Goal: Task Accomplishment & Management: Manage account settings

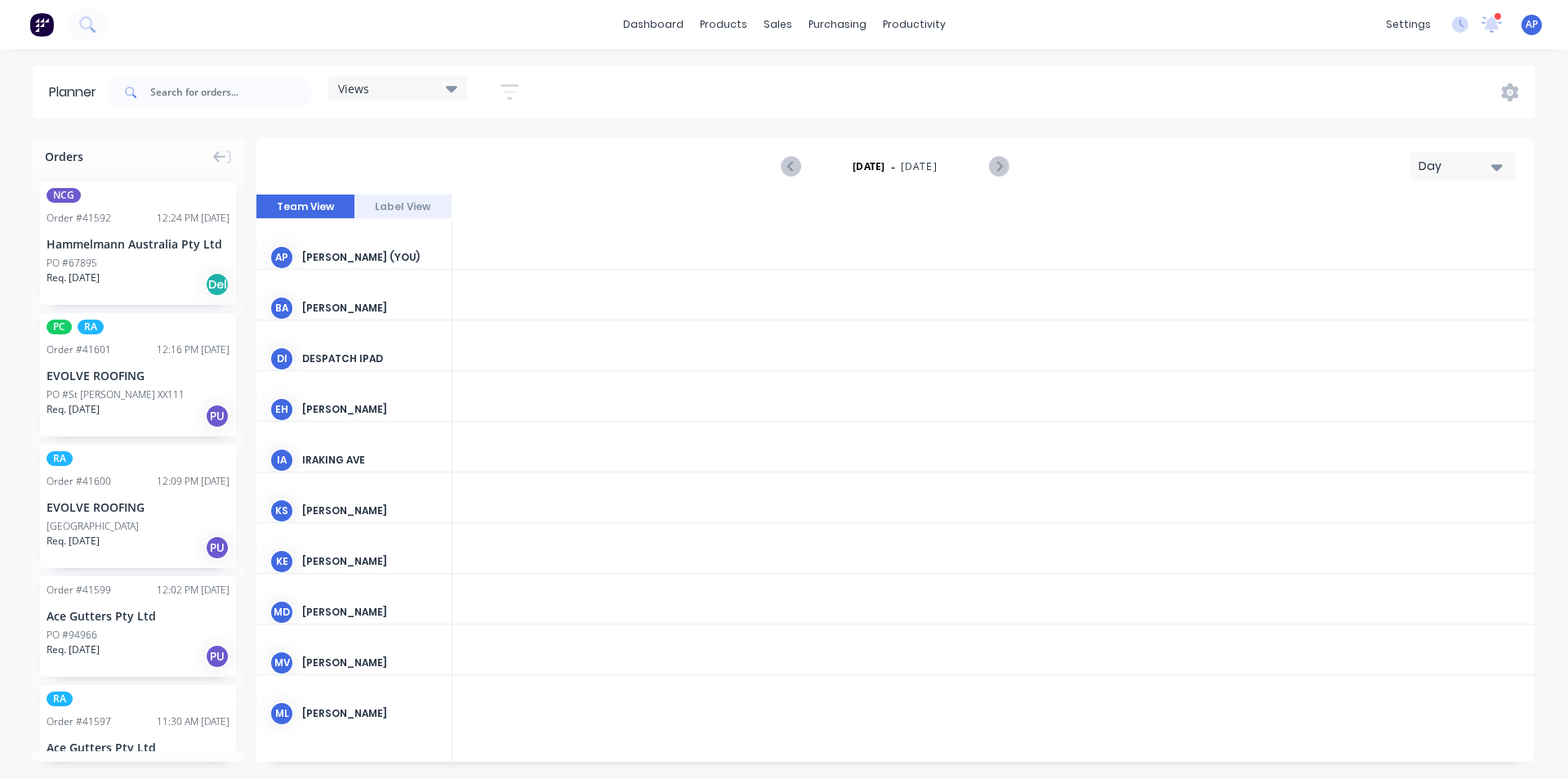
click at [394, 100] on div "Views" at bounding box center [398, 88] width 139 height 25
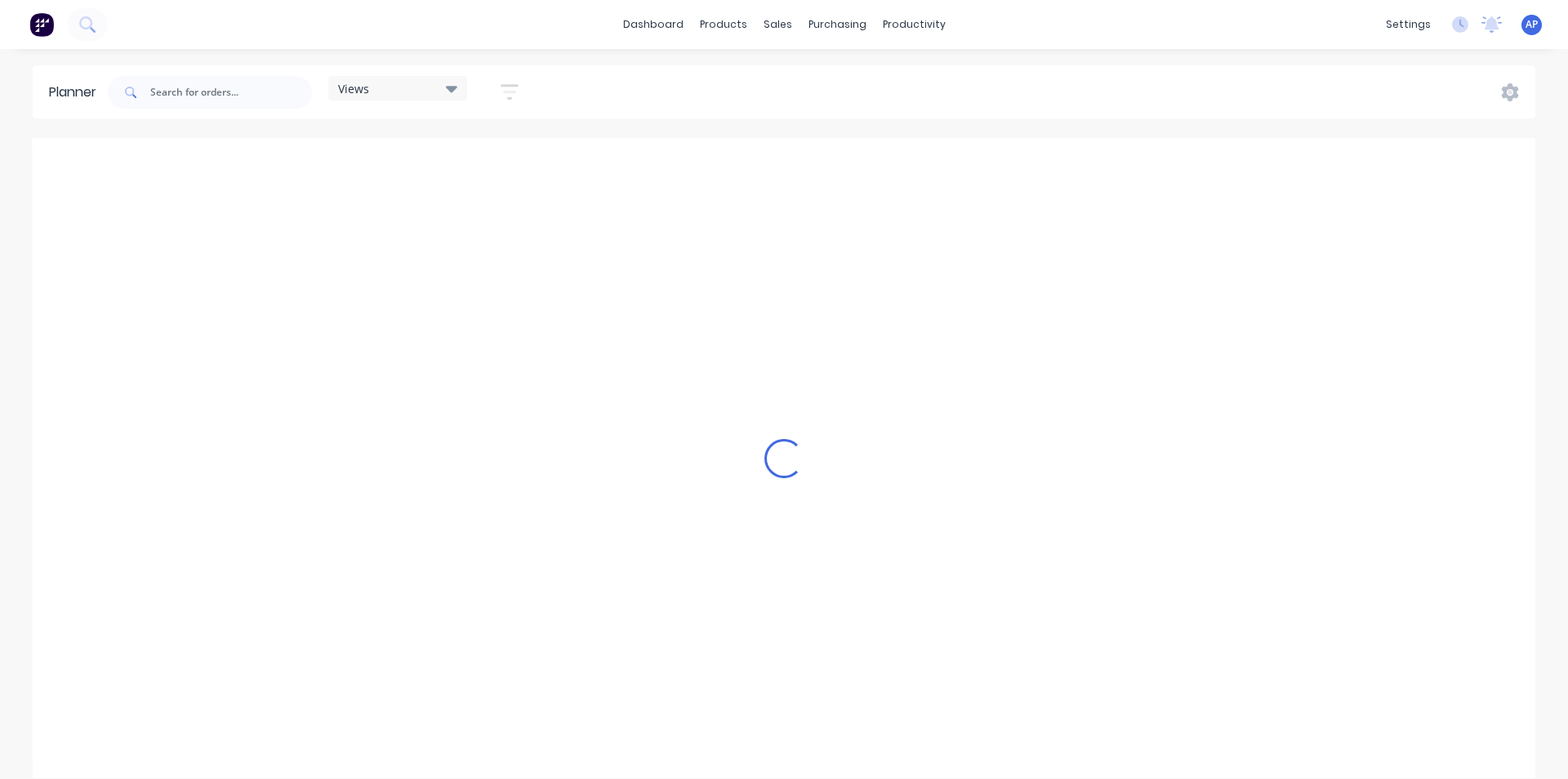
scroll to position [0, 1830]
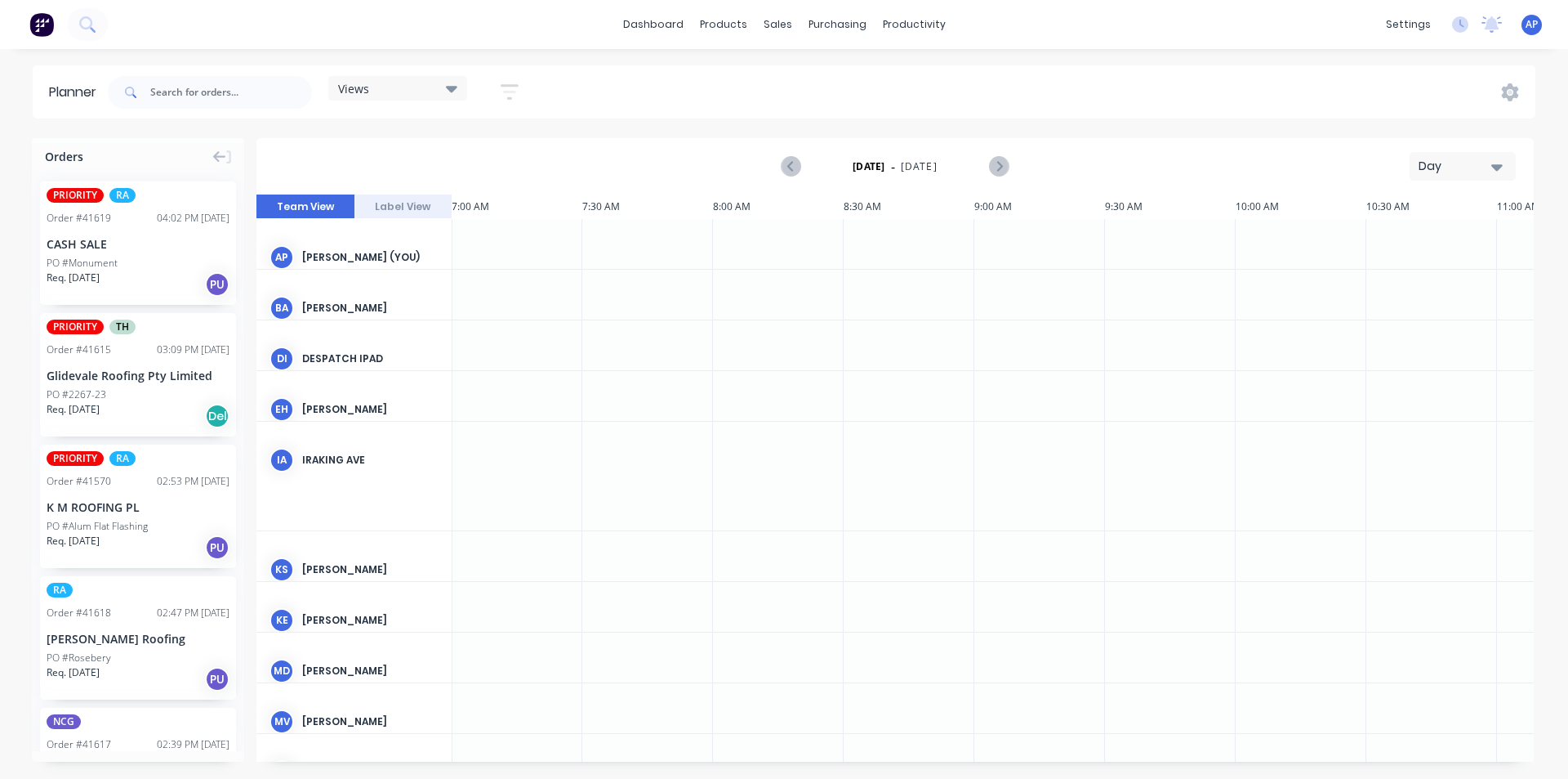
click at [426, 68] on div "Views Save new view None (Default) edit Iraking edit [PERSON_NAME] edit [PERSON…" at bounding box center [320, 92] width 431 height 49
click at [425, 90] on div "Views" at bounding box center [398, 88] width 119 height 15
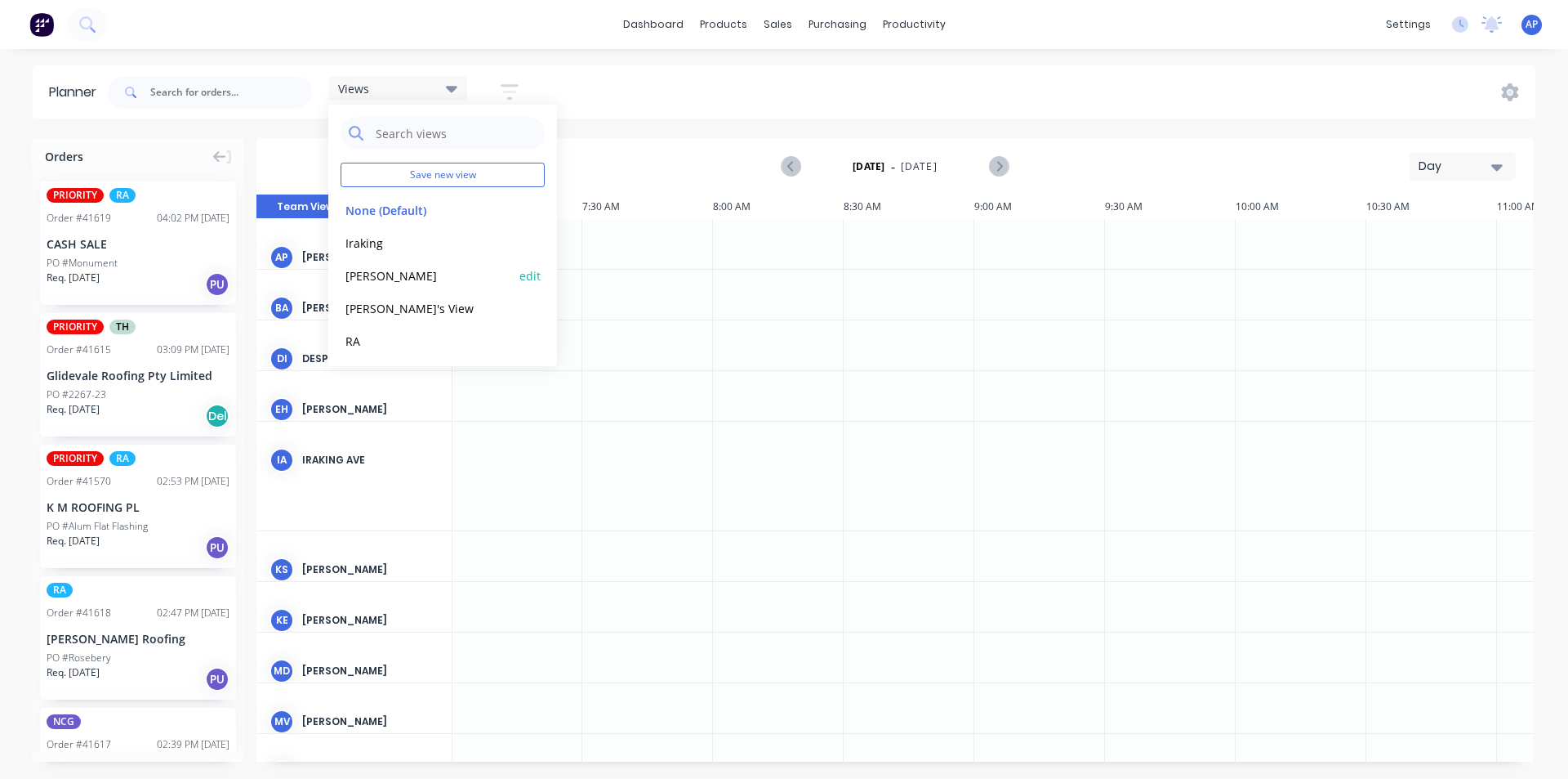
click at [394, 290] on div "[PERSON_NAME]" at bounding box center [442, 275] width 204 height 33
click at [394, 281] on button "[PERSON_NAME]" at bounding box center [427, 275] width 174 height 19
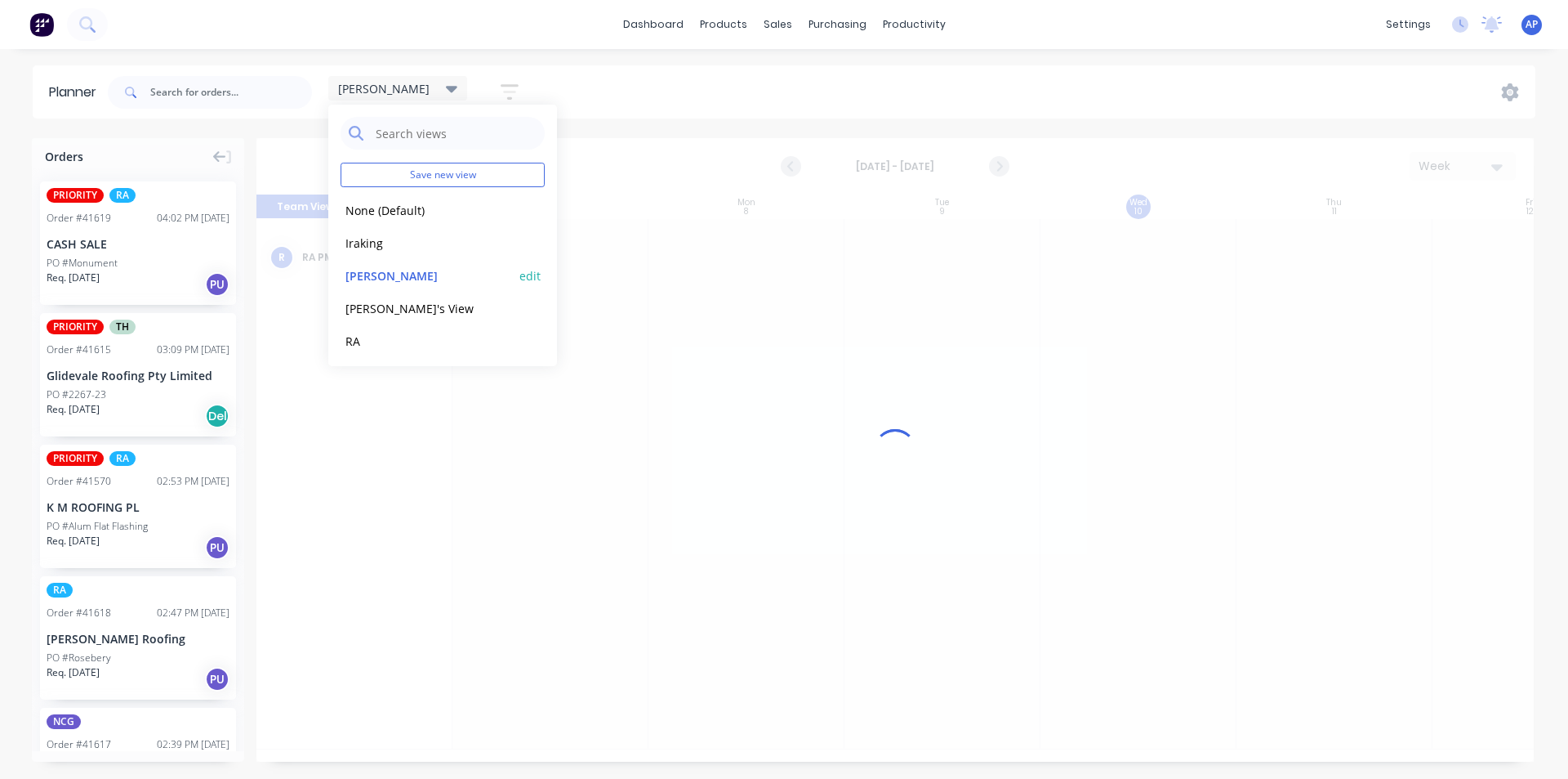
scroll to position [0, 1]
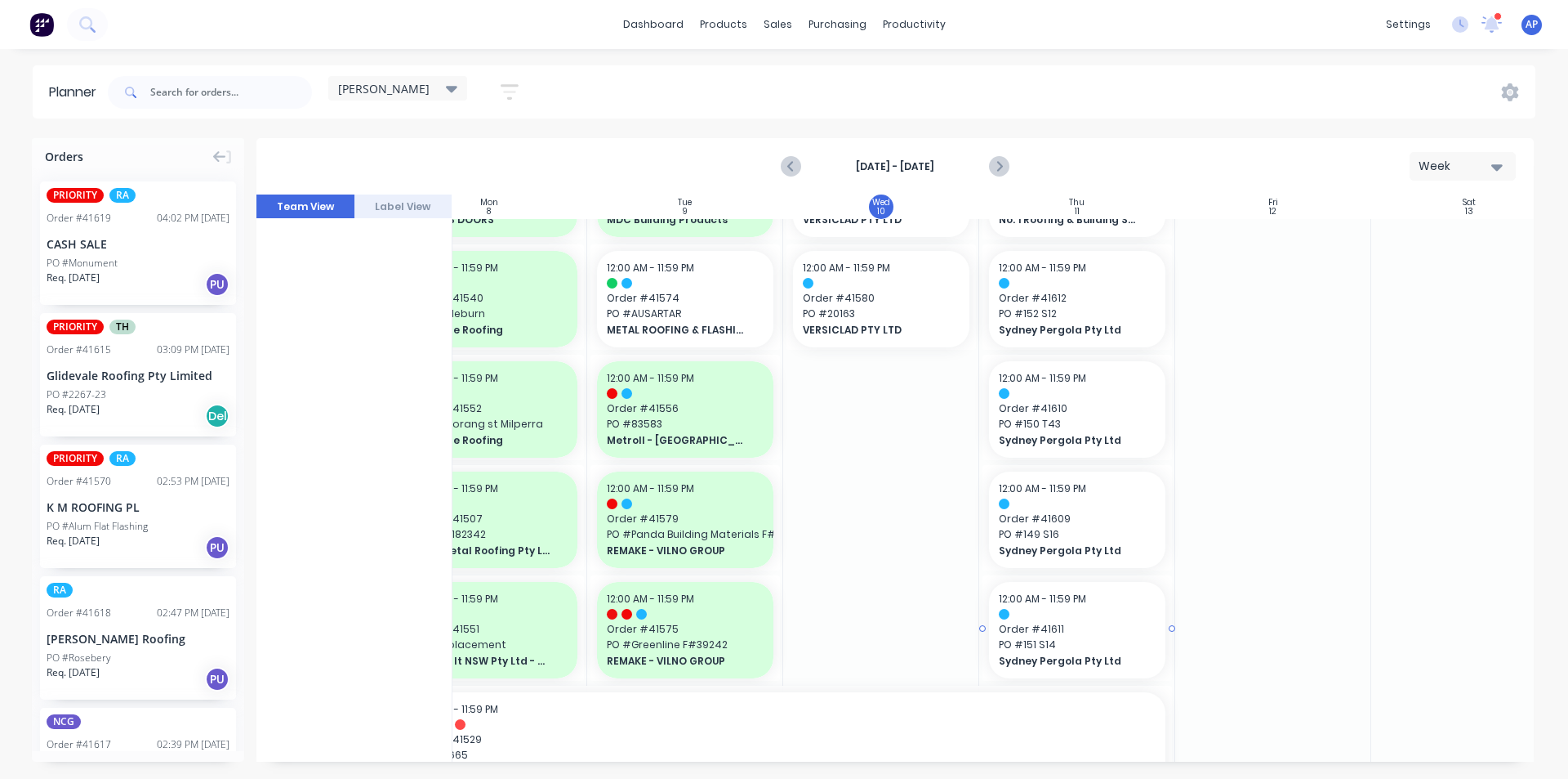
scroll to position [980, 257]
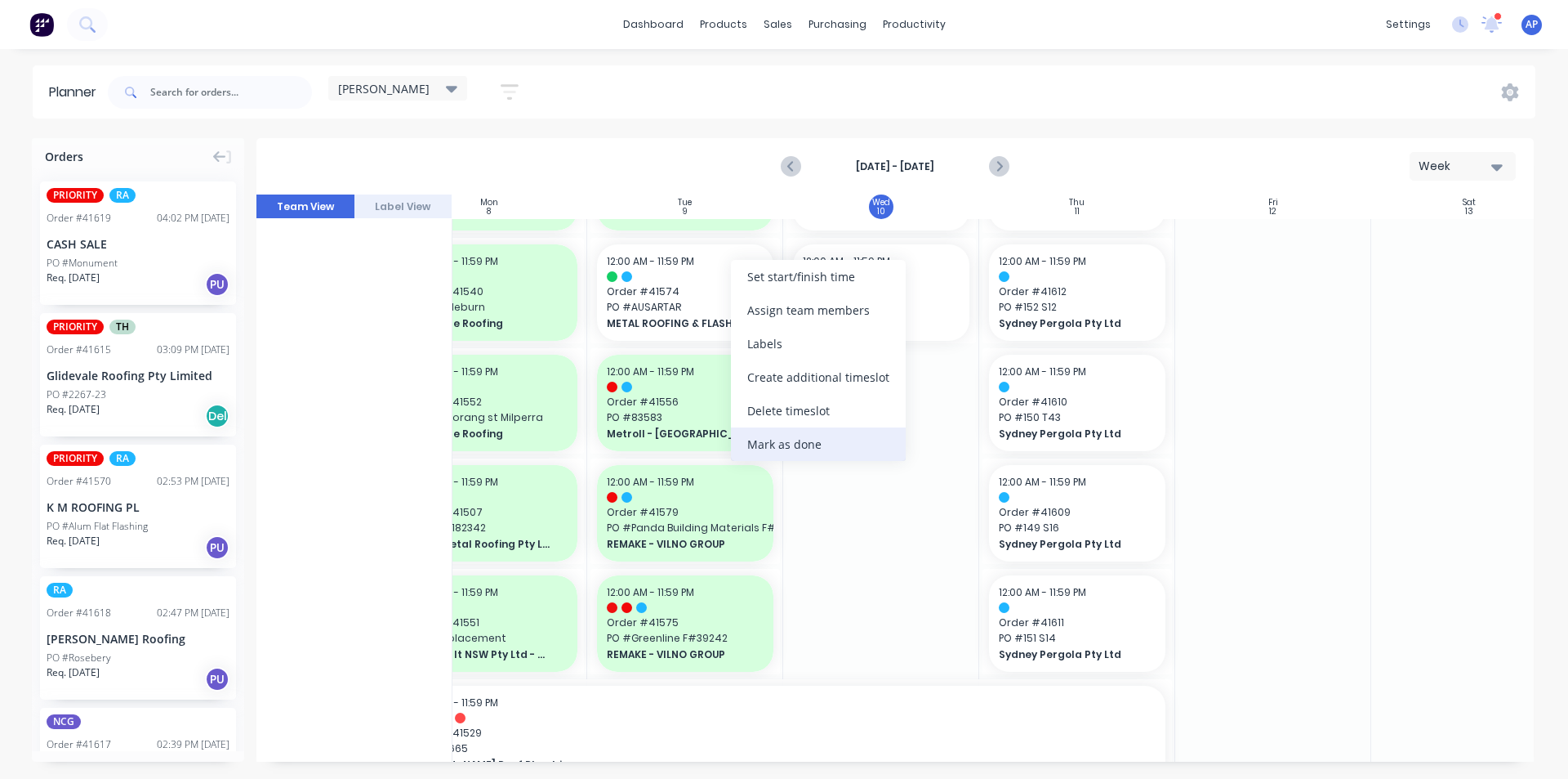
click at [799, 439] on div "Mark as done" at bounding box center [818, 444] width 175 height 34
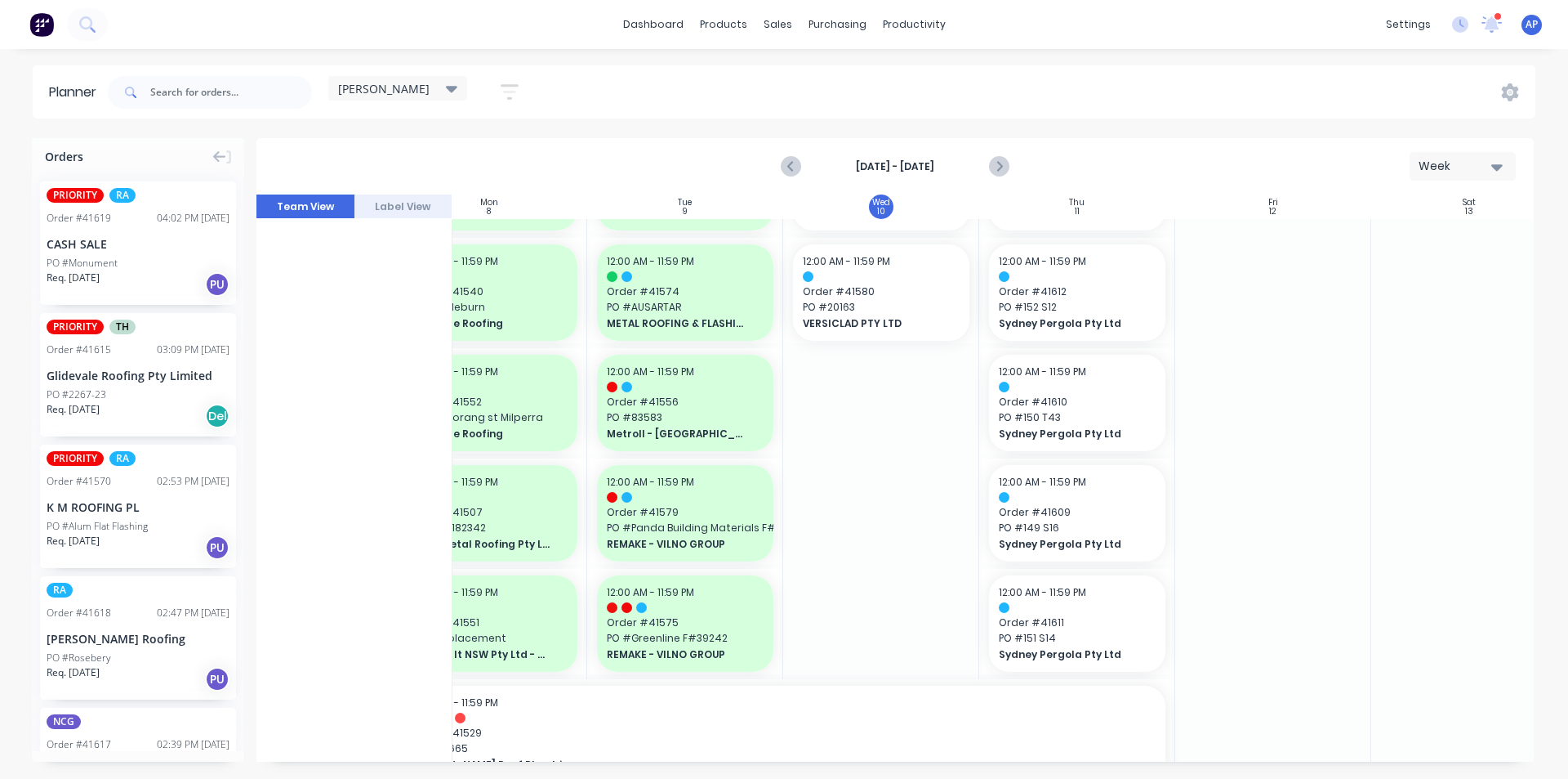
click at [861, 469] on div at bounding box center [881, 294] width 196 height 2112
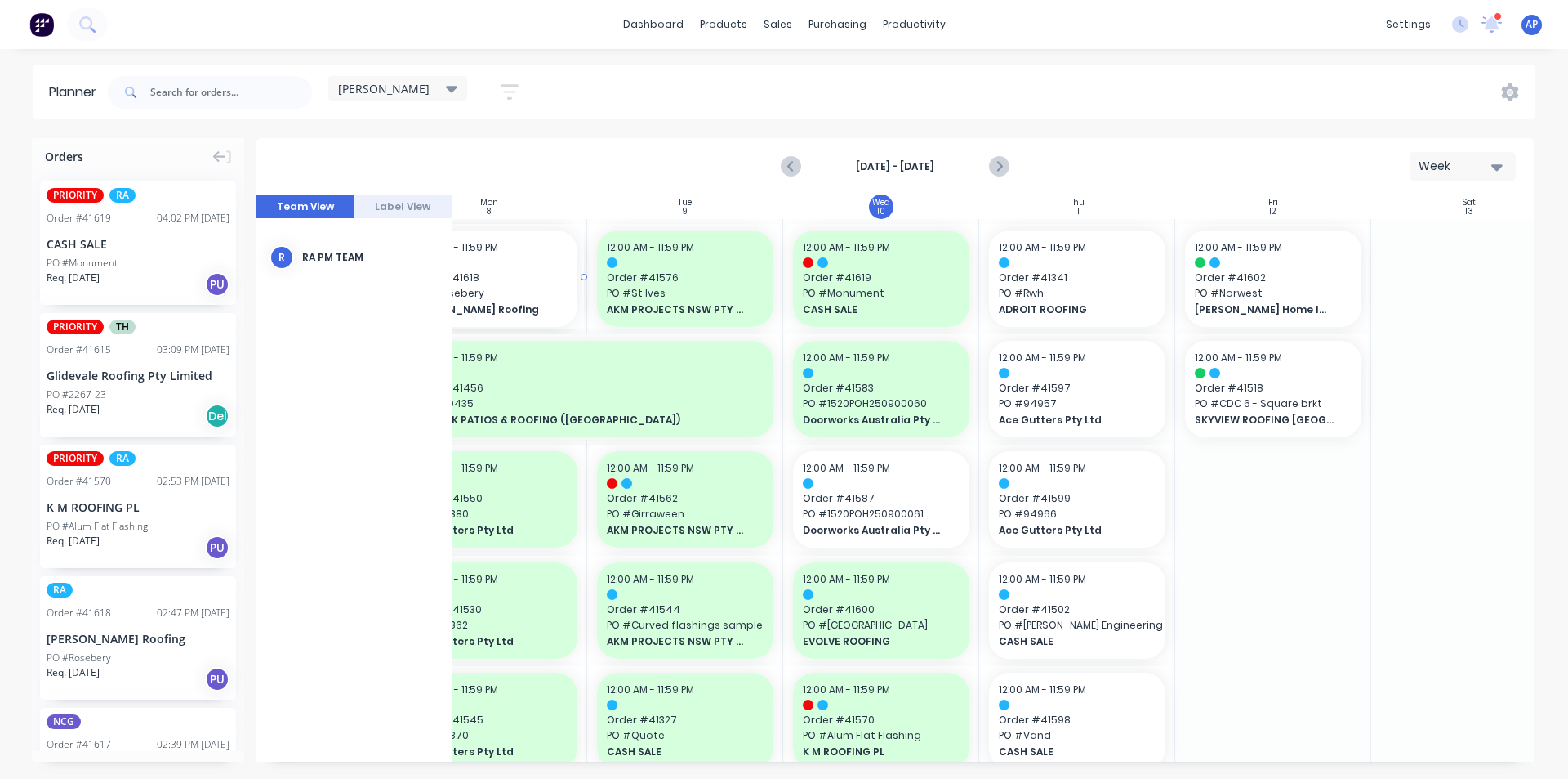
scroll to position [0, 249]
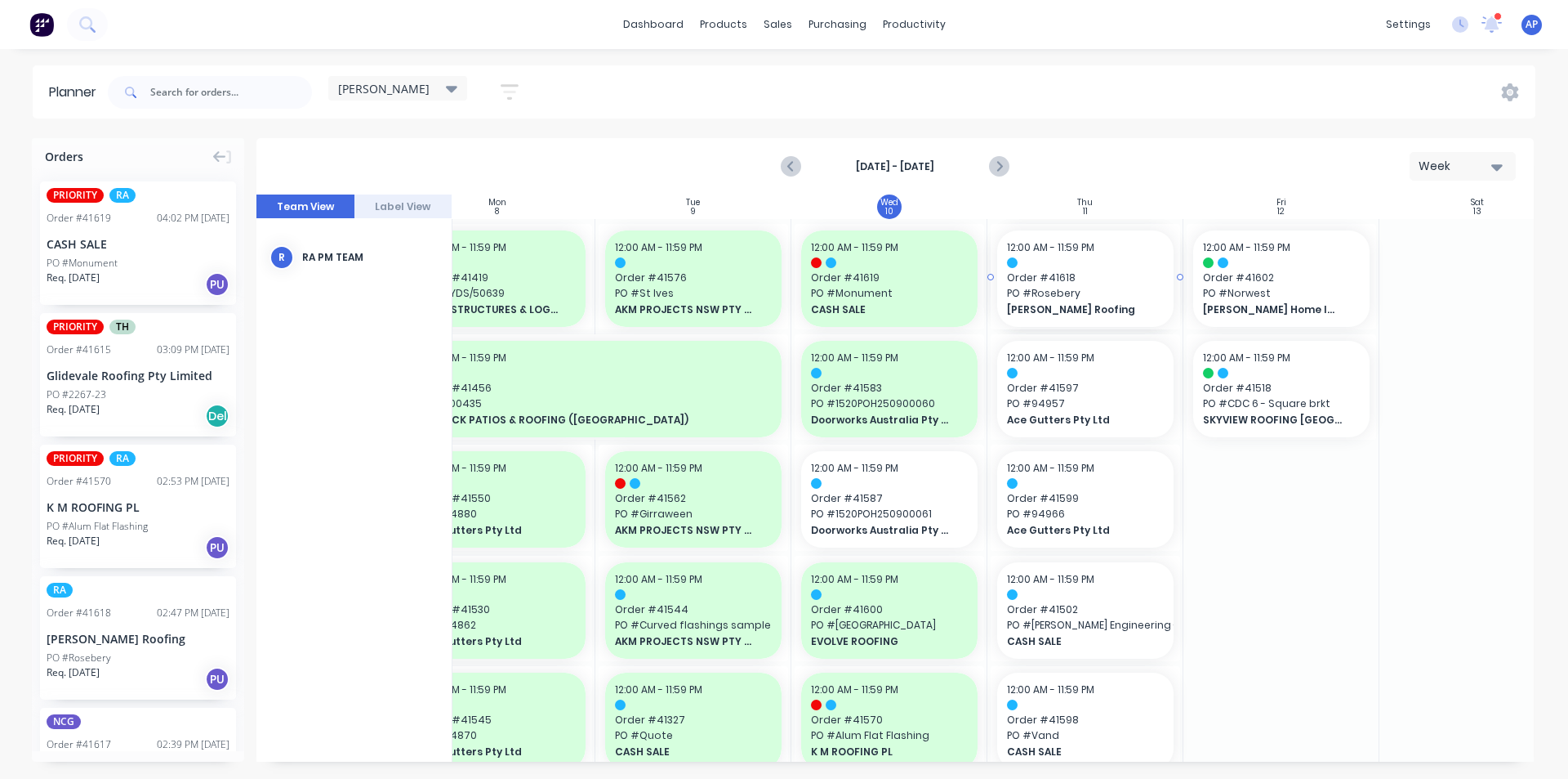
drag, startPoint x: 123, startPoint y: 618, endPoint x: 1033, endPoint y: 474, distance: 921.3
drag, startPoint x: 1432, startPoint y: 577, endPoint x: 1427, endPoint y: 584, distance: 8.6
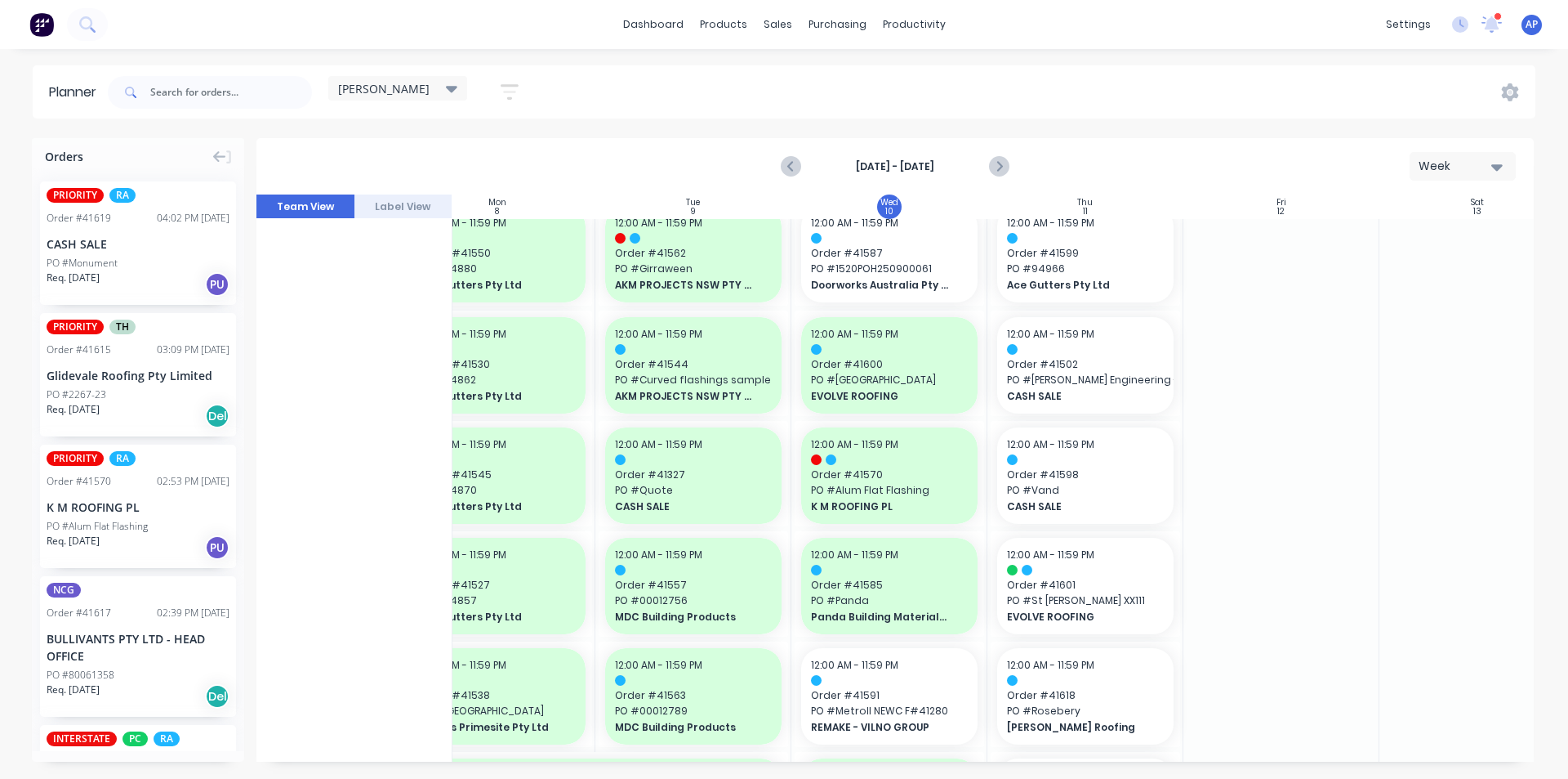
scroll to position [163, 249]
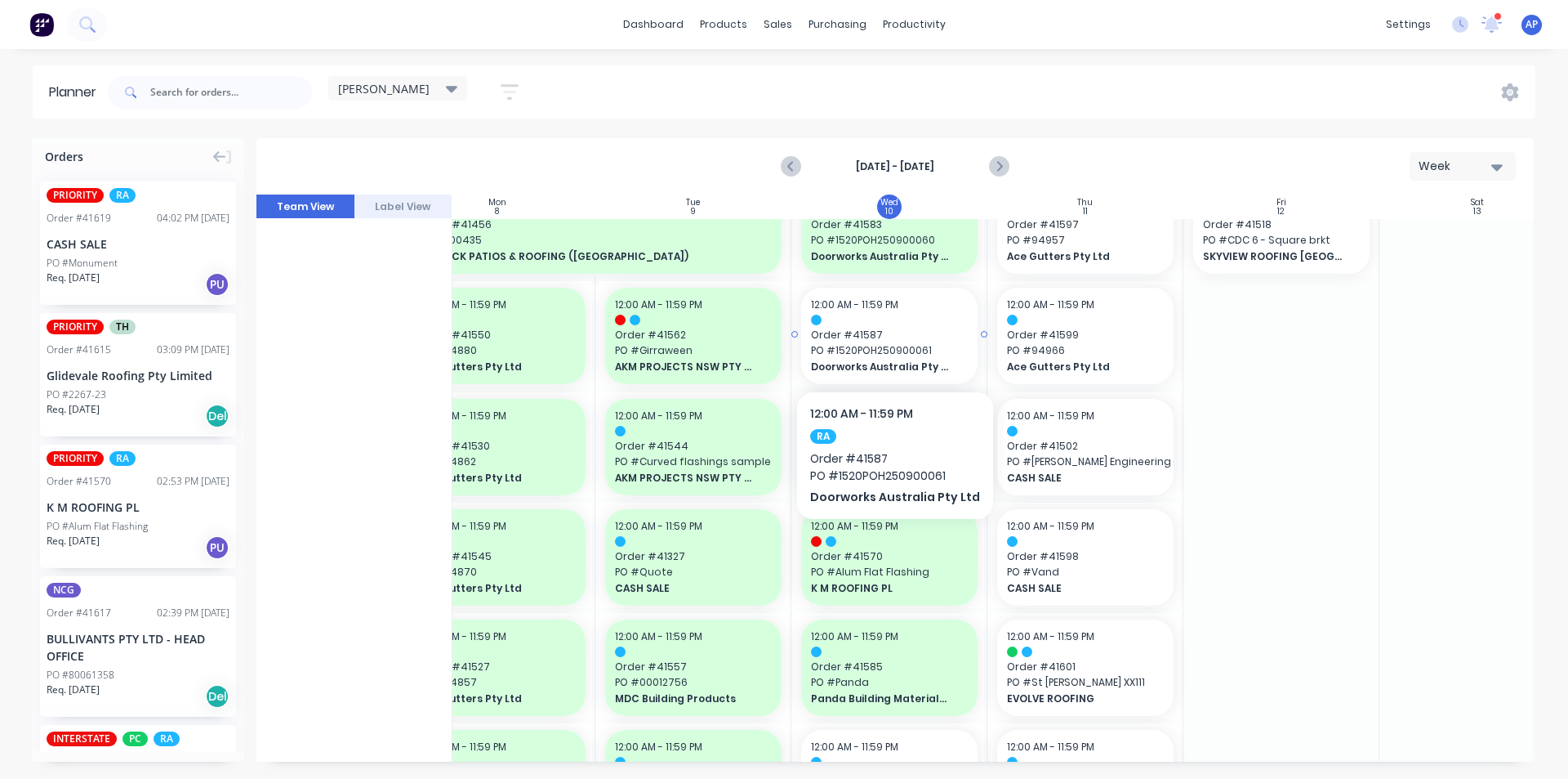
click at [896, 344] on span "PO # 1520POH250900061" at bounding box center [889, 350] width 157 height 15
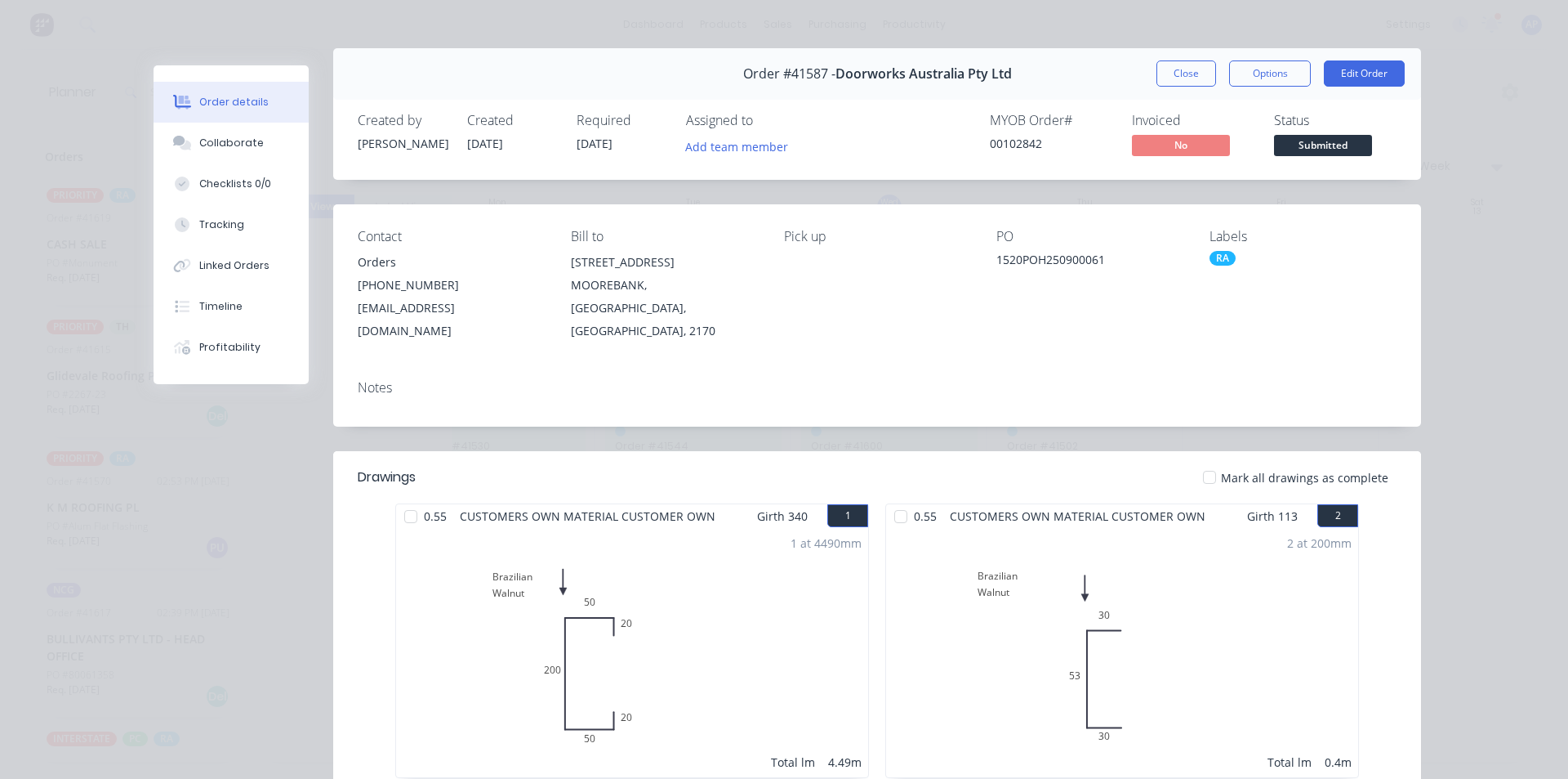
scroll to position [0, 0]
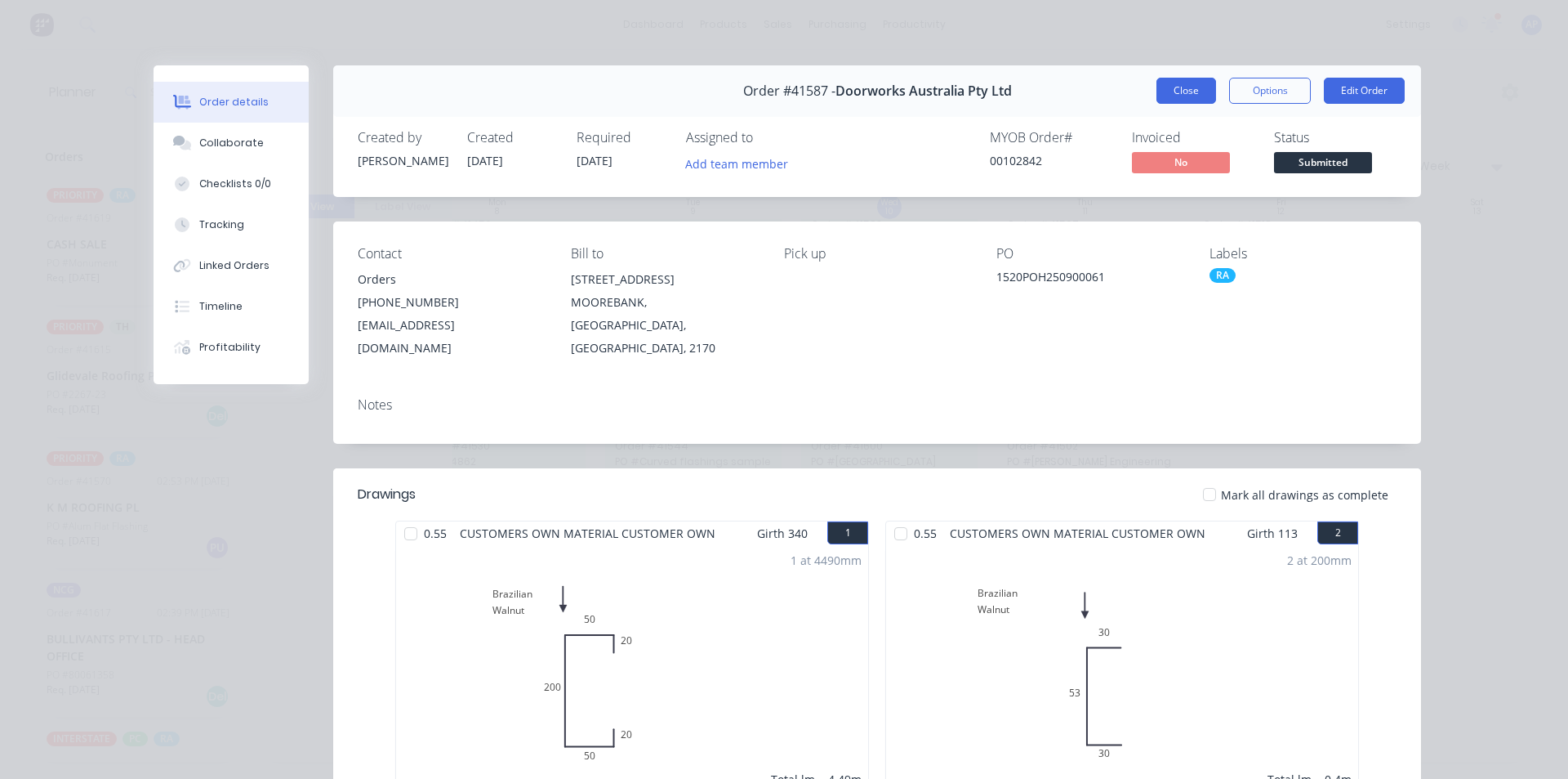
click at [1189, 89] on button "Close" at bounding box center [1186, 90] width 60 height 26
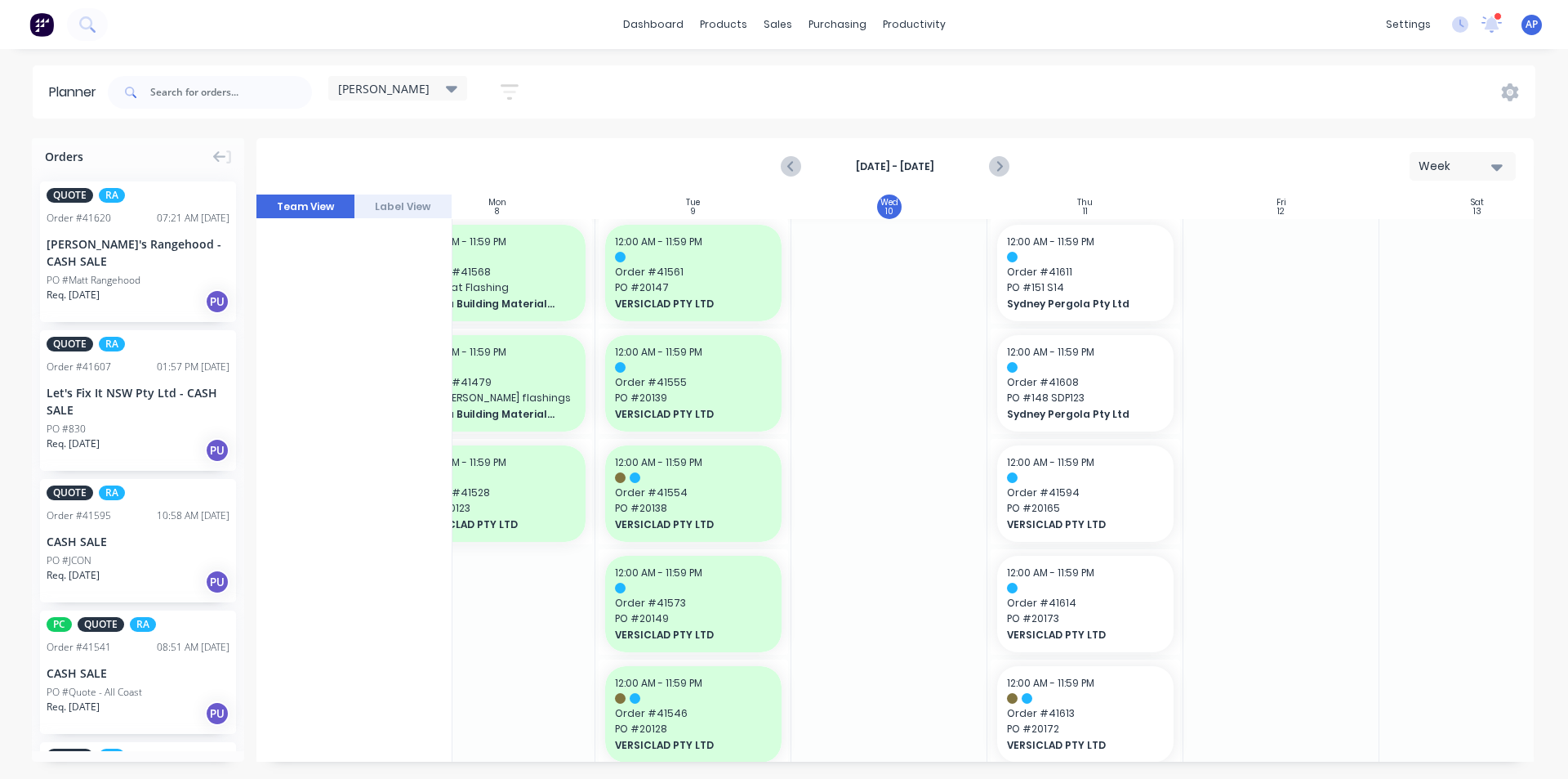
scroll to position [1587, 249]
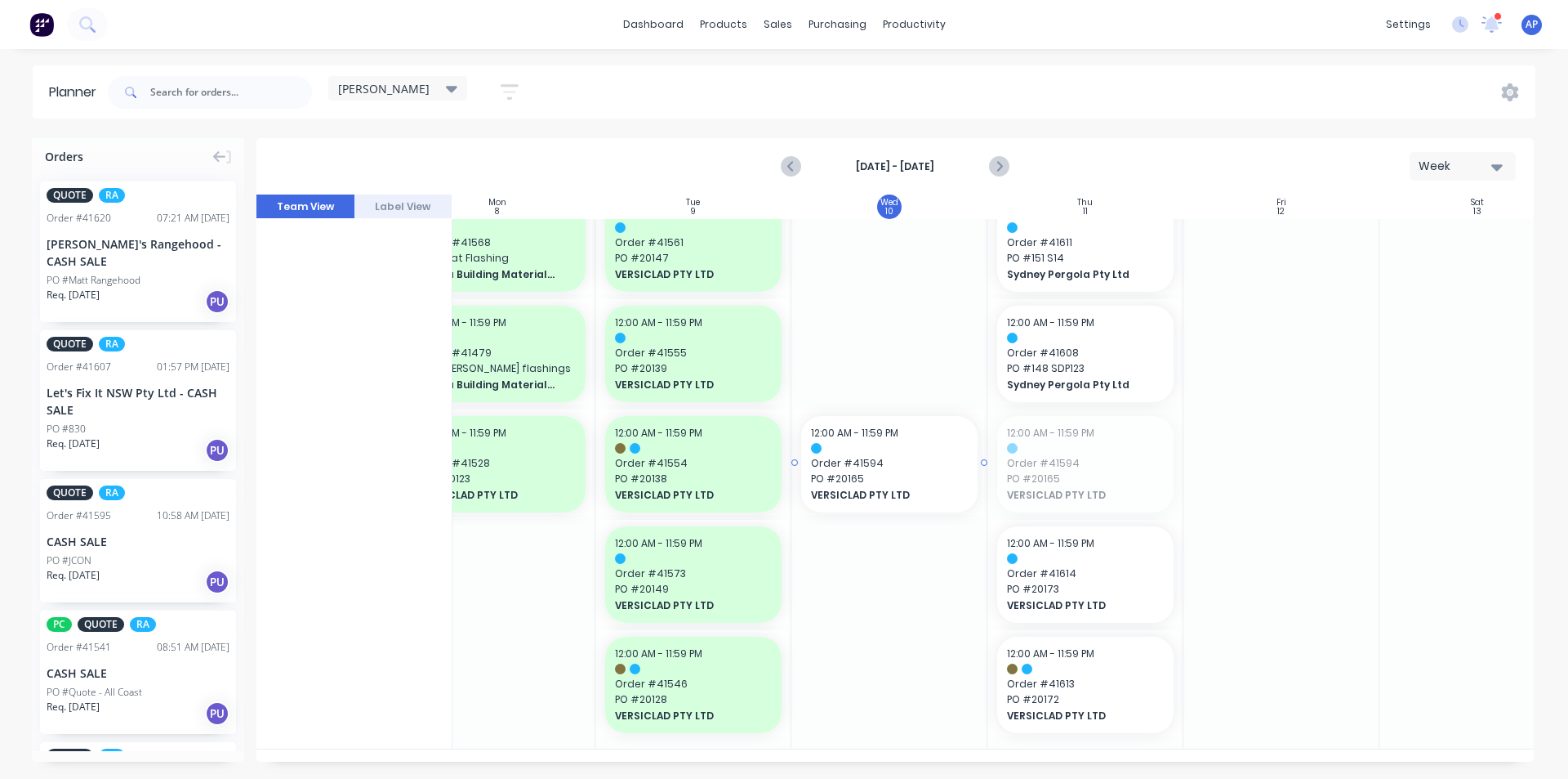
drag, startPoint x: 1144, startPoint y: 462, endPoint x: 890, endPoint y: 511, distance: 258.7
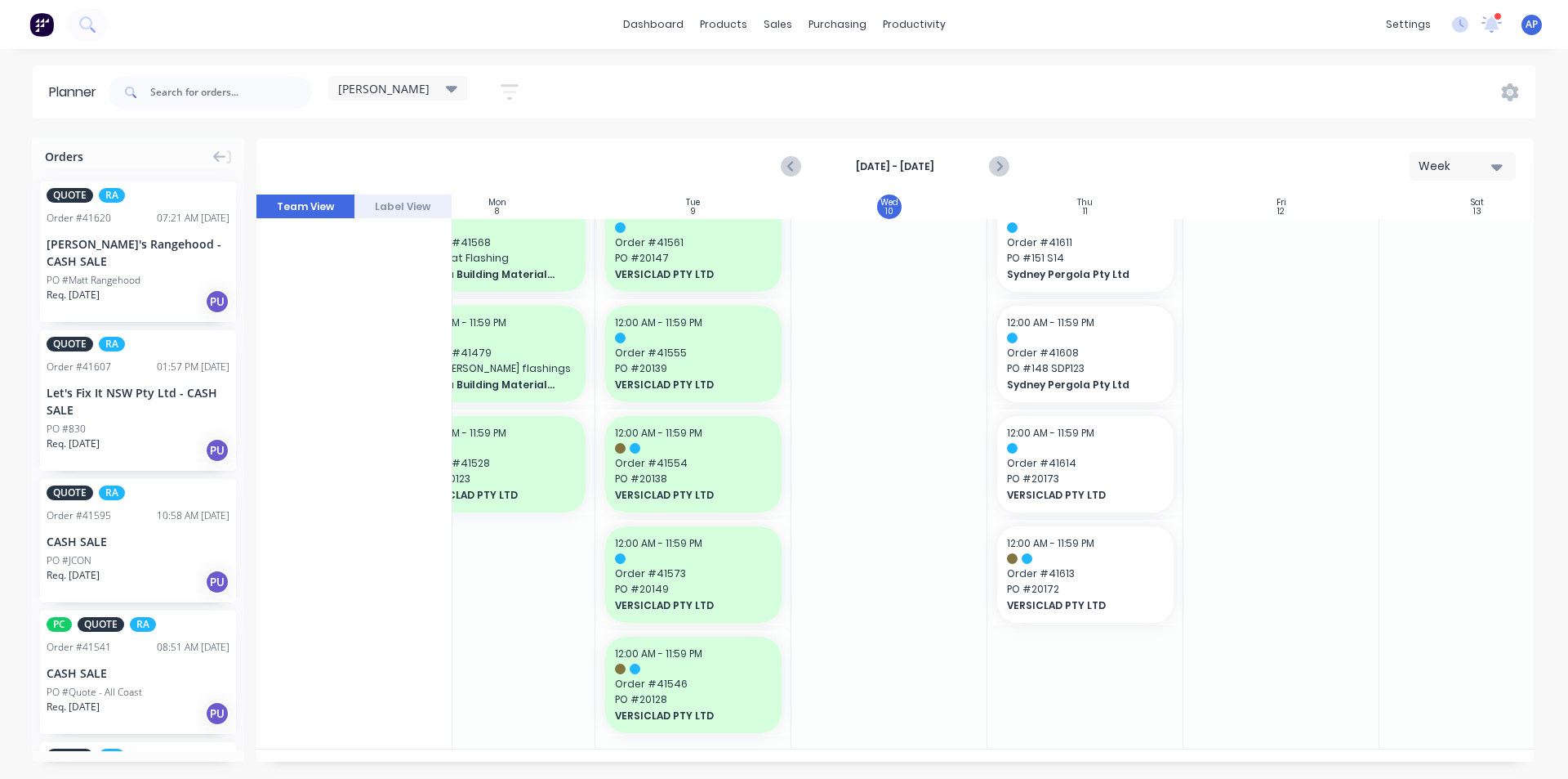
scroll to position [1575, 249]
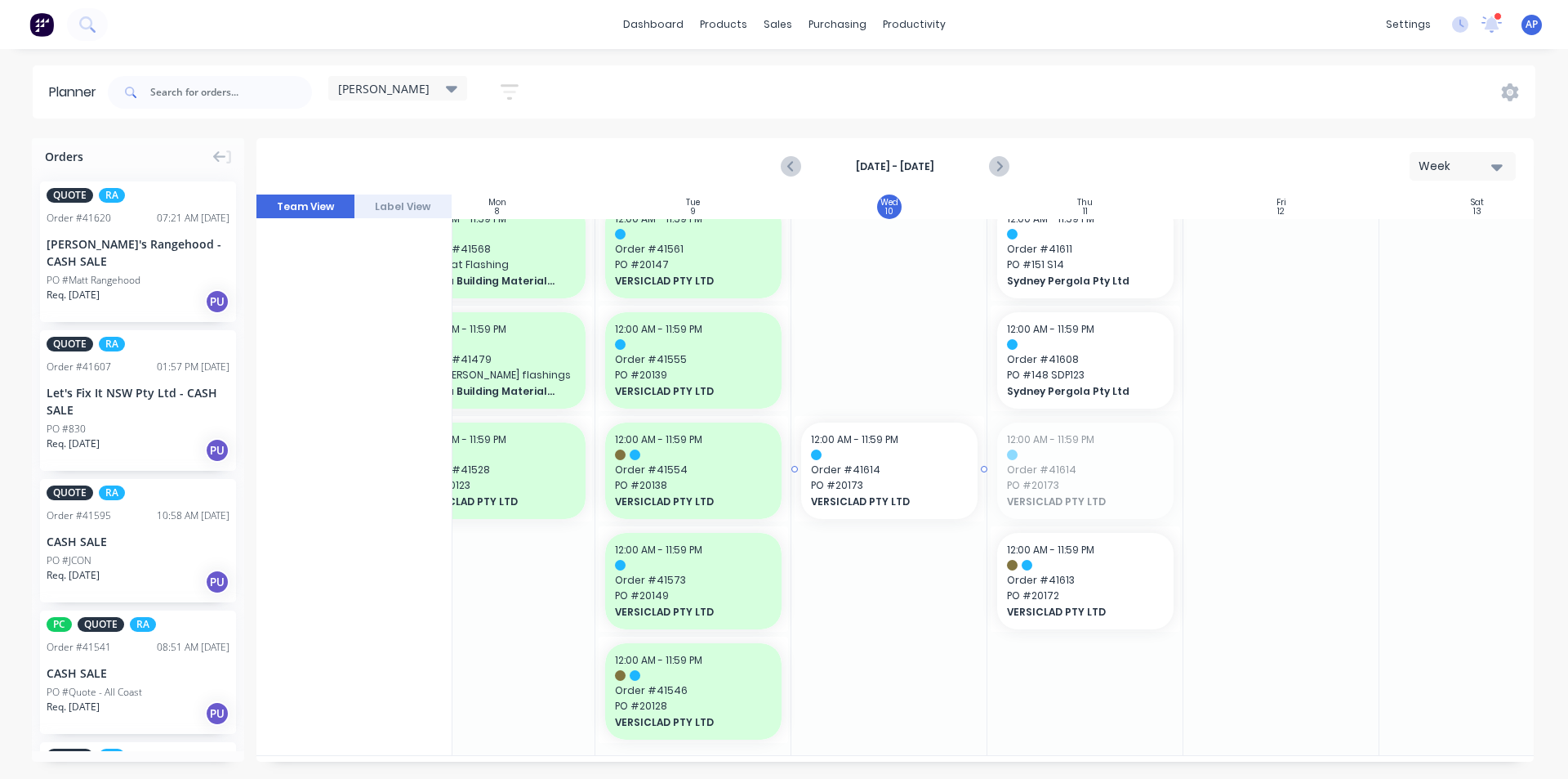
drag, startPoint x: 1127, startPoint y: 453, endPoint x: 930, endPoint y: 469, distance: 197.6
drag, startPoint x: 1128, startPoint y: 476, endPoint x: 929, endPoint y: 482, distance: 199.1
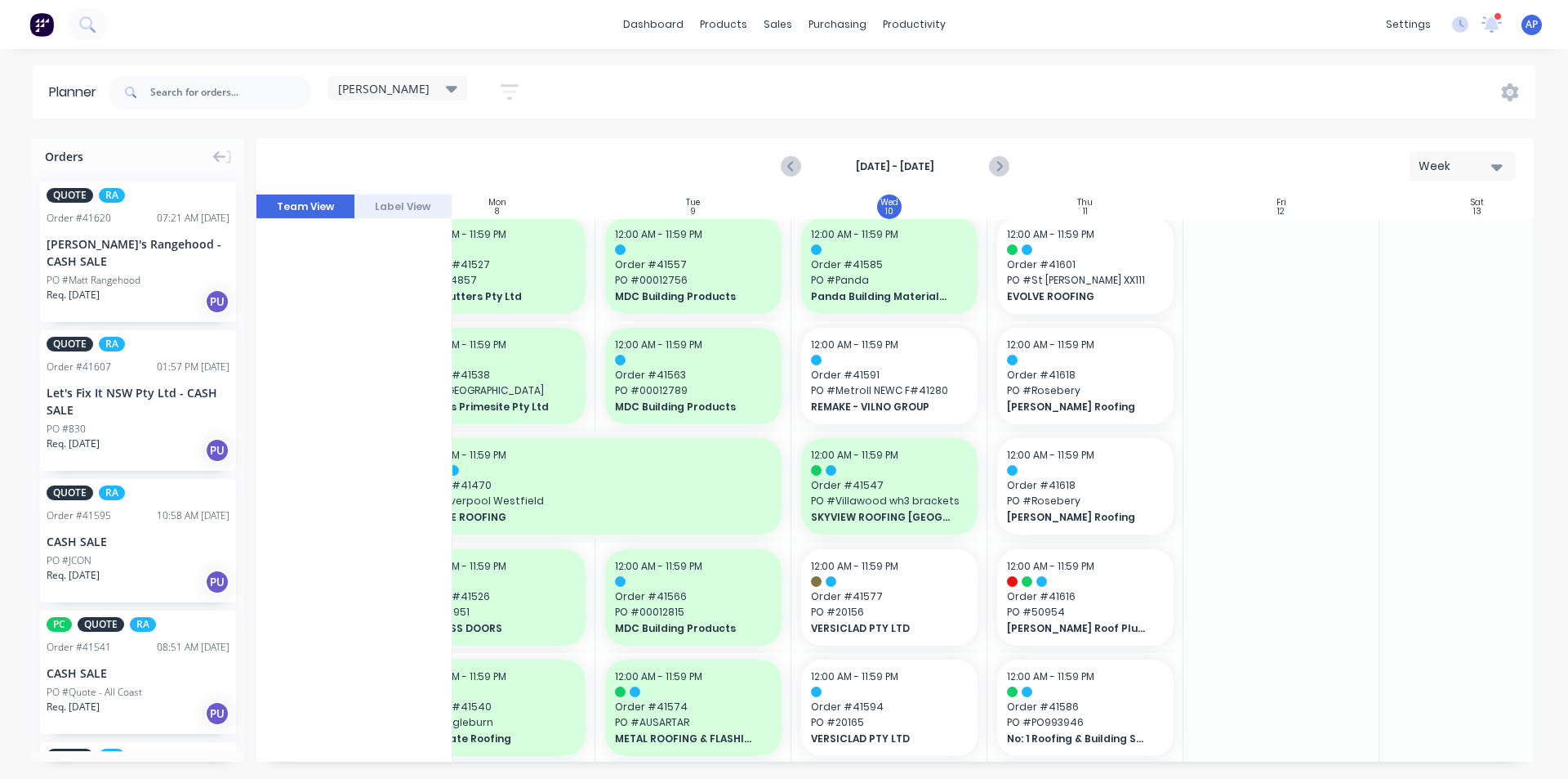
scroll to position [562, 249]
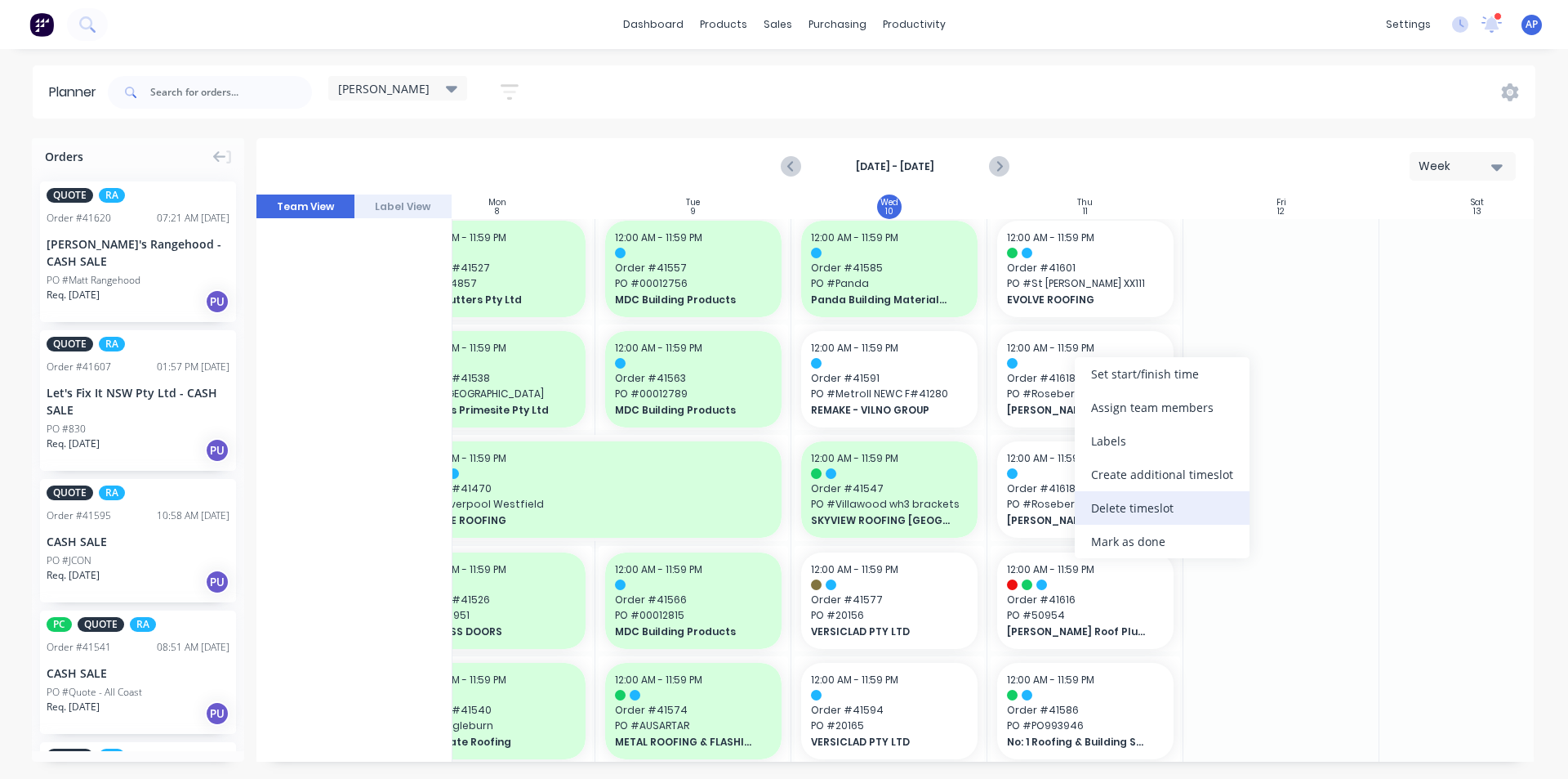
click at [1163, 496] on div "Delete timeslot" at bounding box center [1162, 508] width 175 height 34
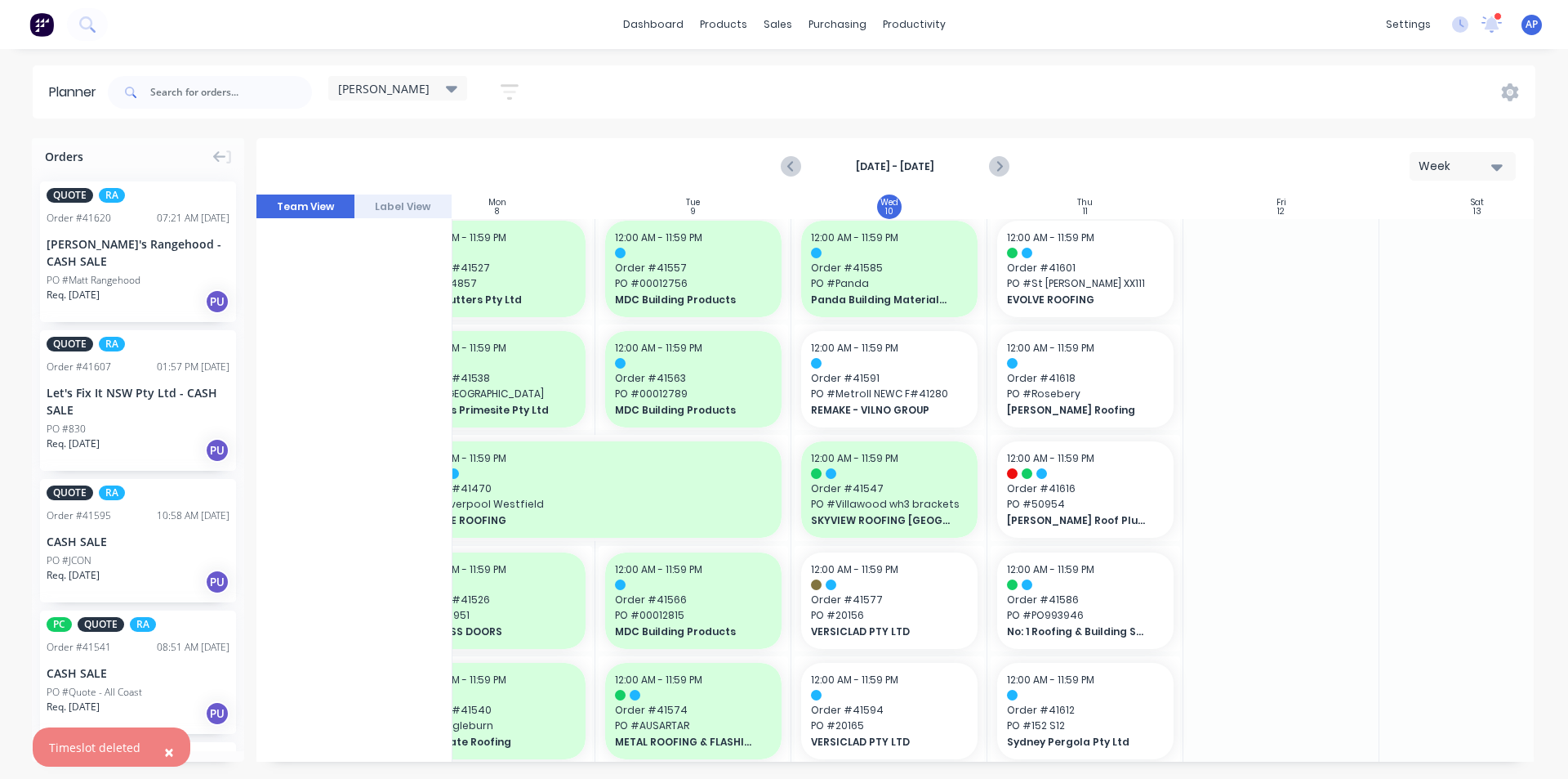
click at [1462, 482] on div at bounding box center [1477, 712] width 196 height 2112
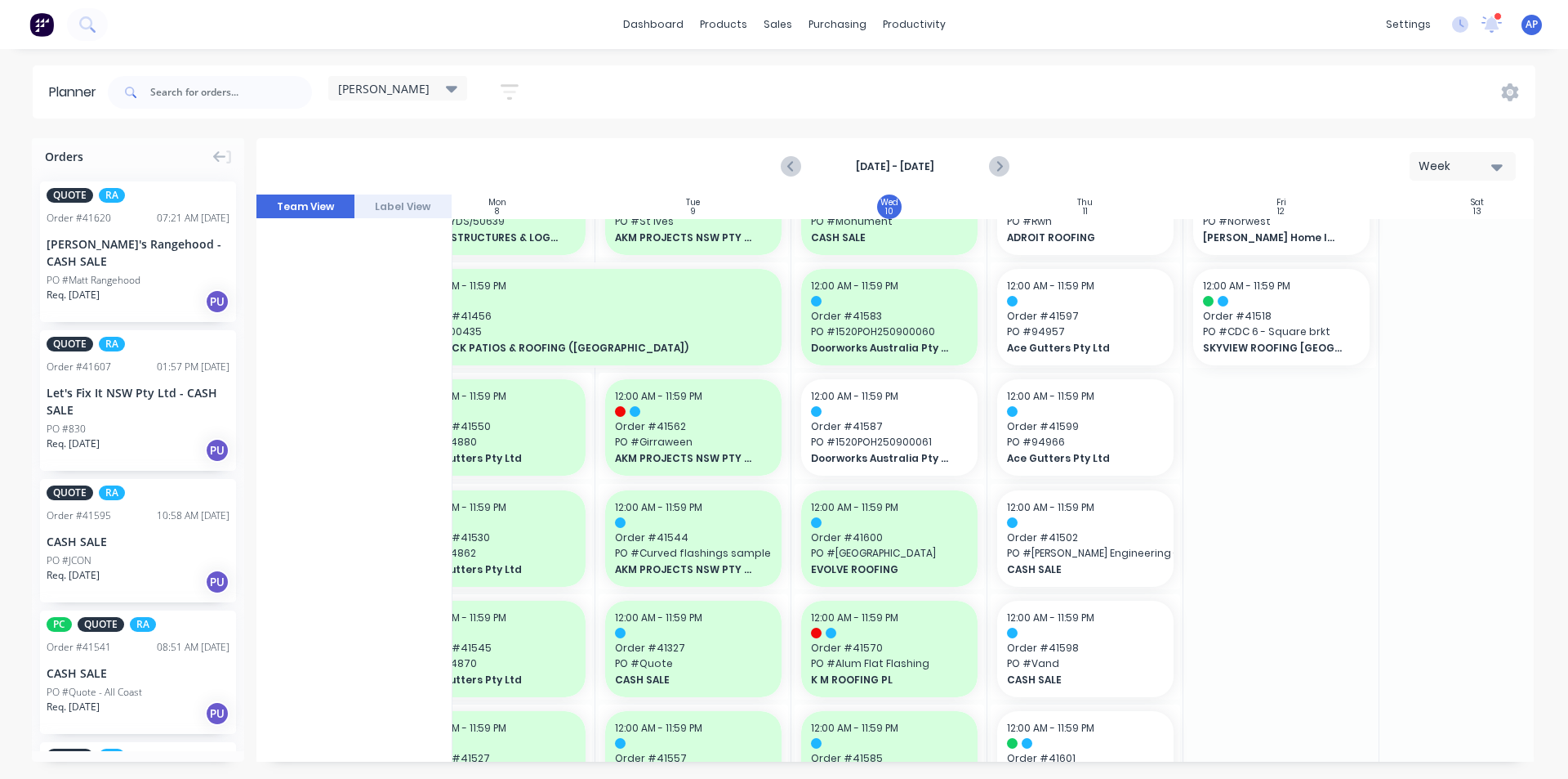
scroll to position [0, 249]
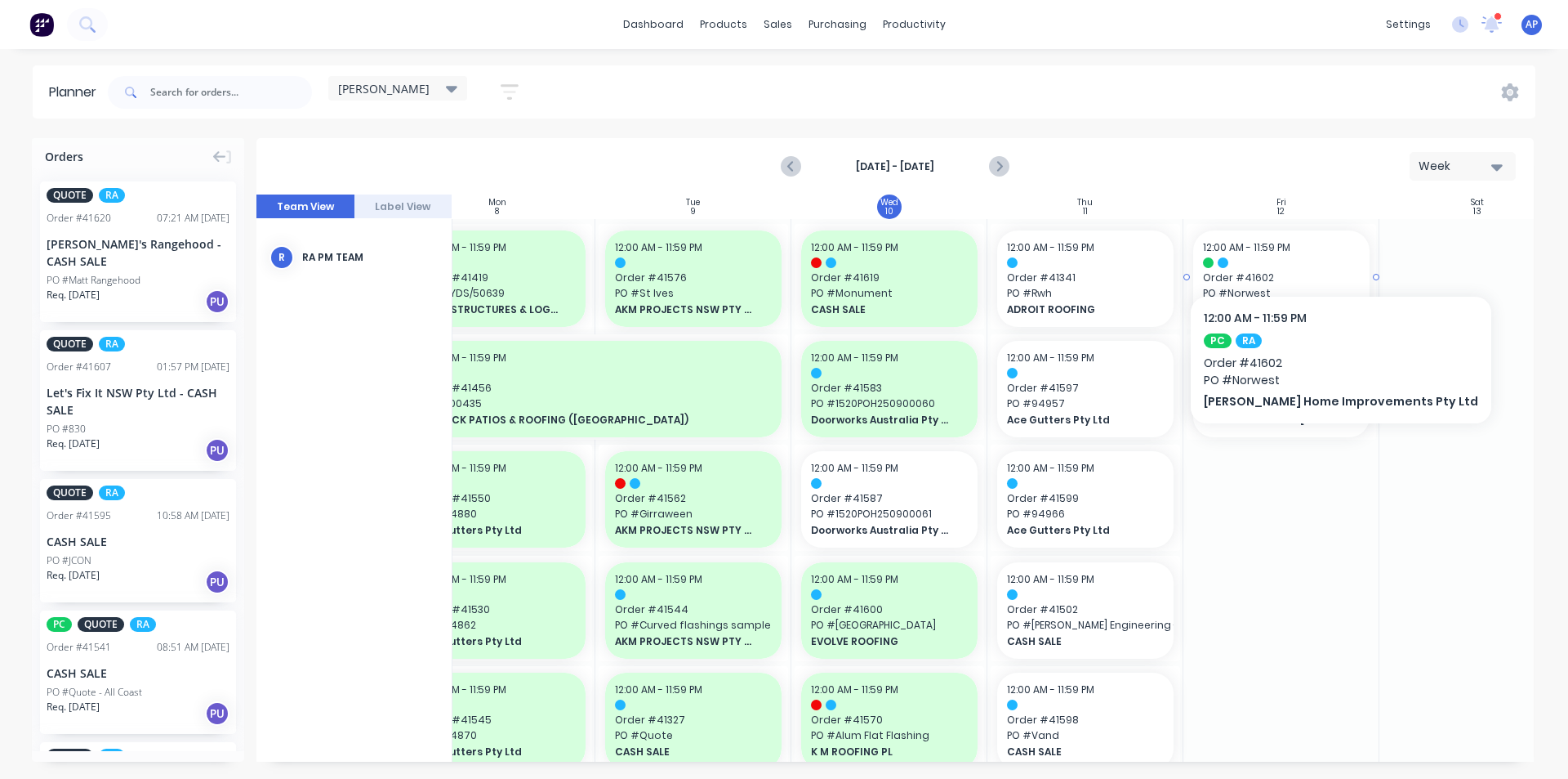
click at [1310, 246] on div "12:00 AM - 11:59 PM" at bounding box center [1281, 248] width 157 height 15
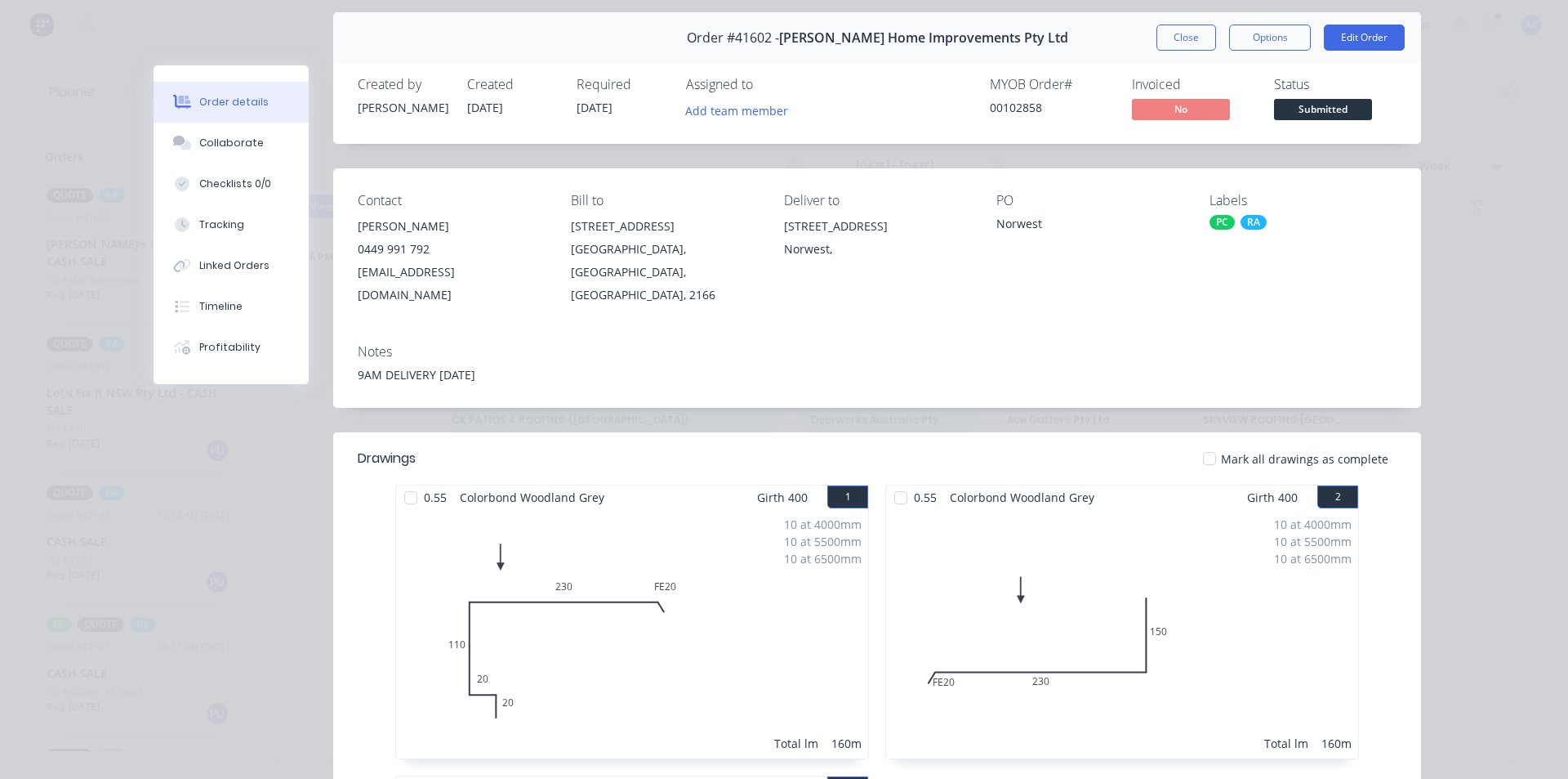
scroll to position [0, 0]
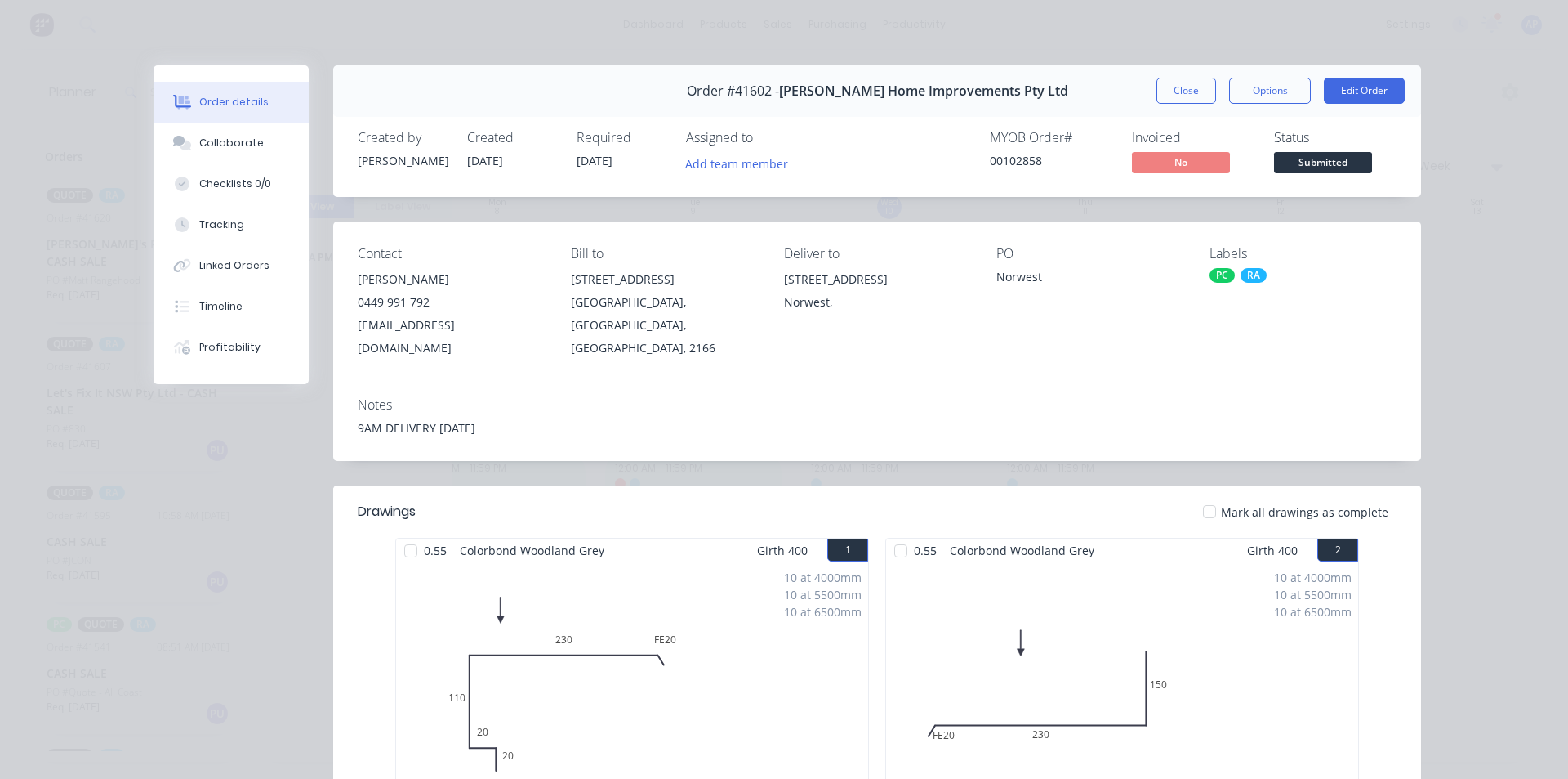
click at [1193, 74] on div "Order #41602 - Gordon Home Improvements Pty Ltd Close Options Edit Order" at bounding box center [877, 91] width 1088 height 52
drag, startPoint x: 1193, startPoint y: 78, endPoint x: 1188, endPoint y: 86, distance: 9.4
click at [1192, 81] on button "Close" at bounding box center [1186, 90] width 60 height 26
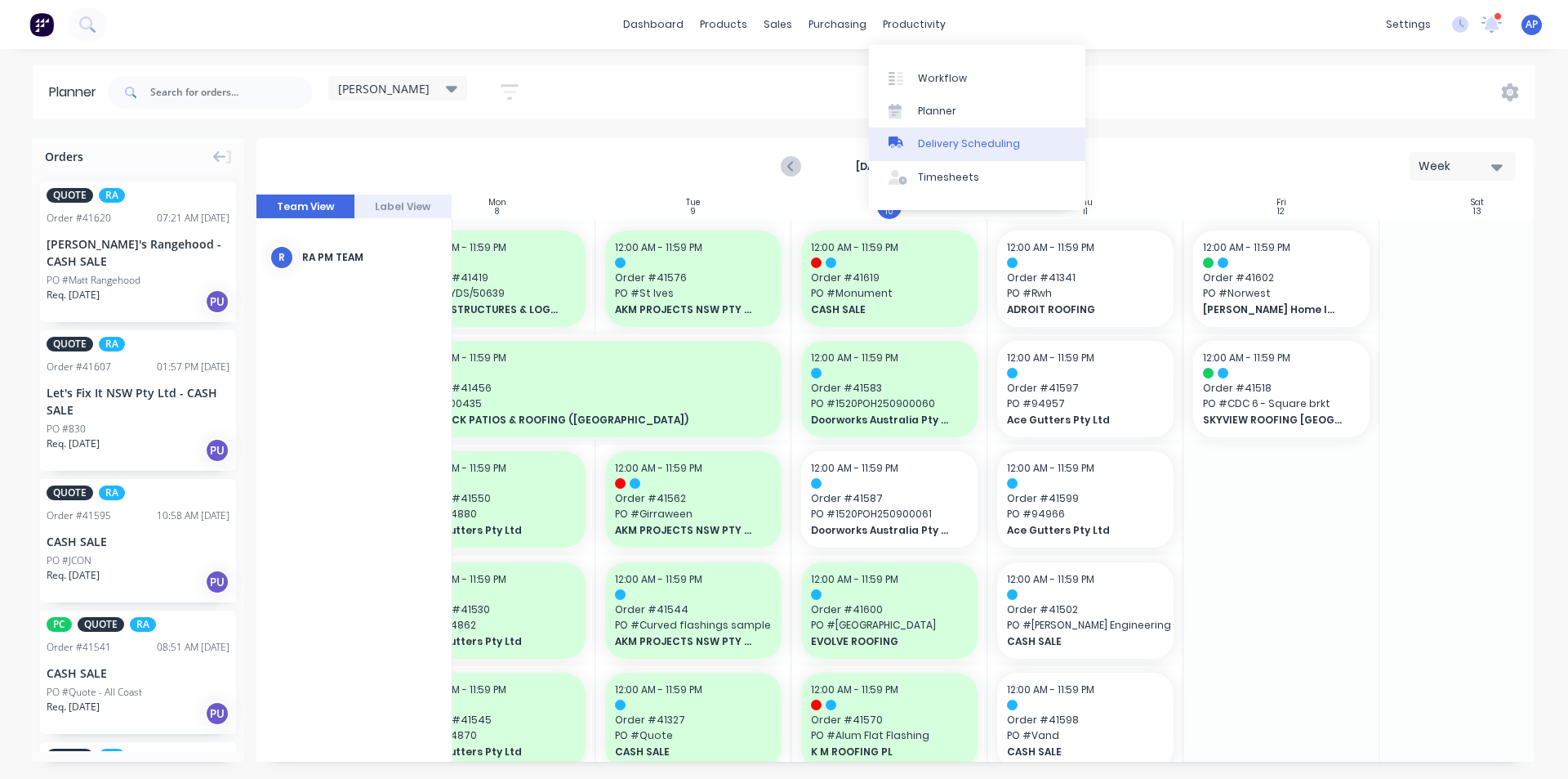
click at [960, 137] on div "Delivery Scheduling" at bounding box center [968, 144] width 102 height 15
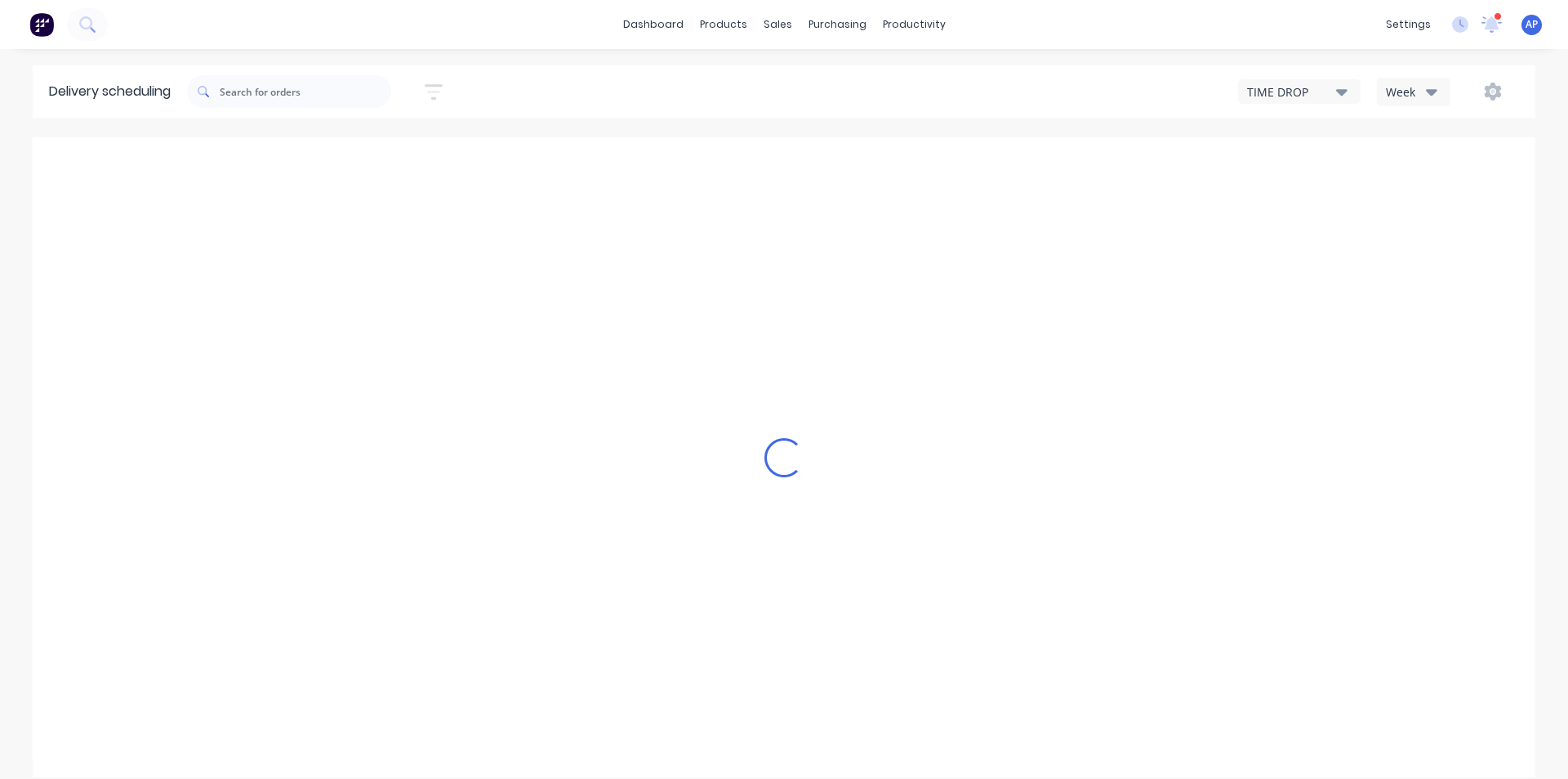
click at [1417, 112] on div "Sort by Most recent Created date Required date Order number Customer name Most …" at bounding box center [862, 91] width 1349 height 45
click at [1418, 98] on div "Week" at bounding box center [1409, 92] width 47 height 17
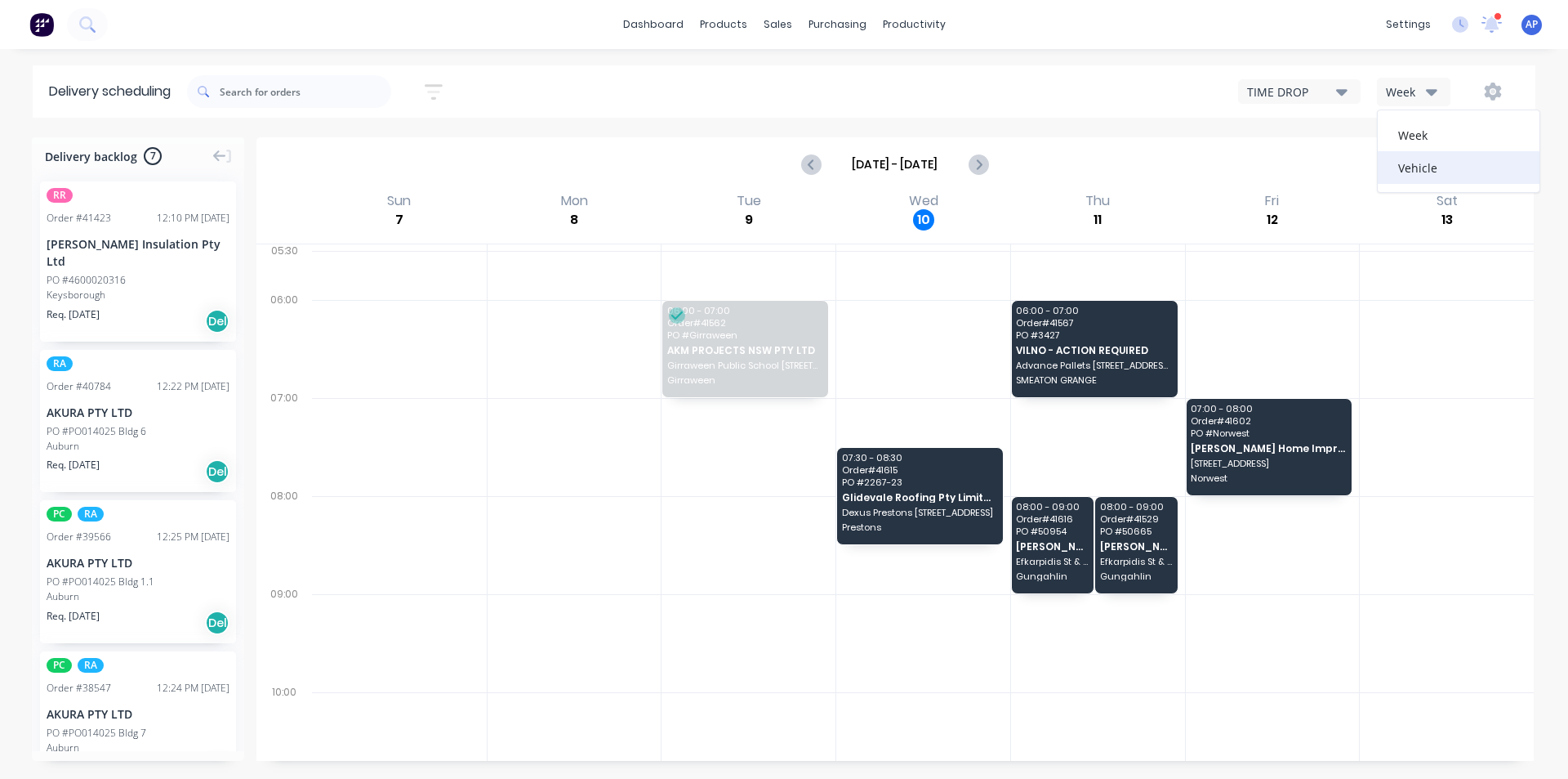
click at [1426, 166] on div "Vehicle" at bounding box center [1459, 168] width 162 height 33
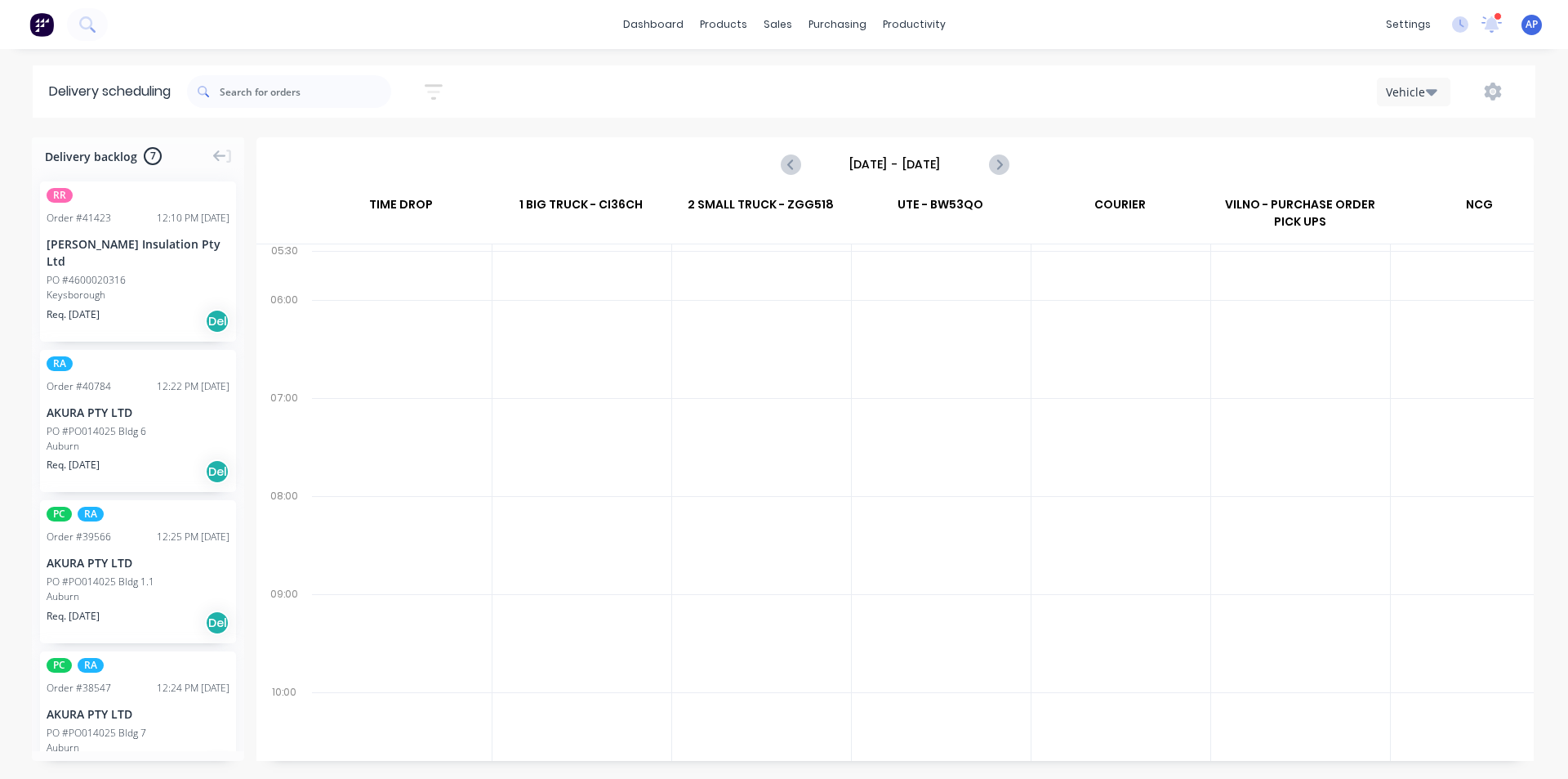
scroll to position [0, 1]
click at [930, 163] on input "Sunday - 07/09/25" at bounding box center [895, 165] width 162 height 25
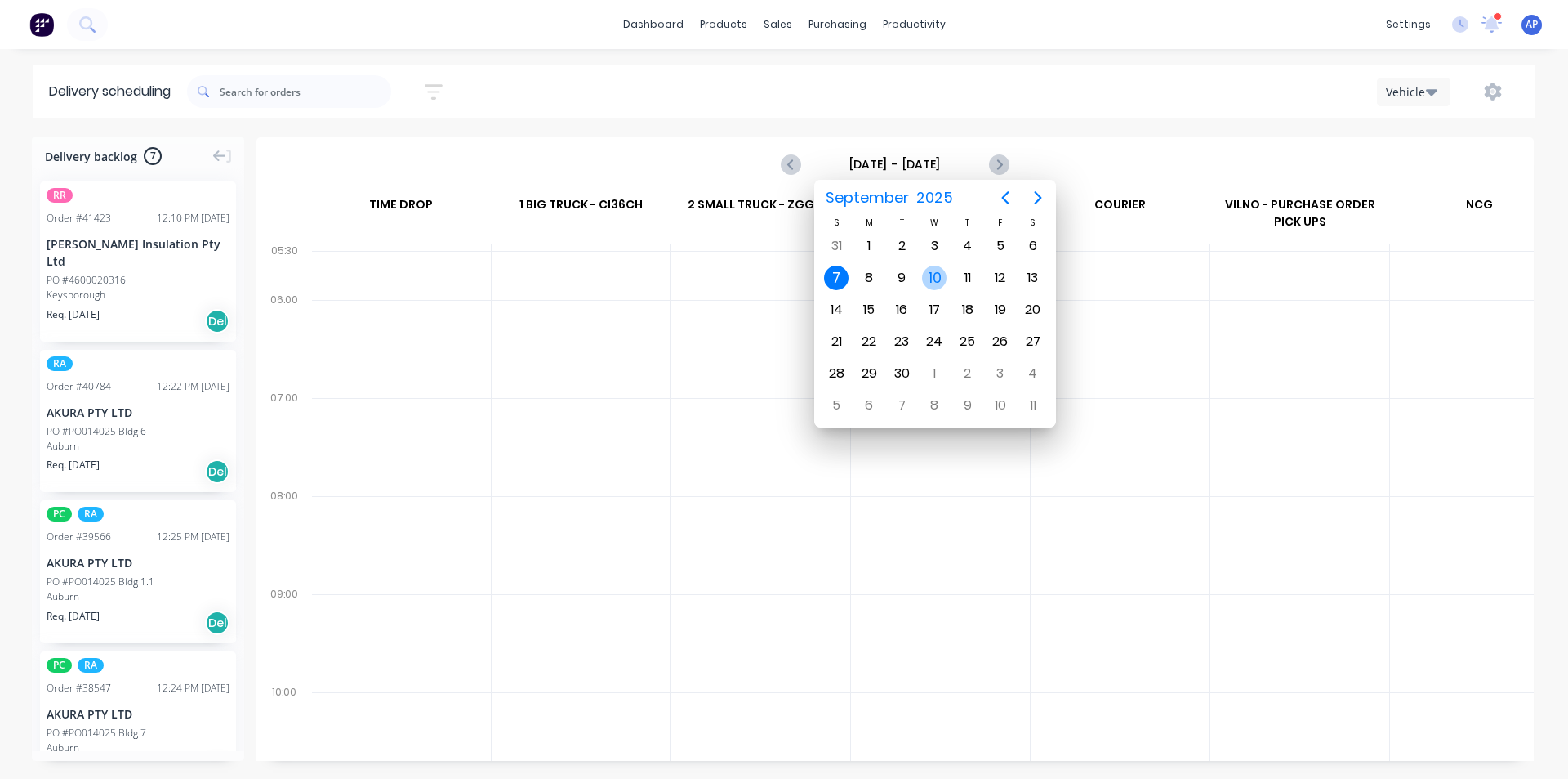
click at [934, 283] on div "10" at bounding box center [935, 278] width 25 height 25
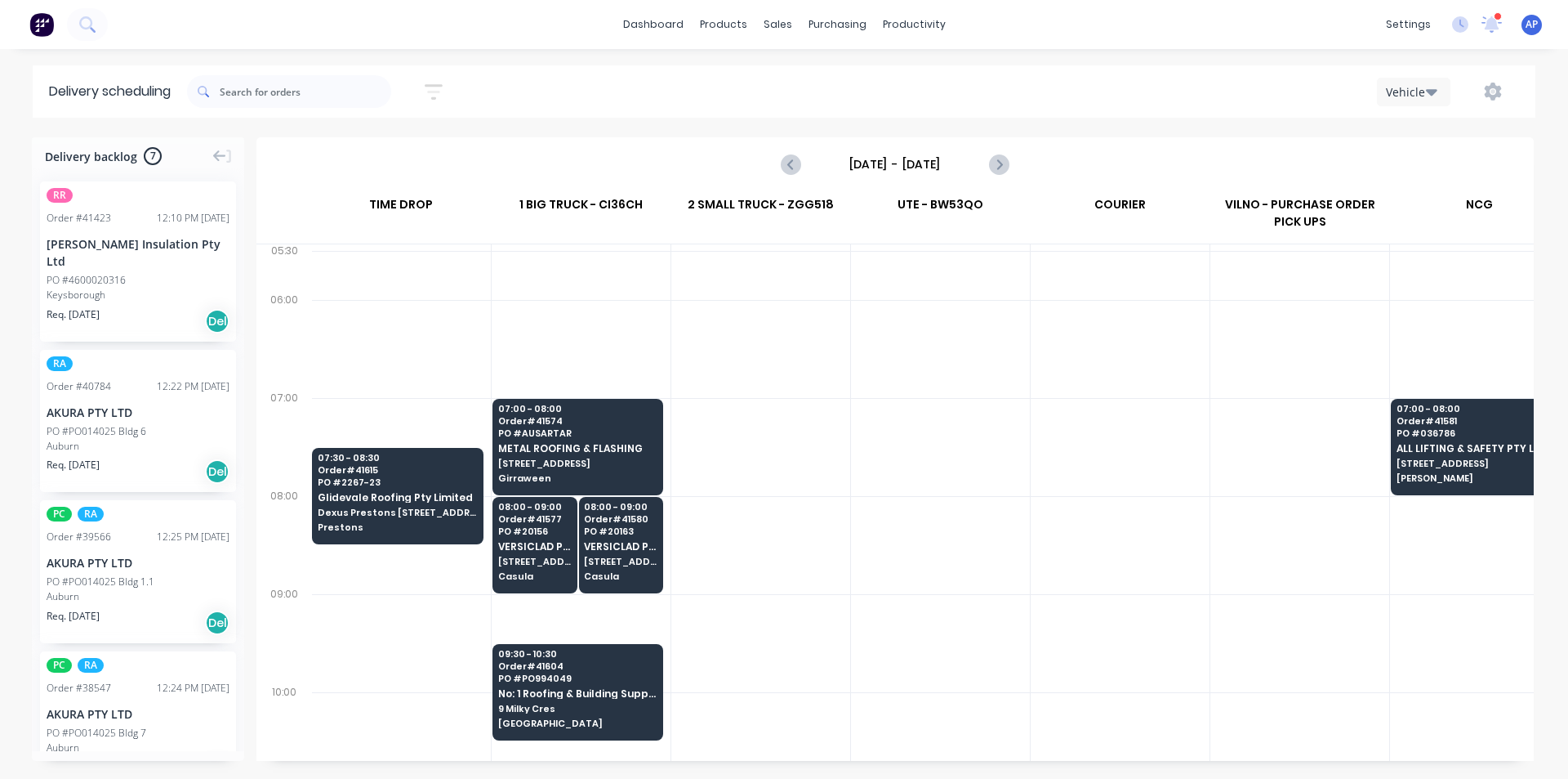
click at [1261, 578] on div at bounding box center [1300, 545] width 179 height 98
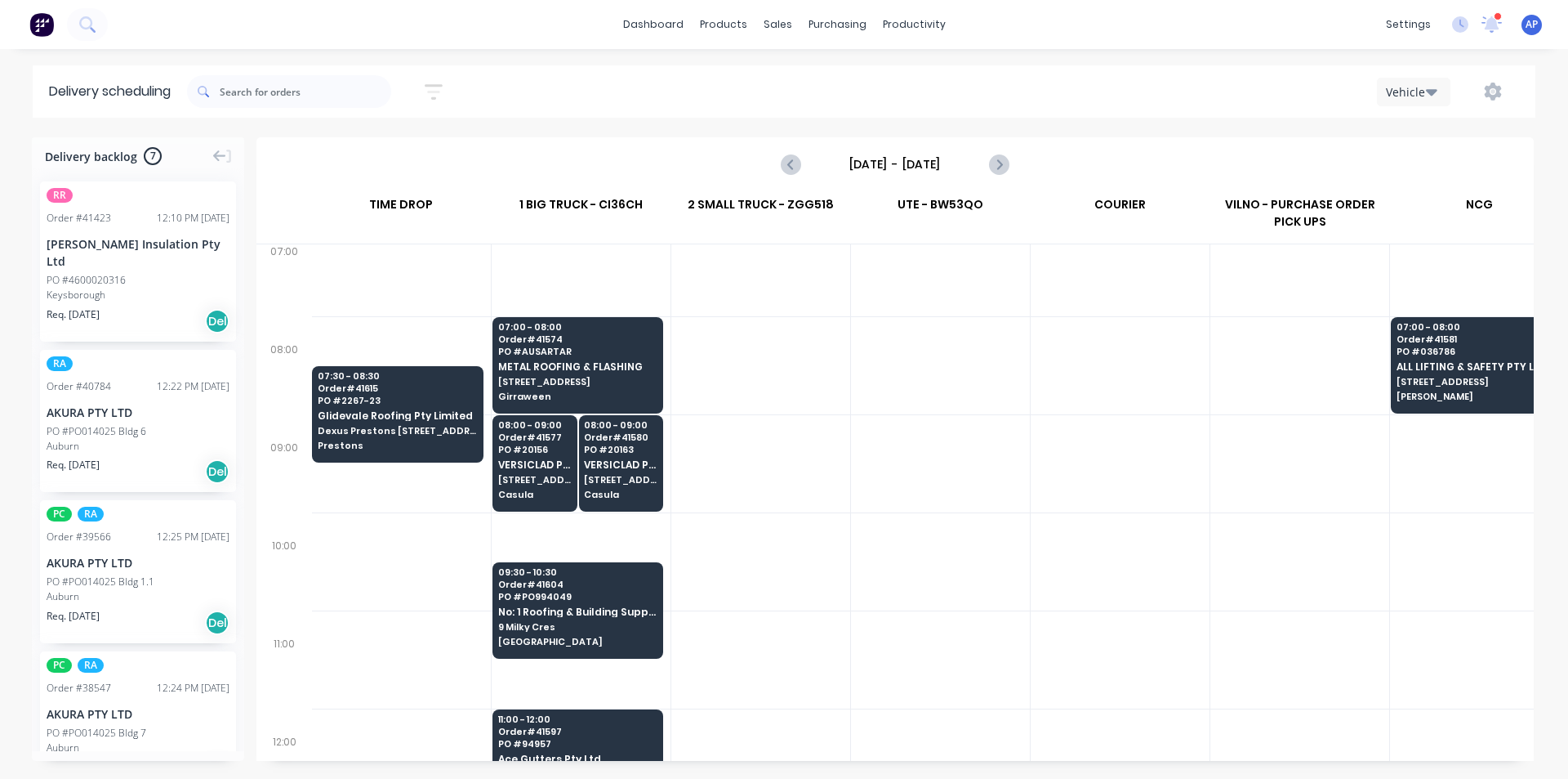
scroll to position [163, 1]
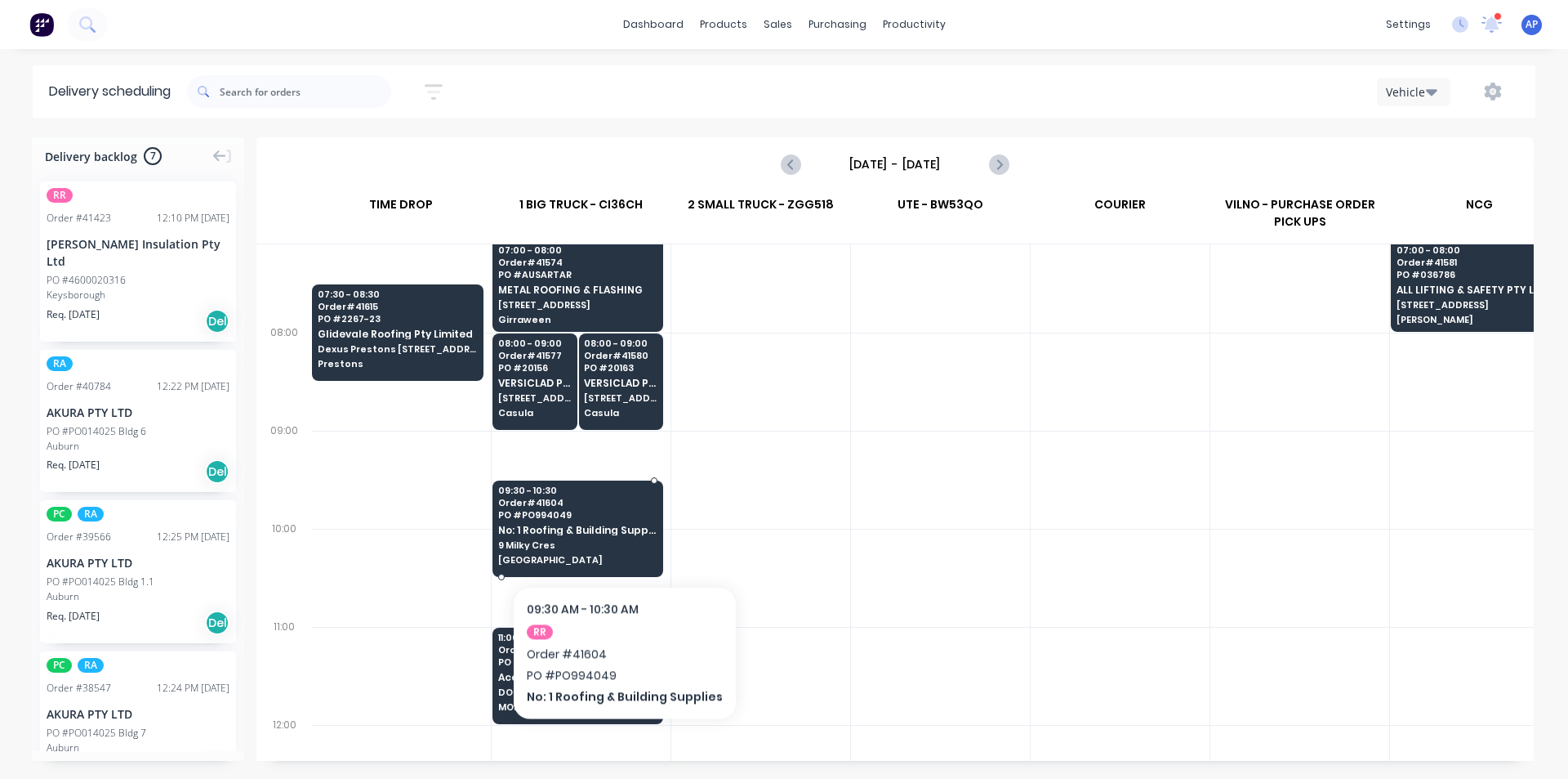
click at [618, 536] on div "09:30 - 10:30 Order # 41604 PO # PO994049 No: 1 Roofing & Building Supplies 9 M…" at bounding box center [578, 526] width 169 height 92
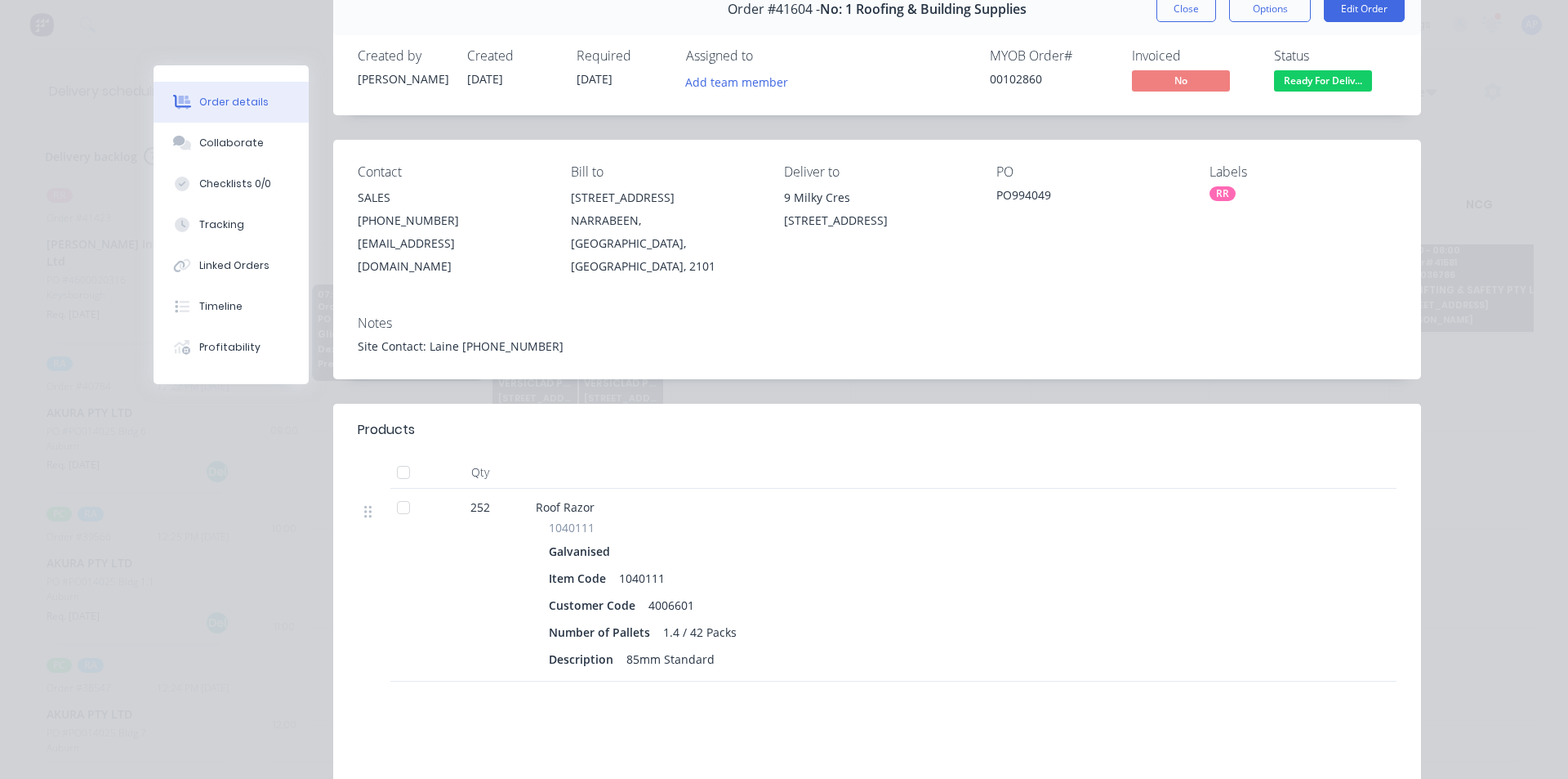
scroll to position [0, 0]
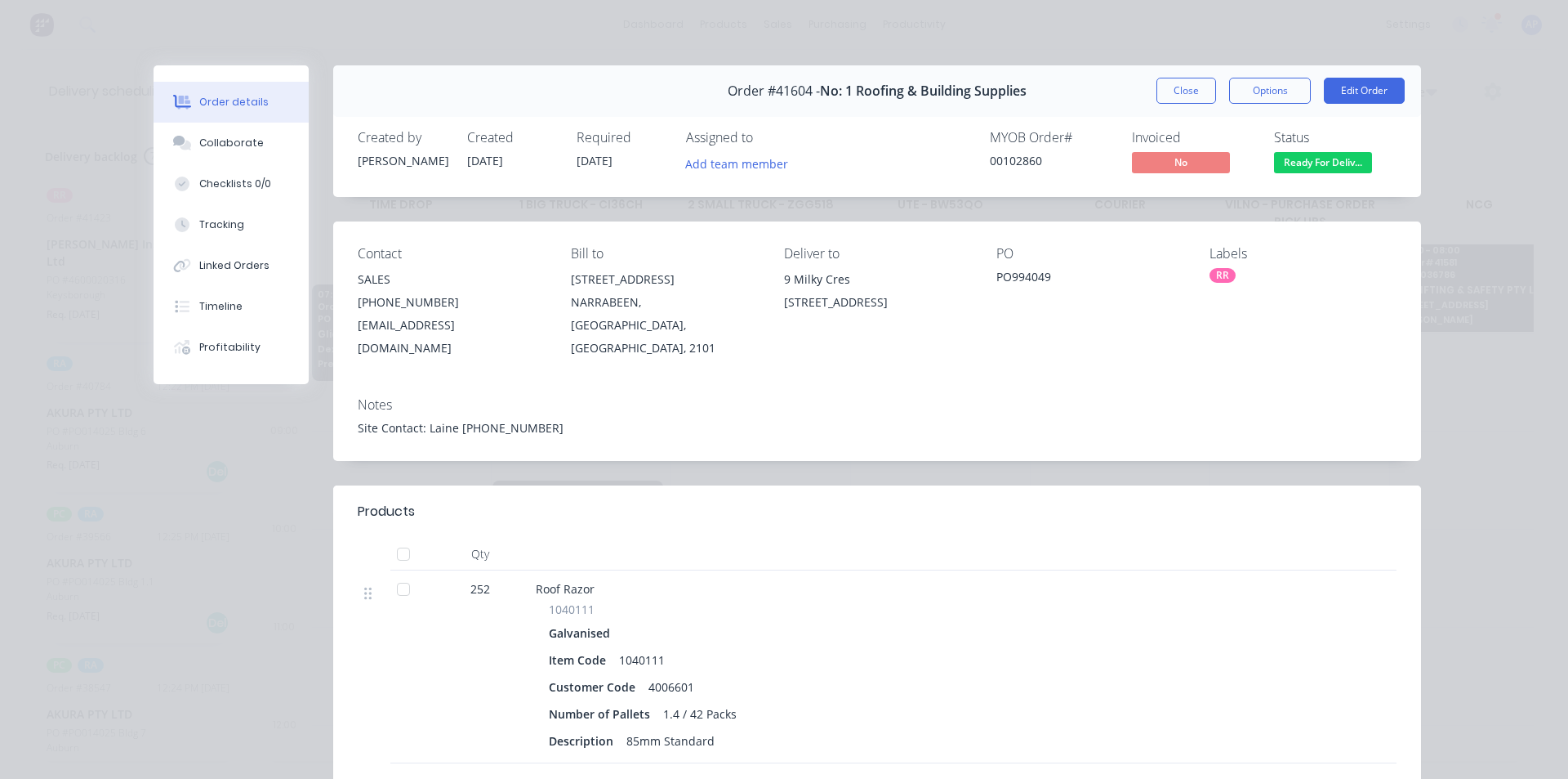
click at [1166, 105] on div "Order #41604 - No: 1 Roofing & Building Supplies Close Options Edit Order" at bounding box center [877, 91] width 1088 height 52
click at [1174, 91] on button "Close" at bounding box center [1186, 90] width 60 height 26
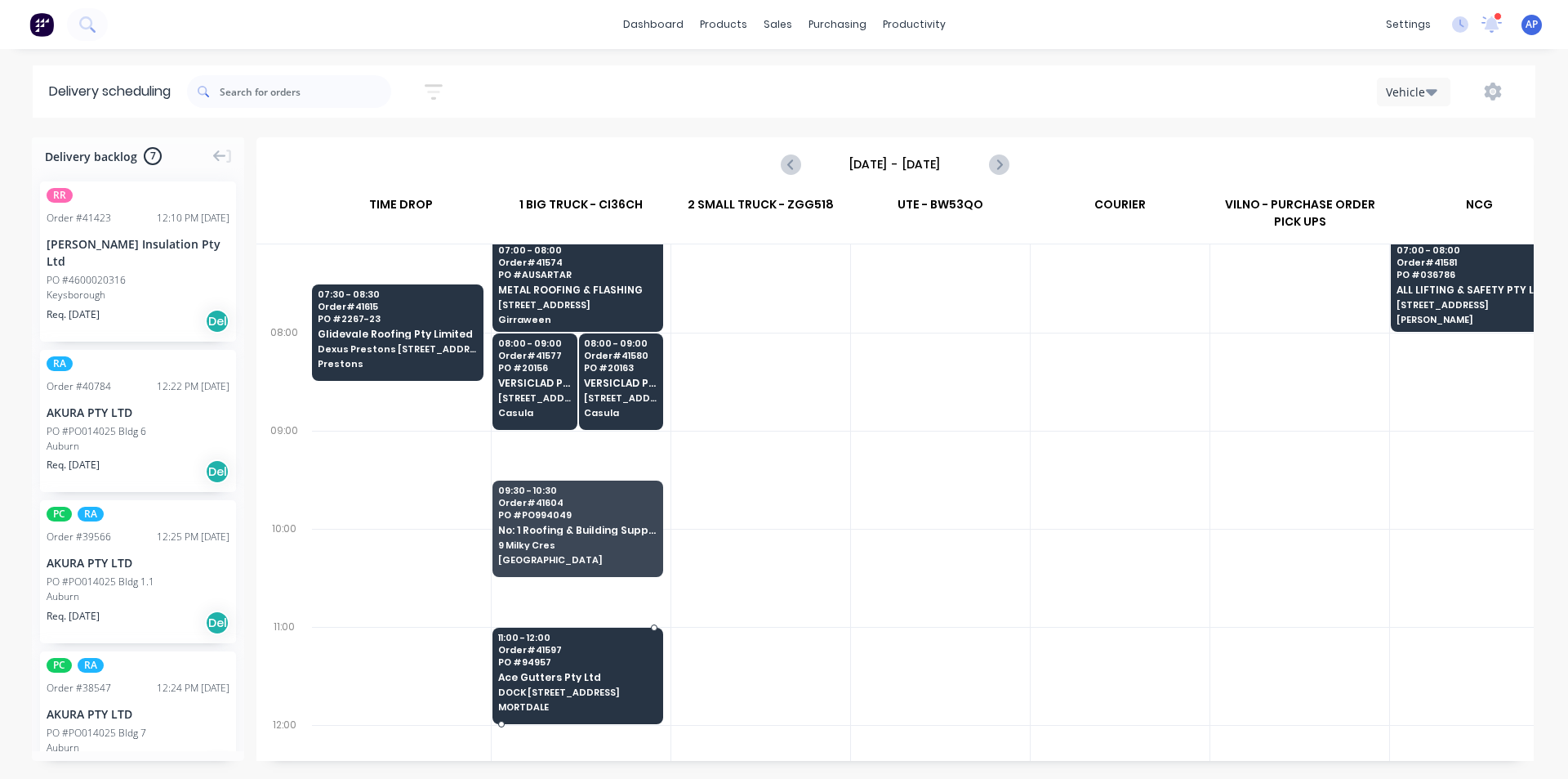
click at [523, 676] on span "Ace Gutters Pty Ltd" at bounding box center [577, 677] width 159 height 11
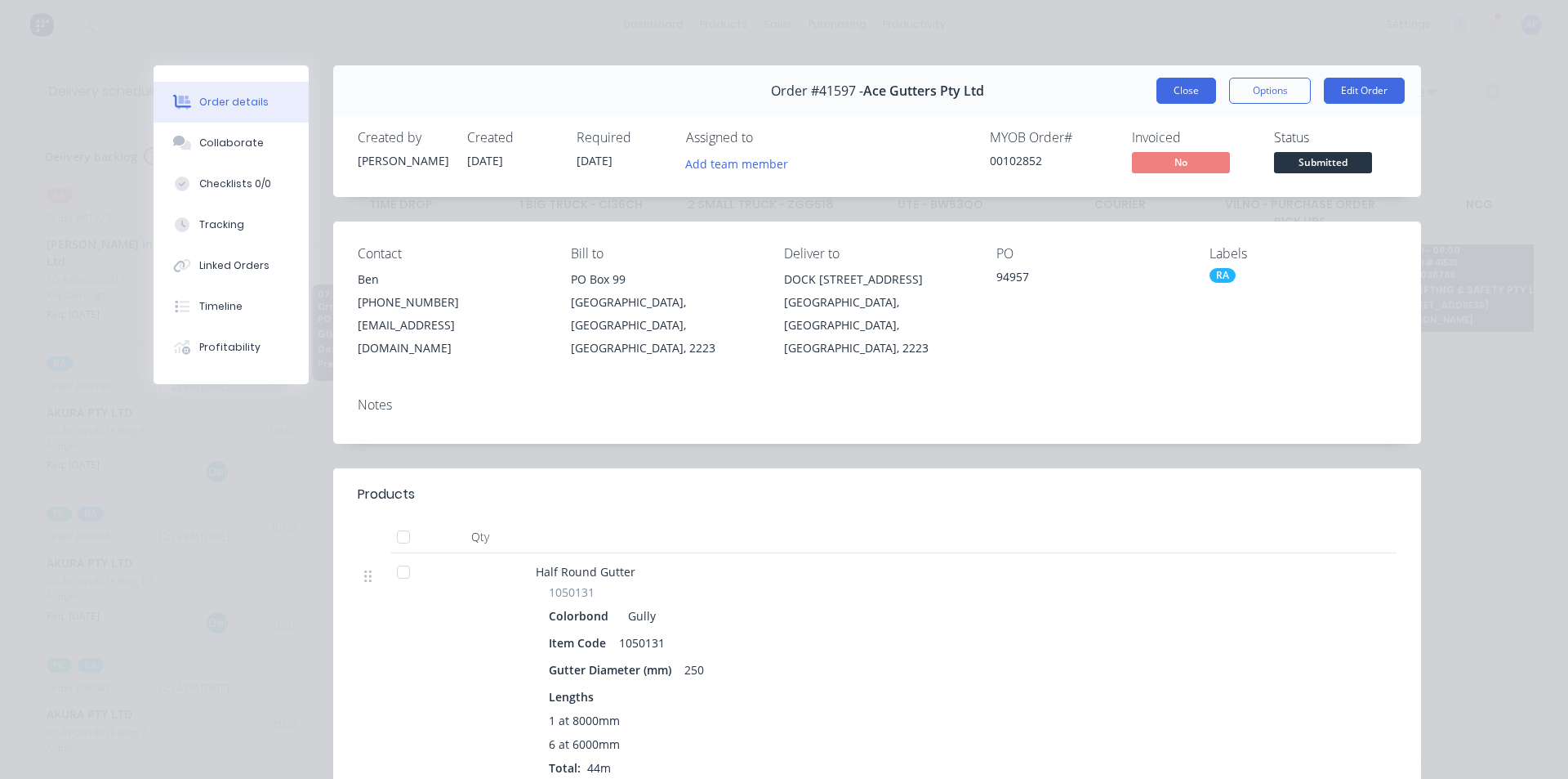
click at [1159, 80] on button "Close" at bounding box center [1186, 90] width 60 height 26
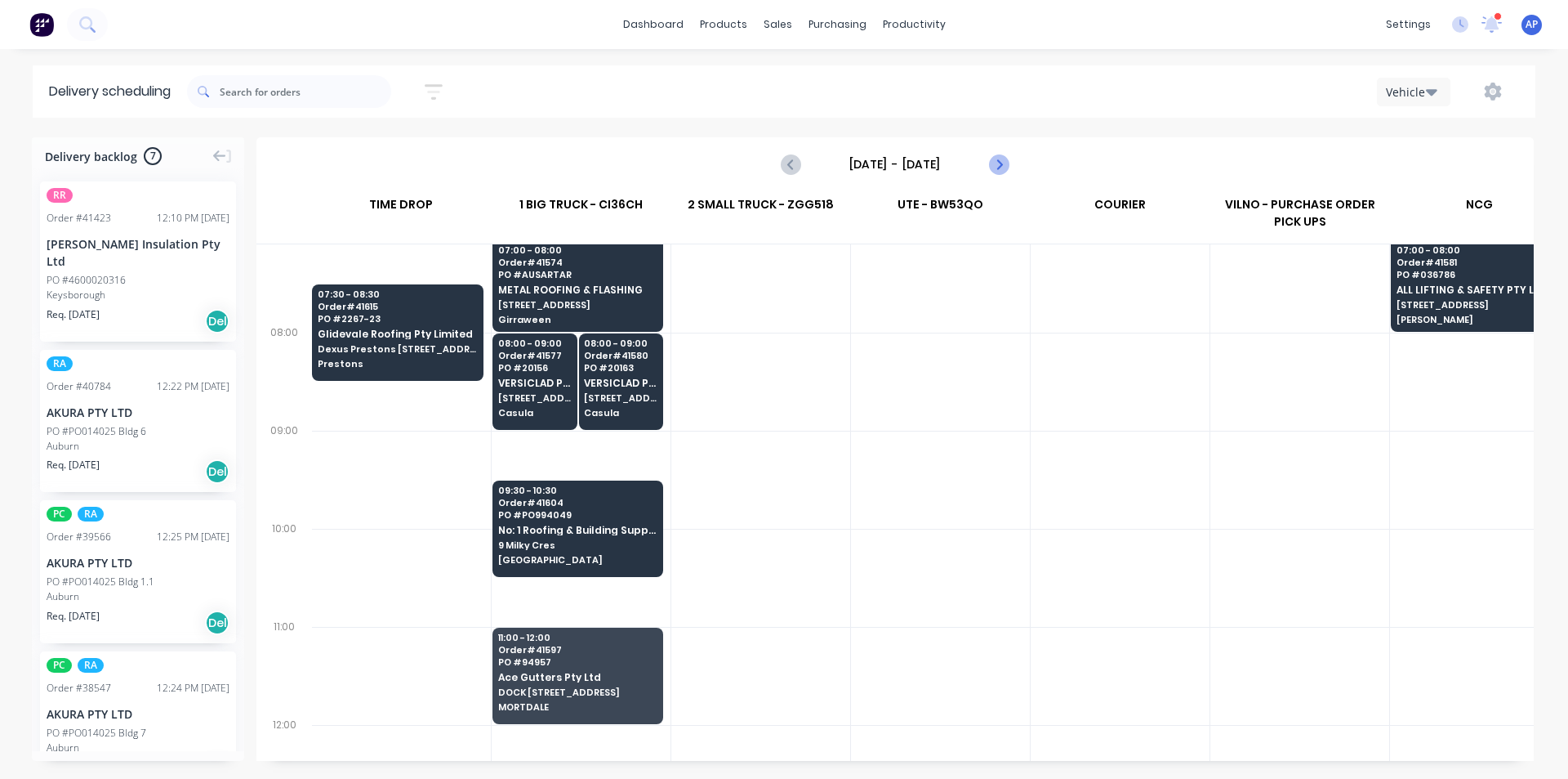
drag, startPoint x: 1006, startPoint y: 153, endPoint x: 993, endPoint y: 179, distance: 29.1
click at [993, 179] on button "Next page" at bounding box center [998, 164] width 33 height 33
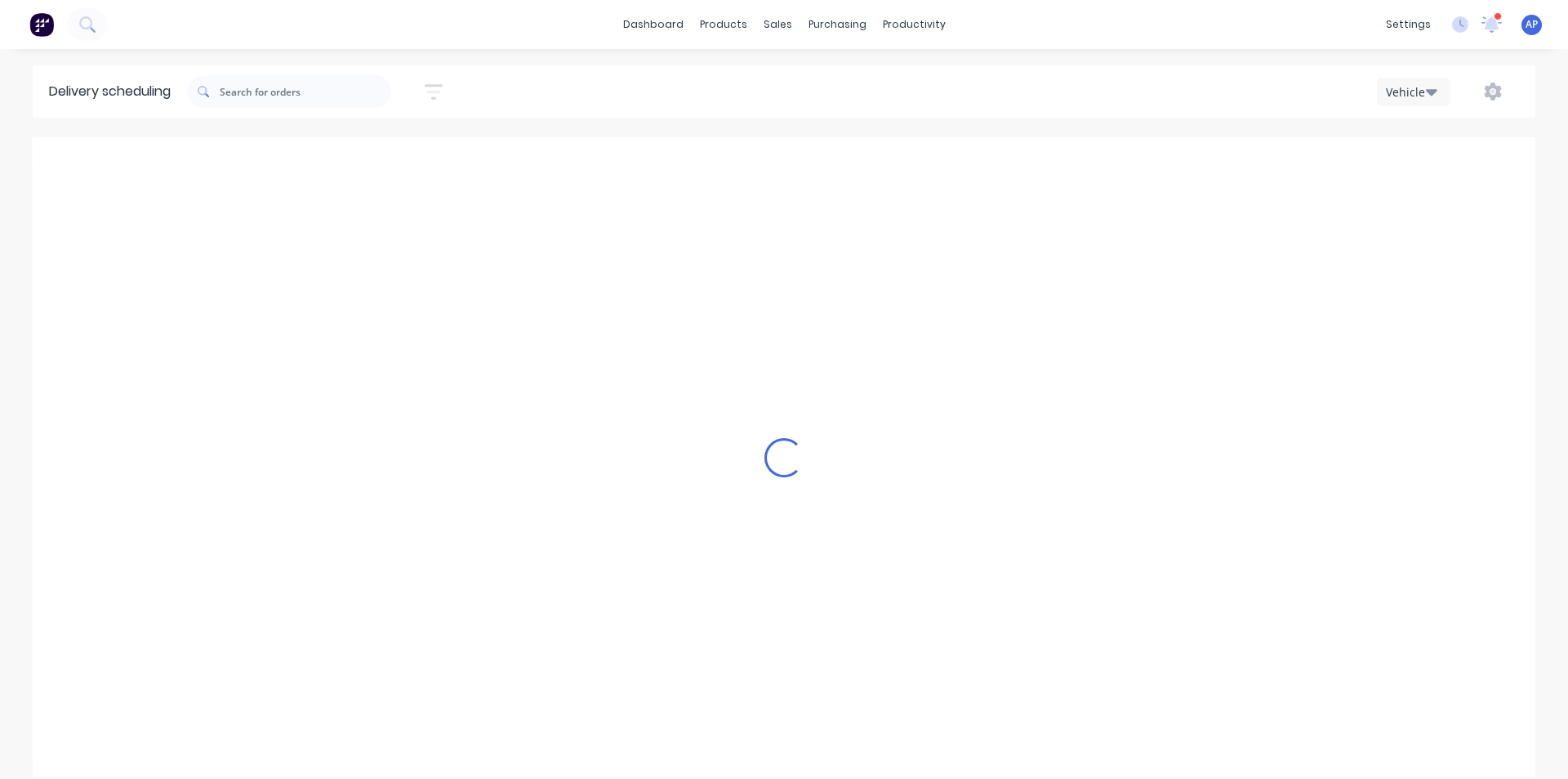
type input "Thursday - 11/09/25"
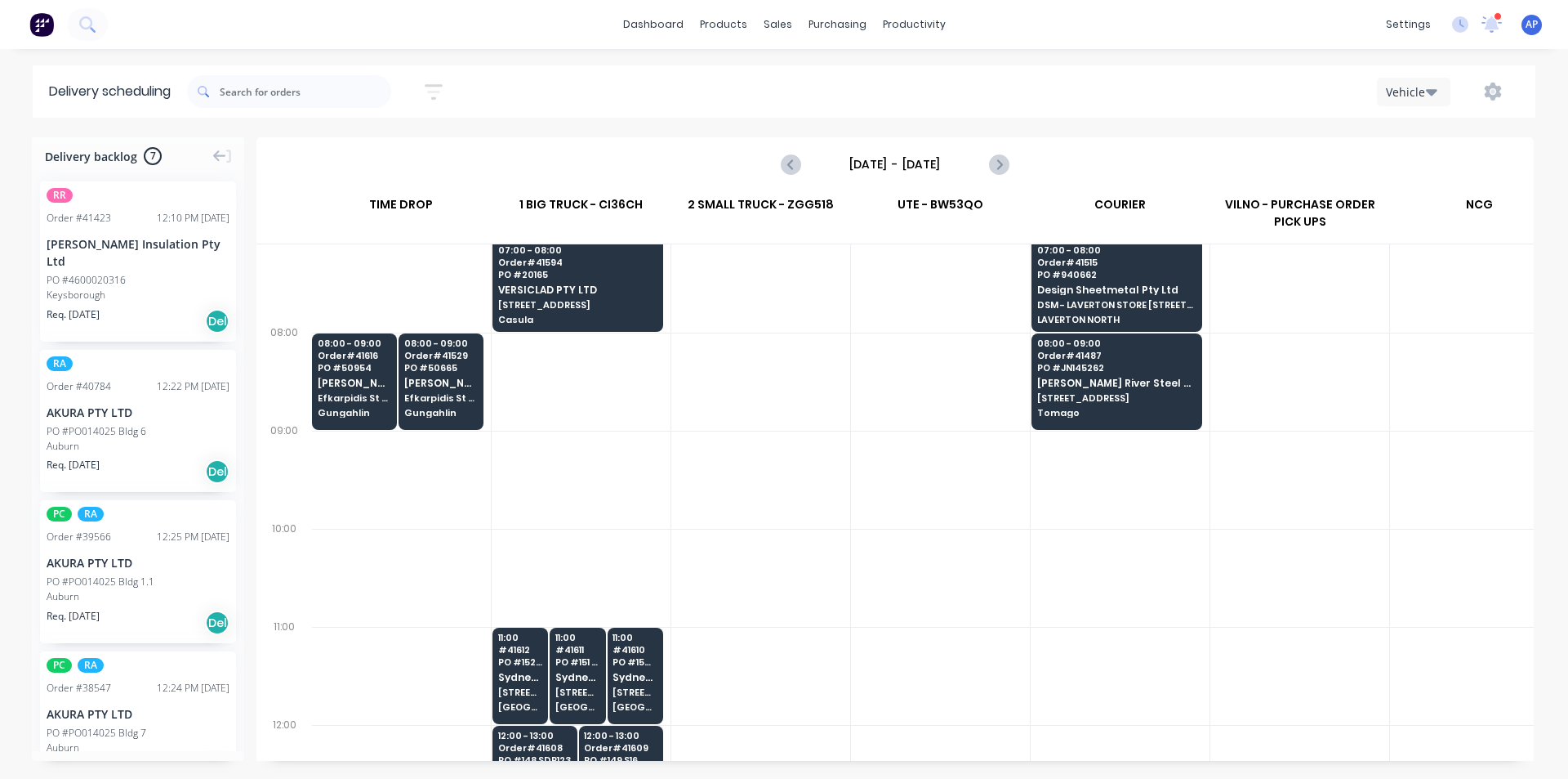
click at [955, 476] on div at bounding box center [940, 480] width 179 height 98
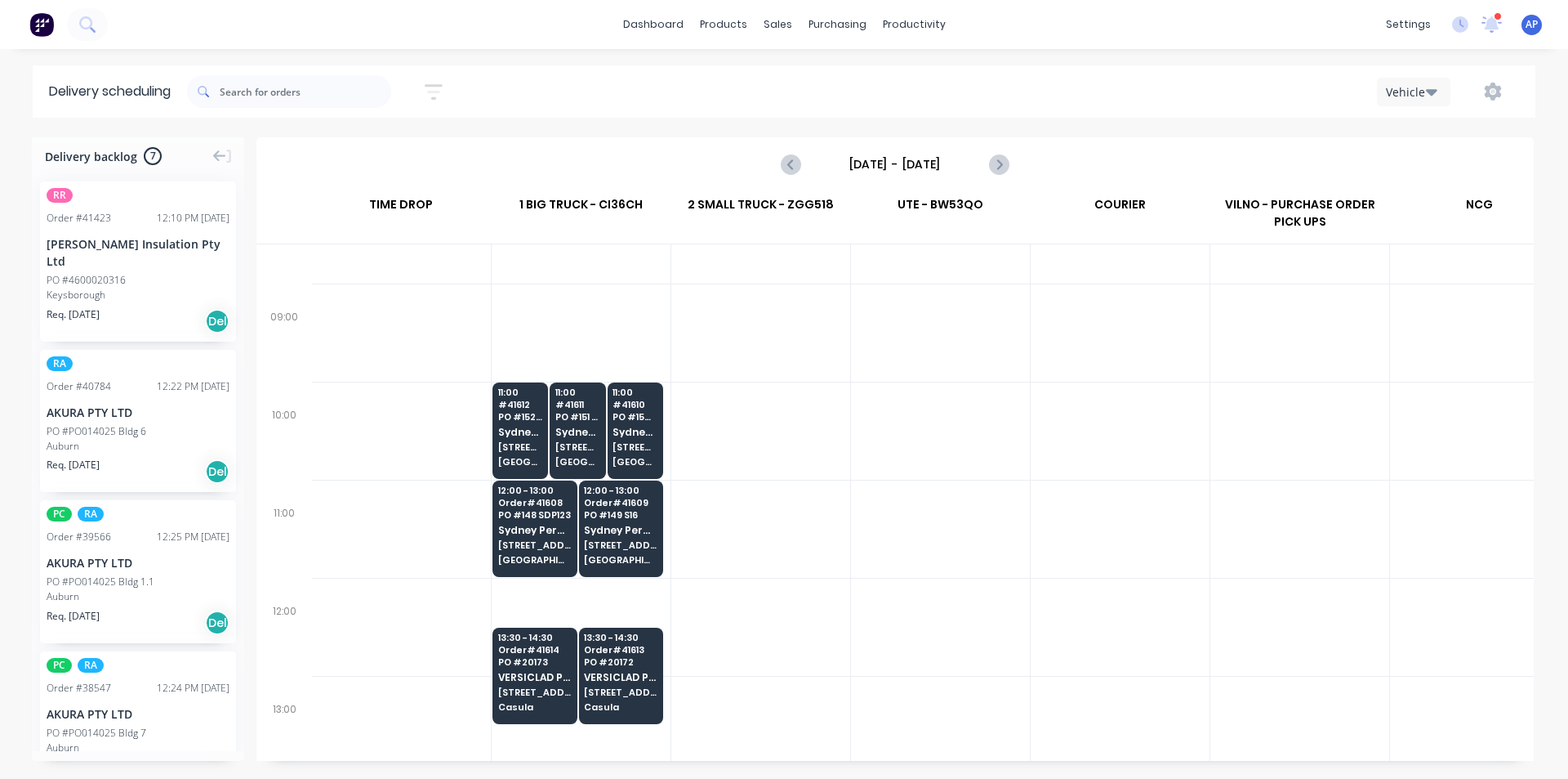
scroll to position [0, 1]
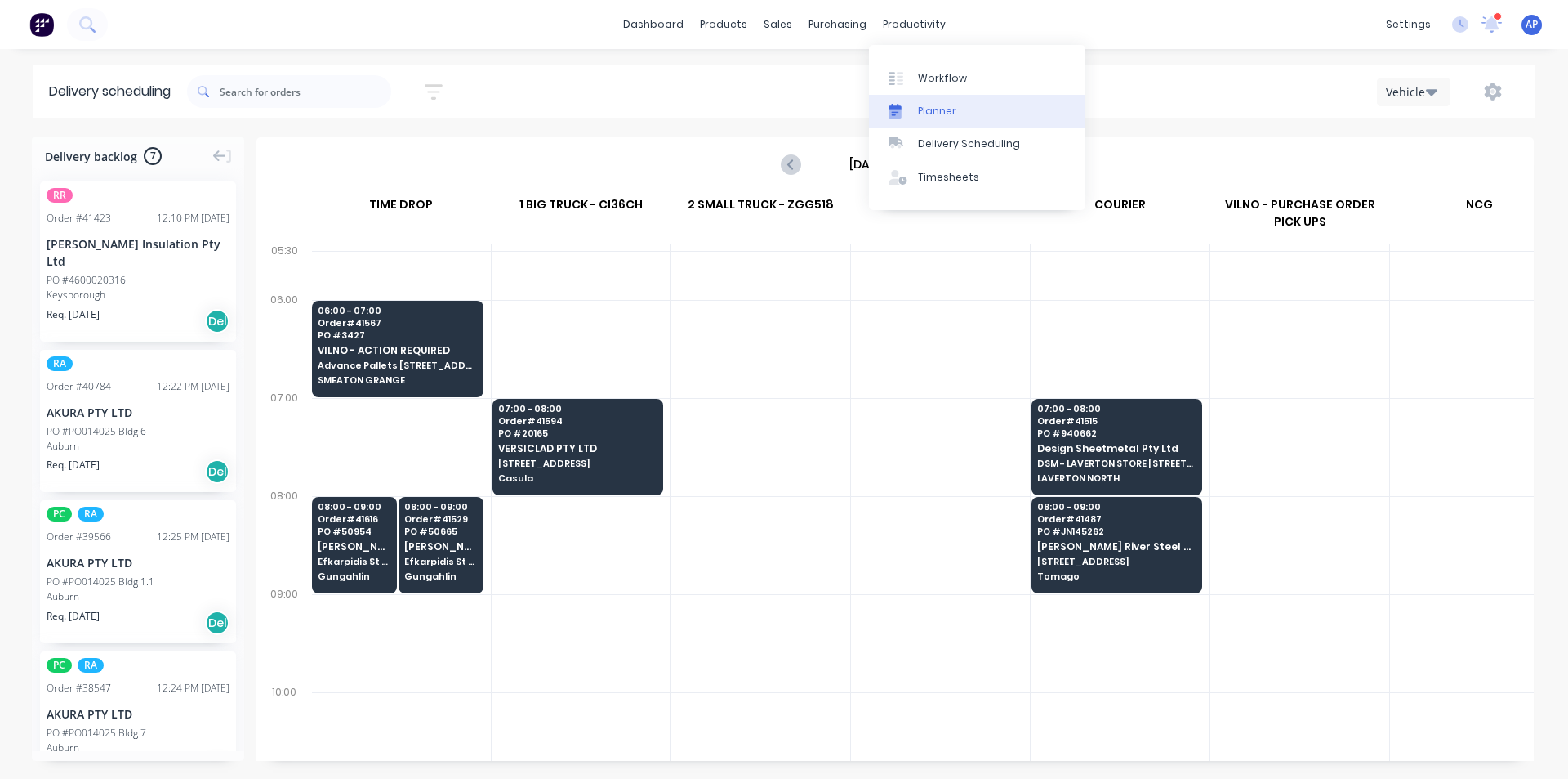
click at [966, 114] on link "Planner" at bounding box center [976, 111] width 216 height 33
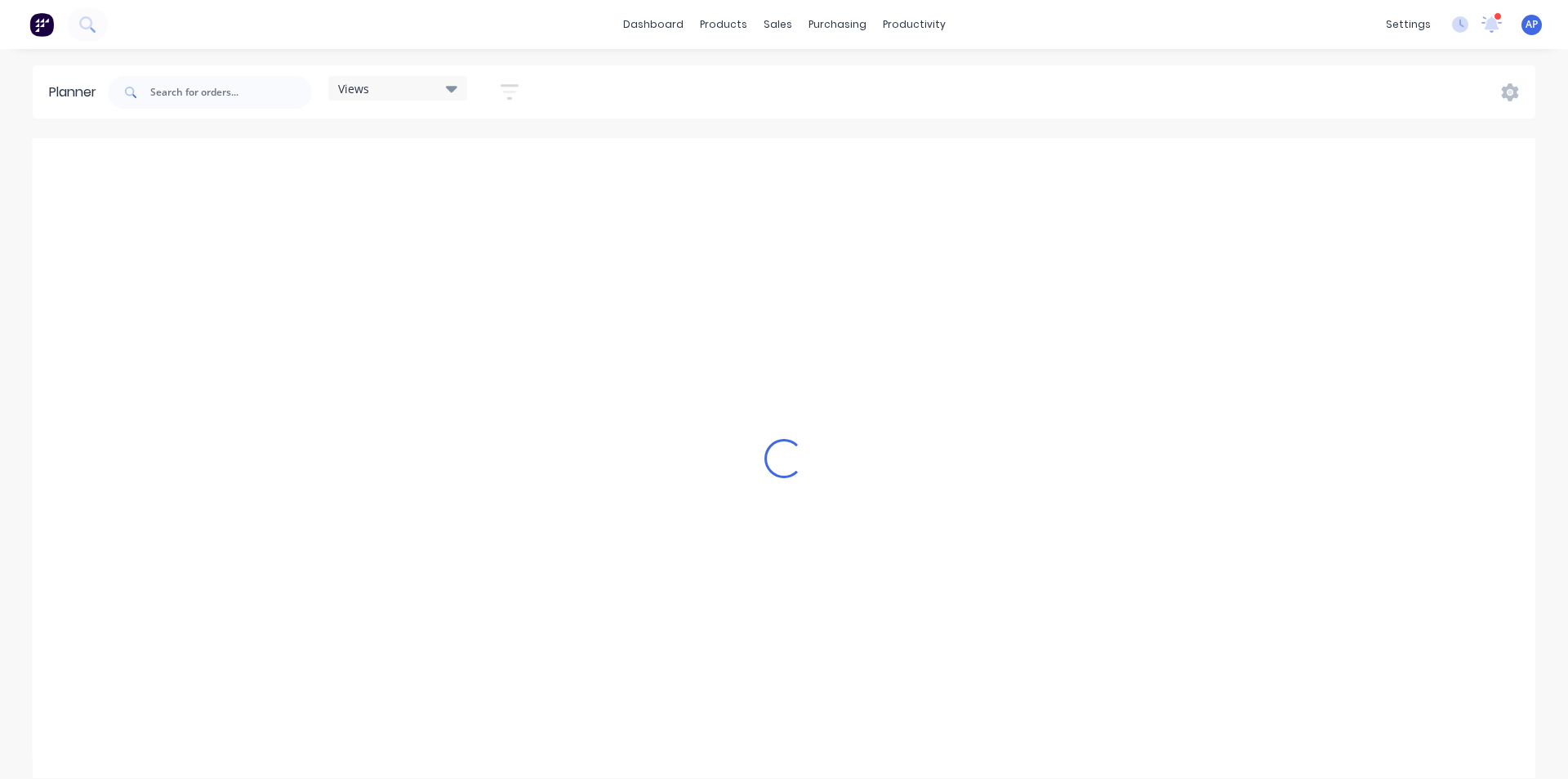
scroll to position [0, 1830]
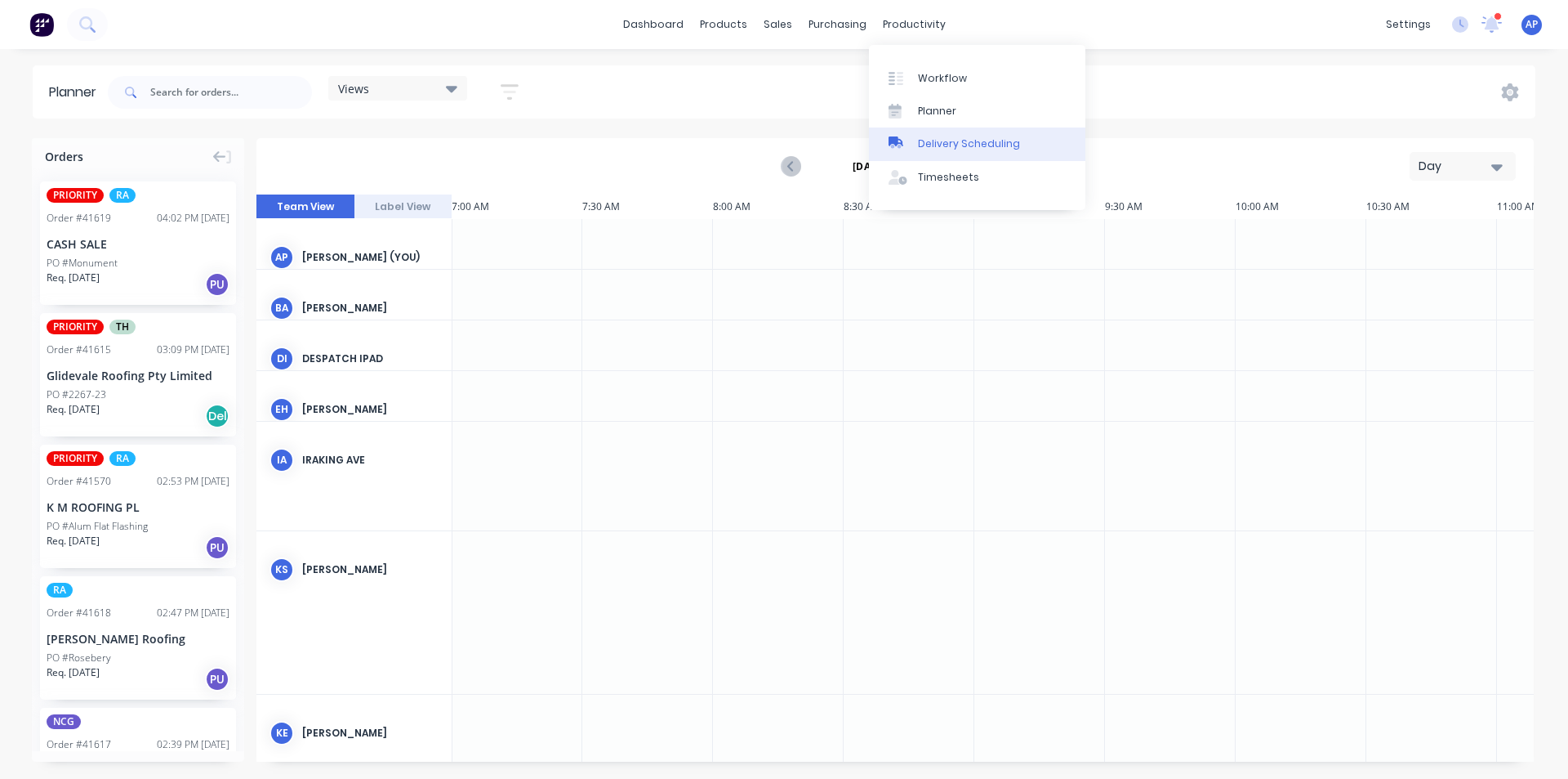
click at [967, 134] on link "Delivery Scheduling" at bounding box center [976, 144] width 216 height 33
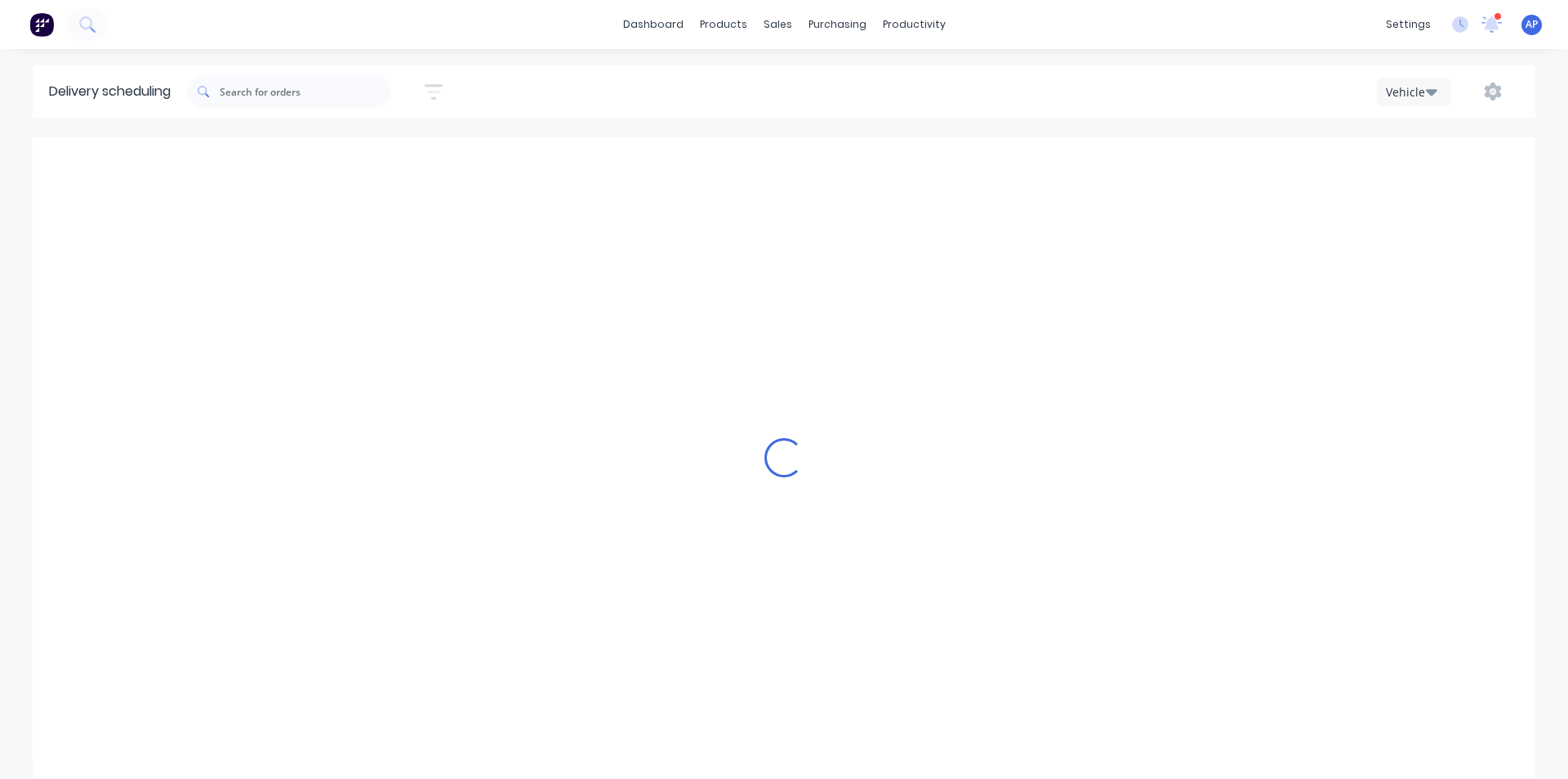
scroll to position [0, 1]
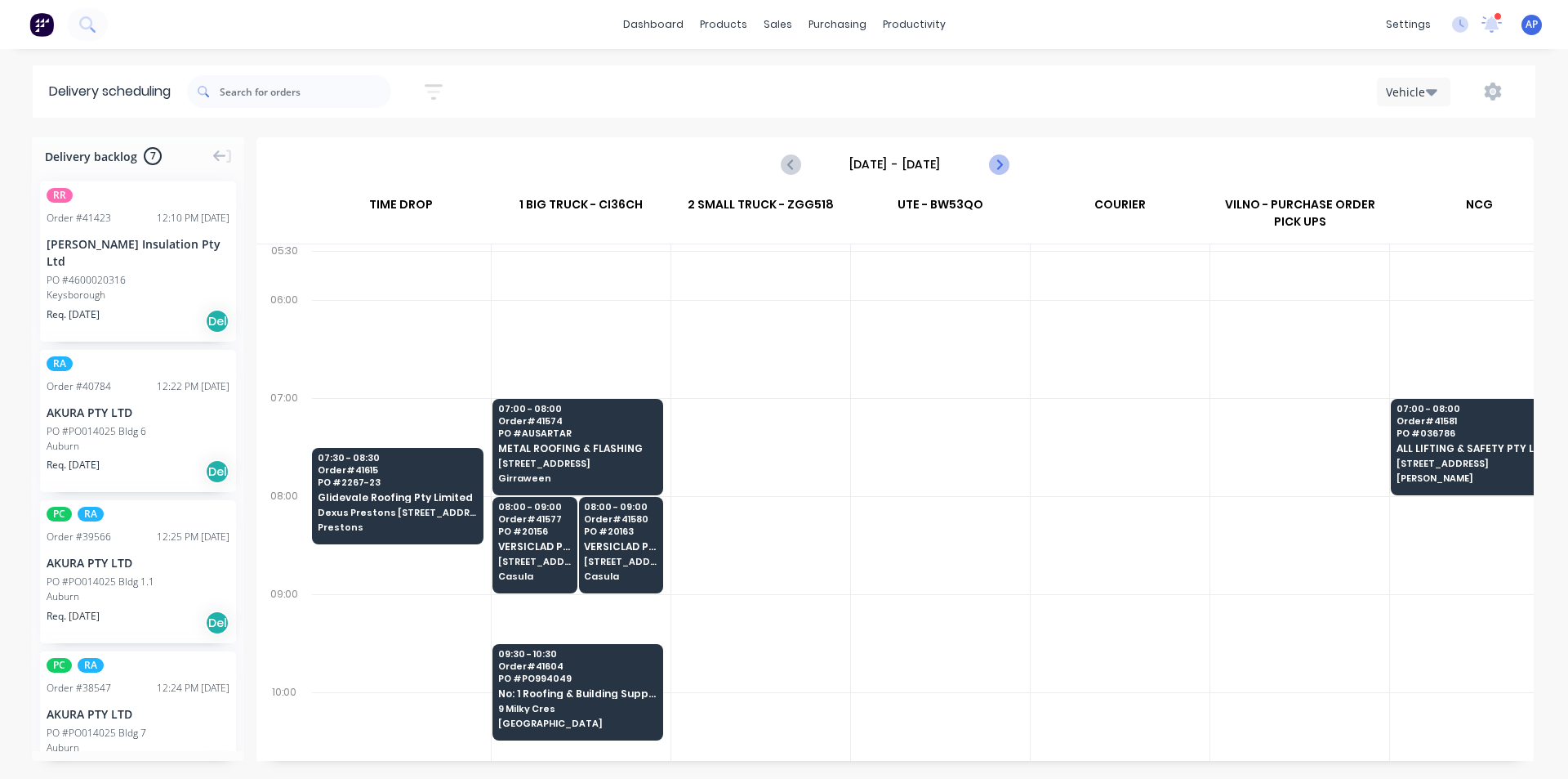
click at [984, 160] on button "Next page" at bounding box center [998, 164] width 33 height 33
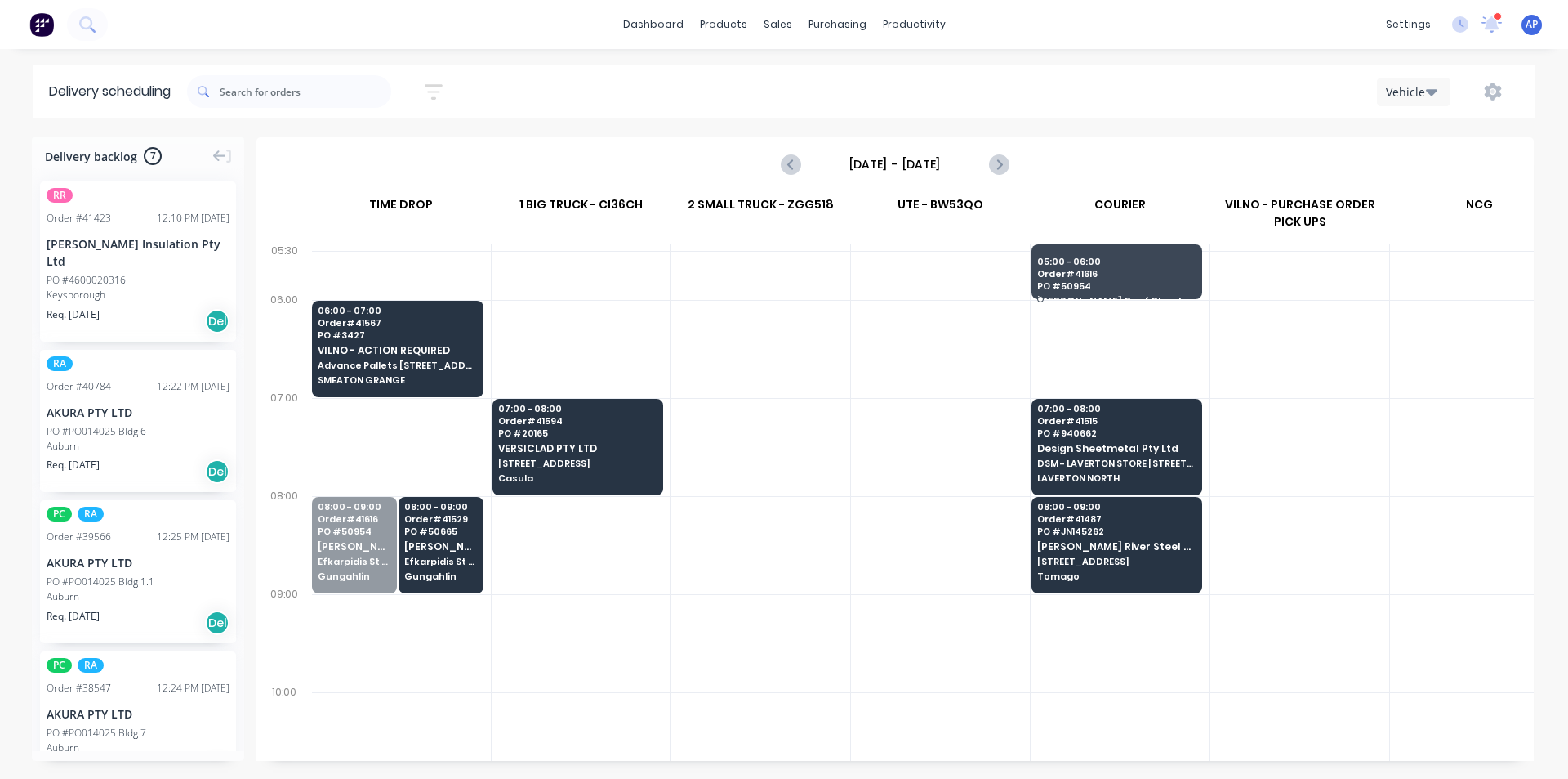
drag, startPoint x: 344, startPoint y: 554, endPoint x: 1122, endPoint y: 266, distance: 829.6
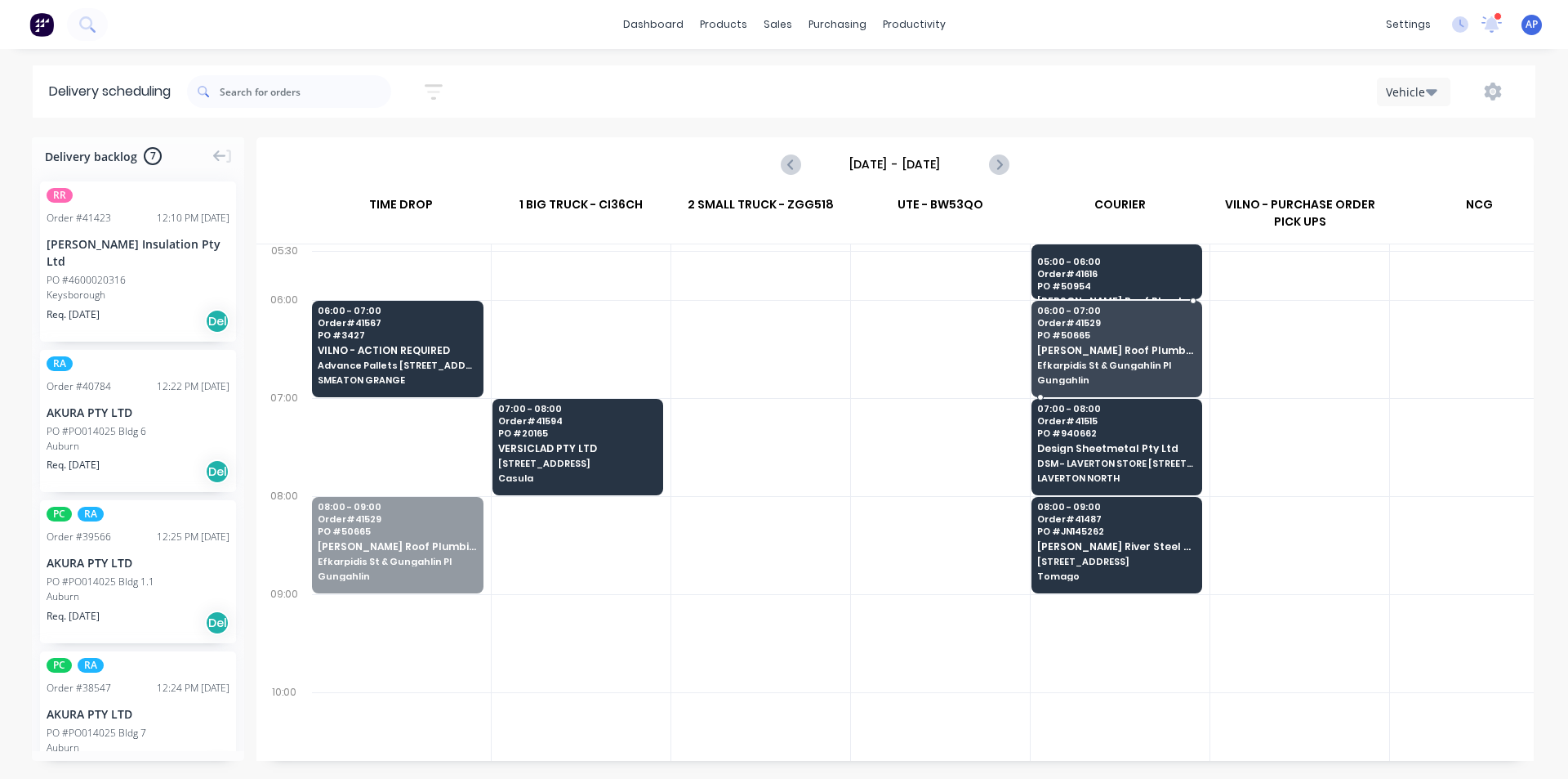
drag, startPoint x: 364, startPoint y: 540, endPoint x: 1065, endPoint y: 343, distance: 728.2
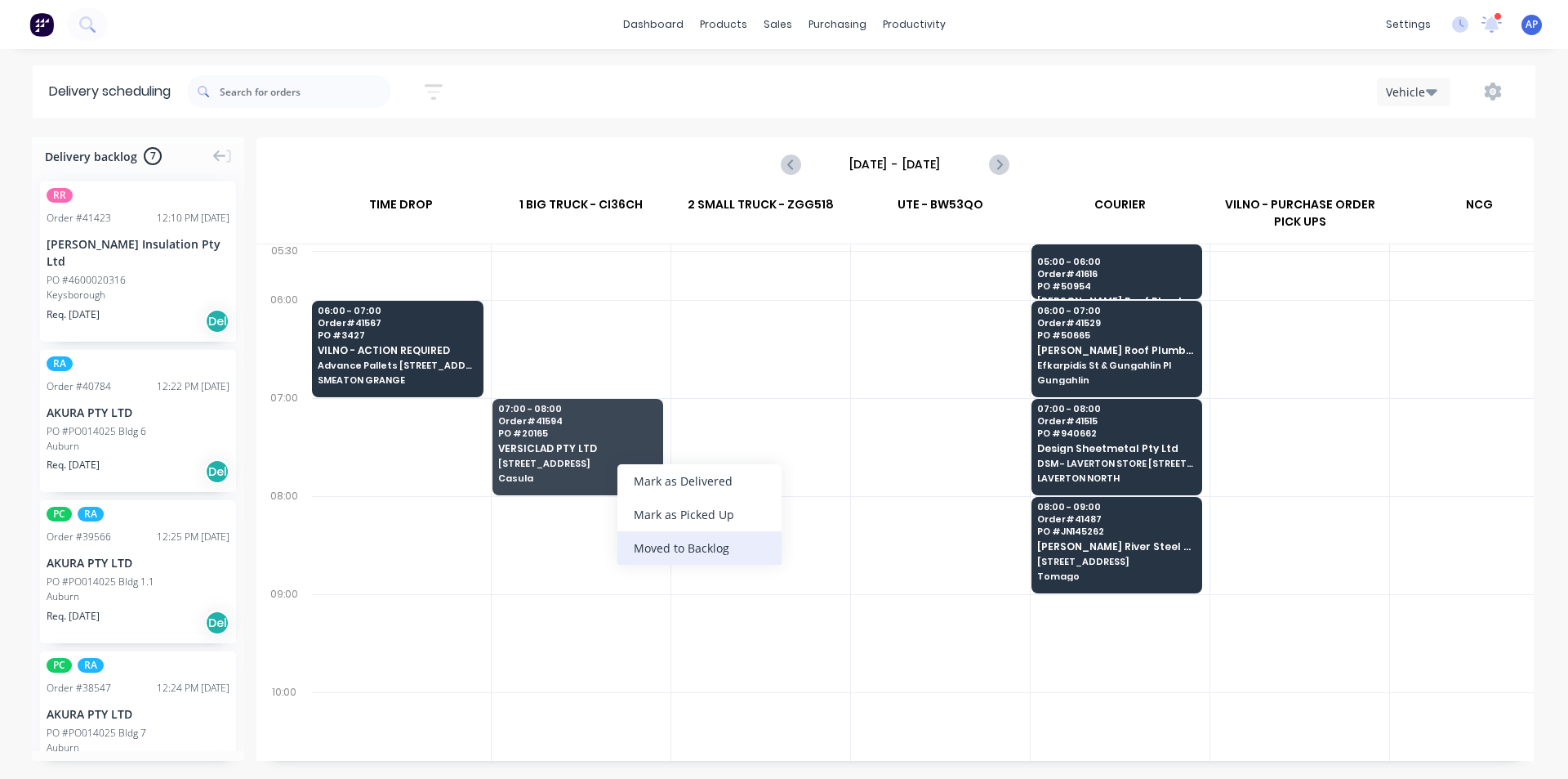
click at [704, 540] on div "Moved to Backlog" at bounding box center [699, 548] width 164 height 34
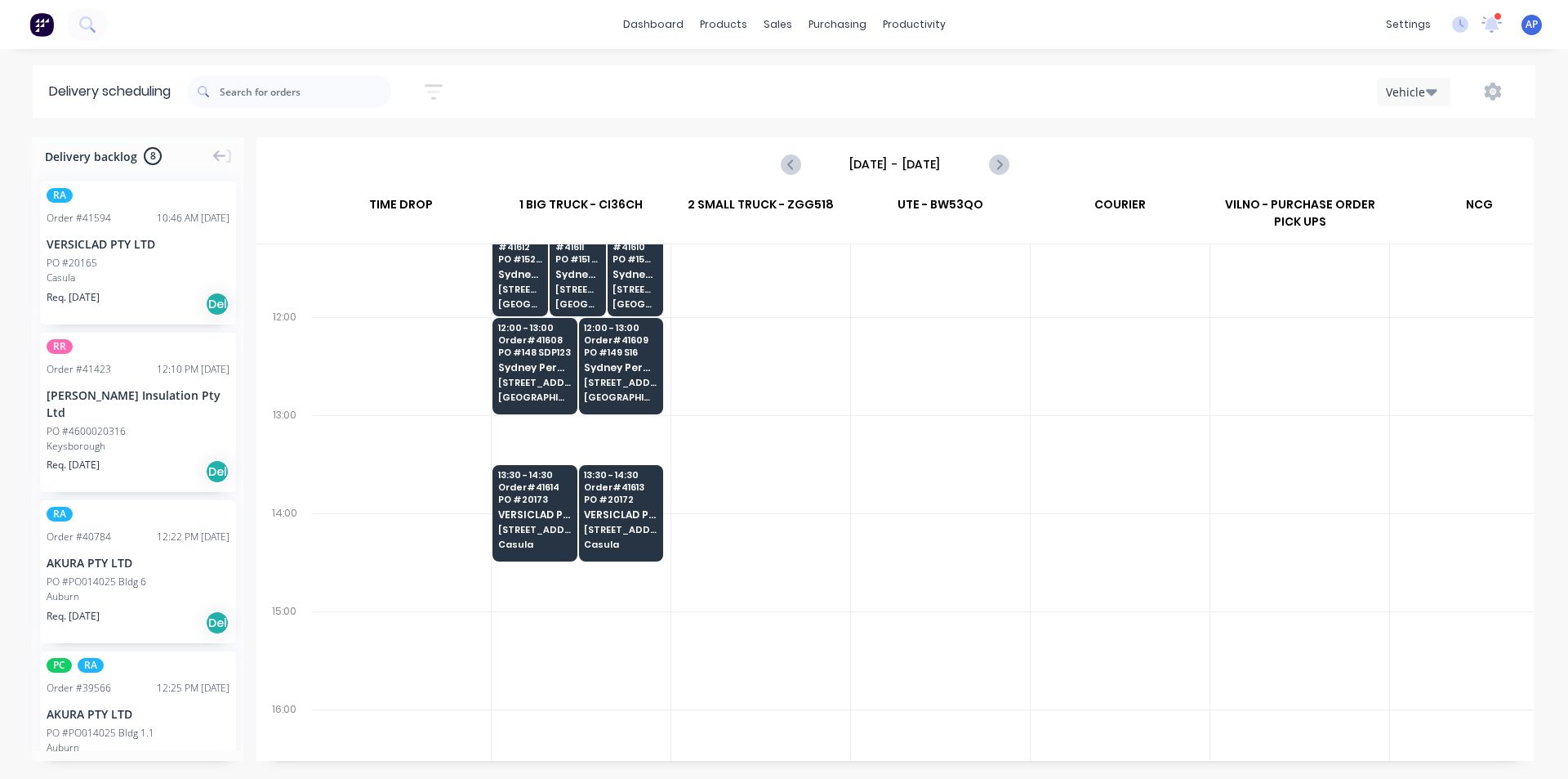
scroll to position [490, 1]
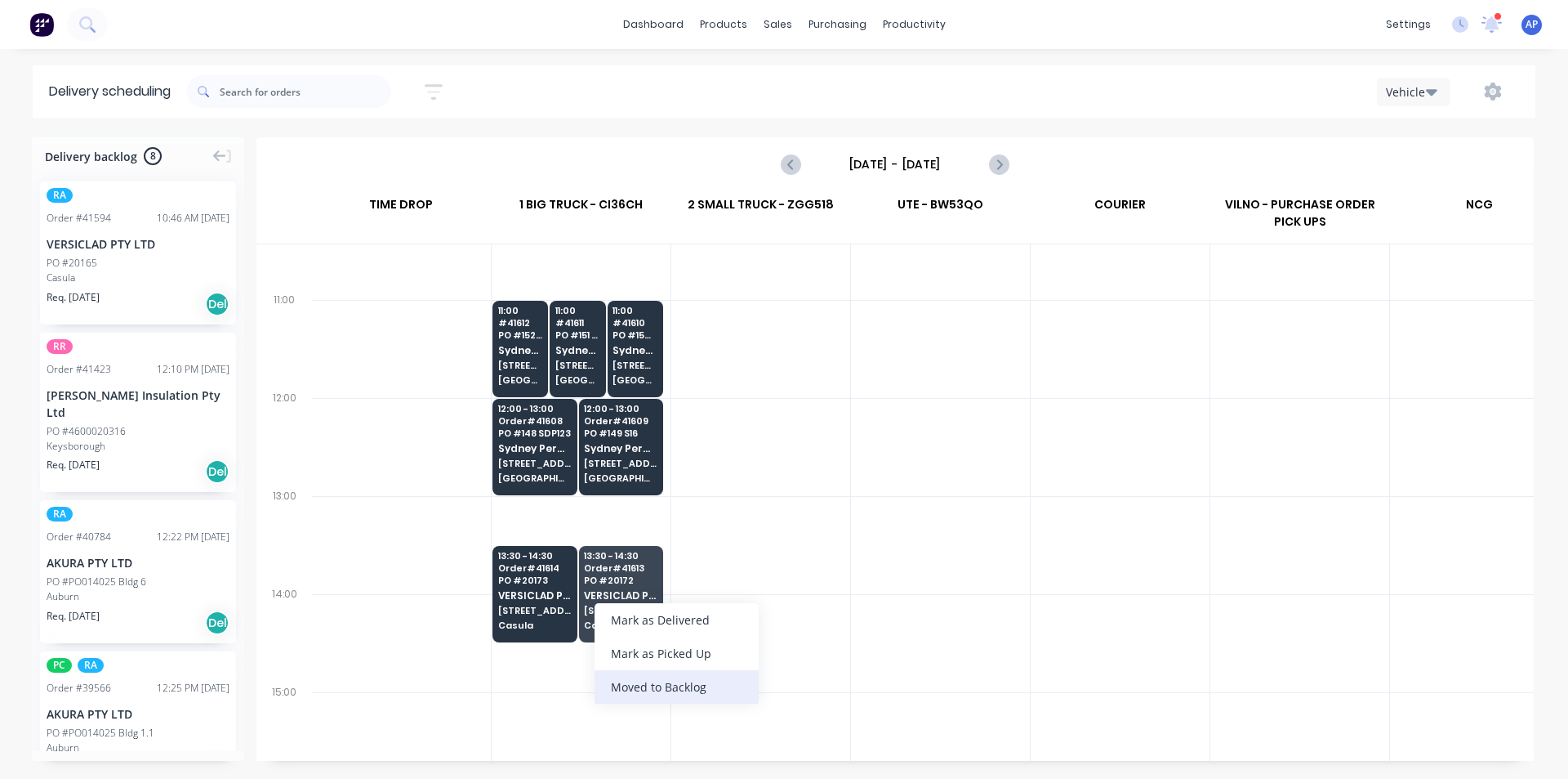
click at [619, 686] on div "Moved to Backlog" at bounding box center [676, 687] width 164 height 34
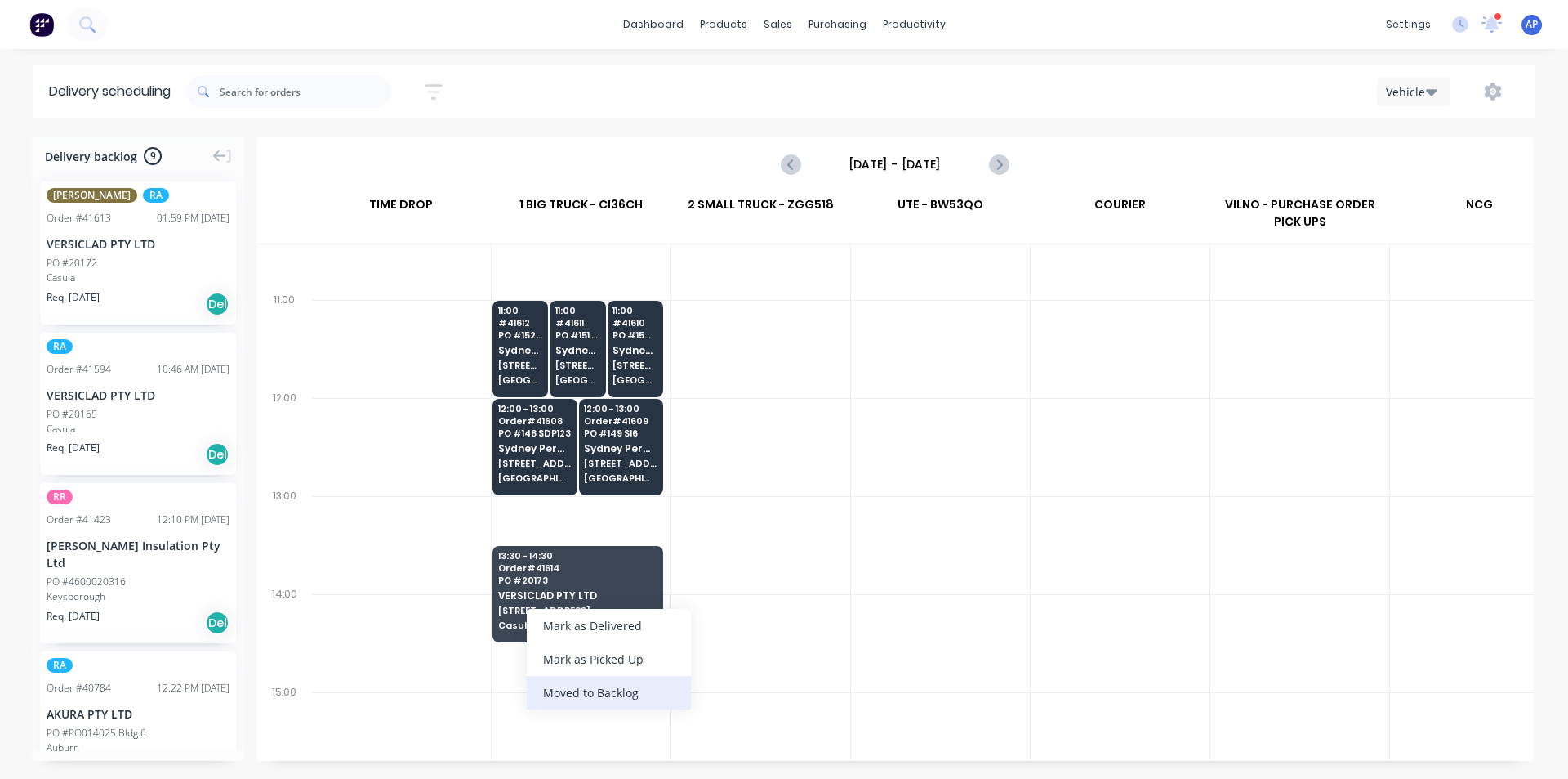
click at [609, 693] on div "Moved to Backlog" at bounding box center [608, 693] width 164 height 34
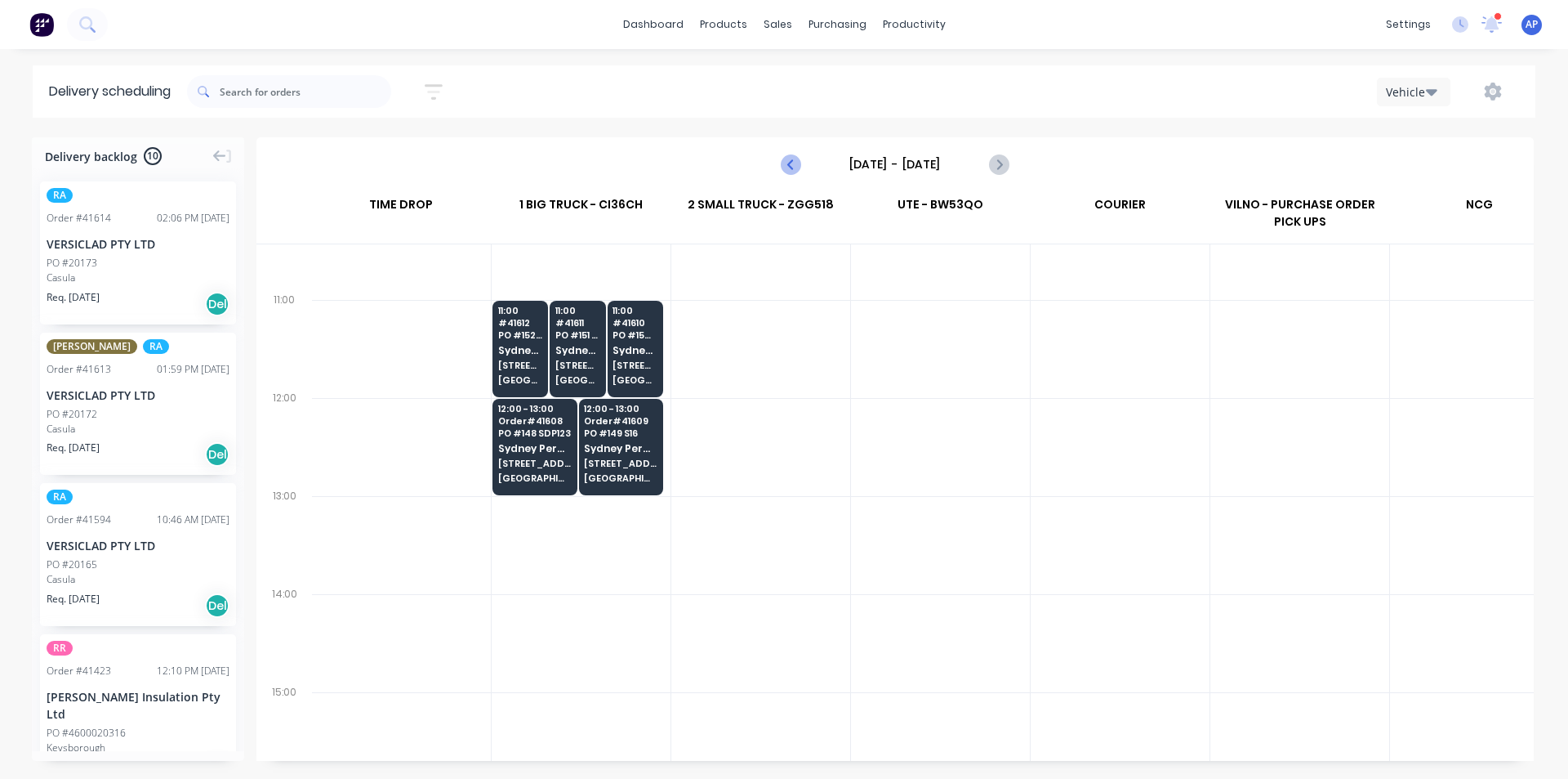
click at [790, 156] on icon "Previous page" at bounding box center [791, 164] width 20 height 20
type input "Wednesday - 10/09/25"
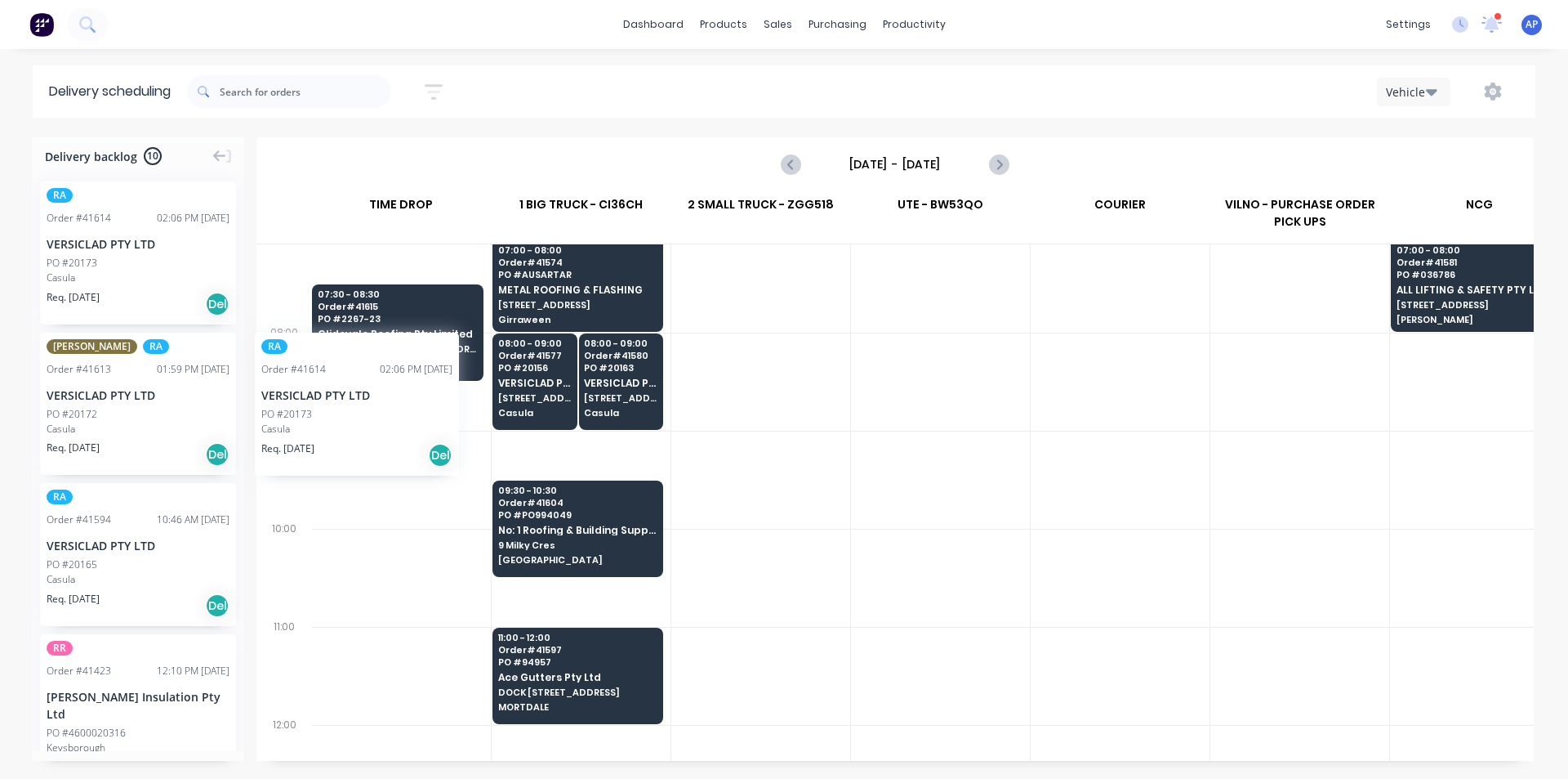
scroll to position [163, 0]
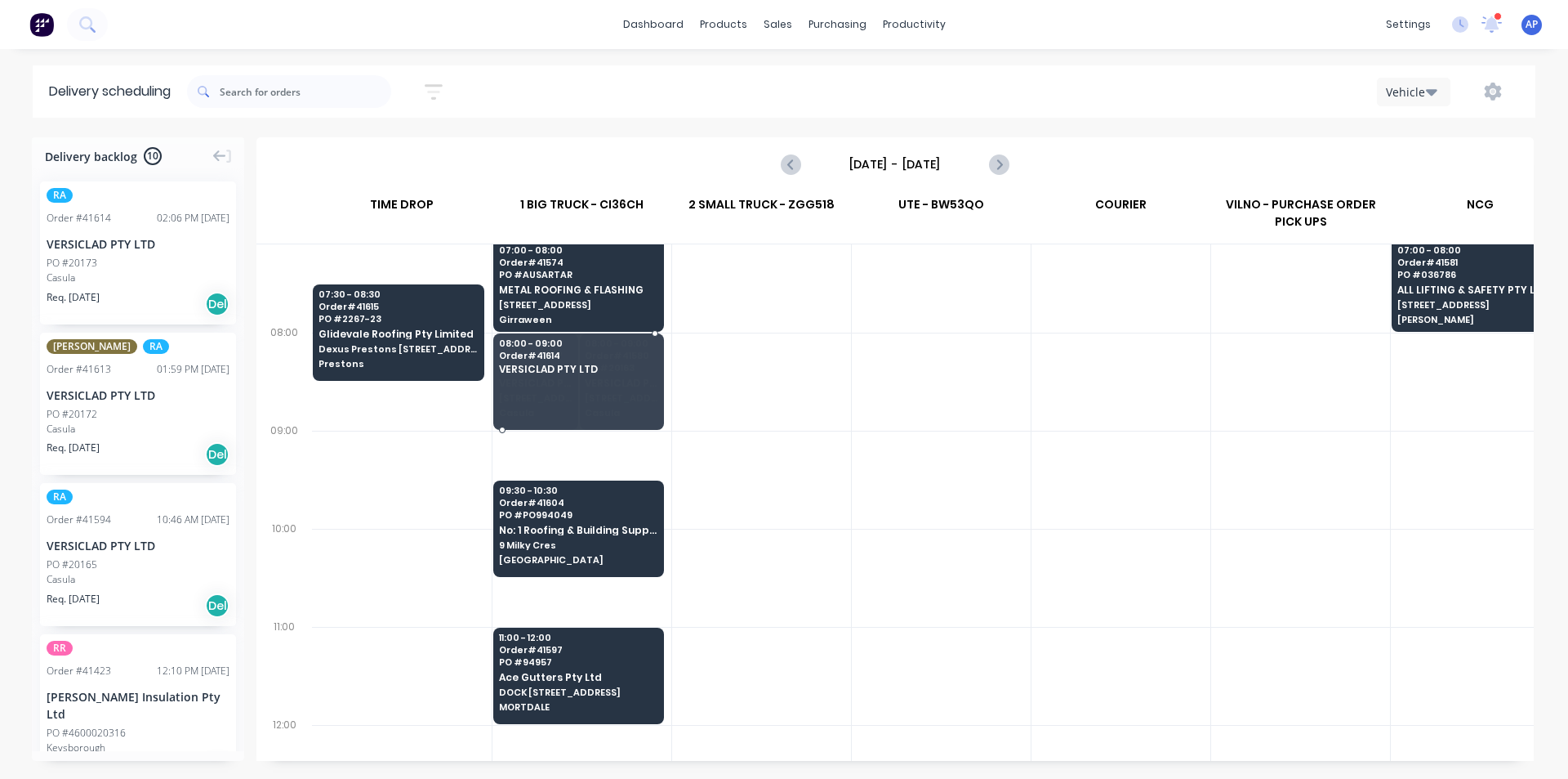
drag, startPoint x: 81, startPoint y: 246, endPoint x: 568, endPoint y: 371, distance: 502.8
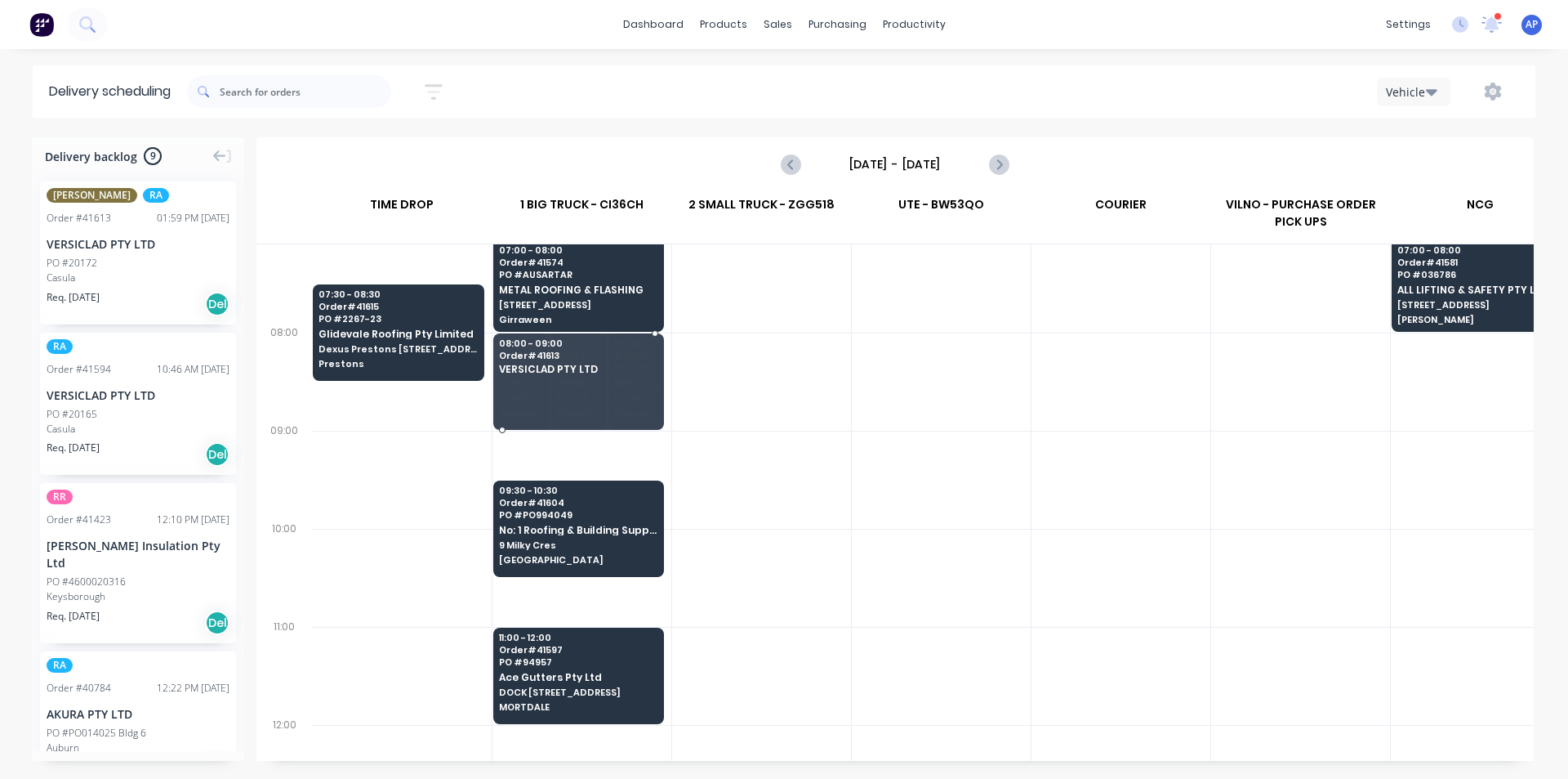
drag, startPoint x: 98, startPoint y: 239, endPoint x: 613, endPoint y: 364, distance: 530.0
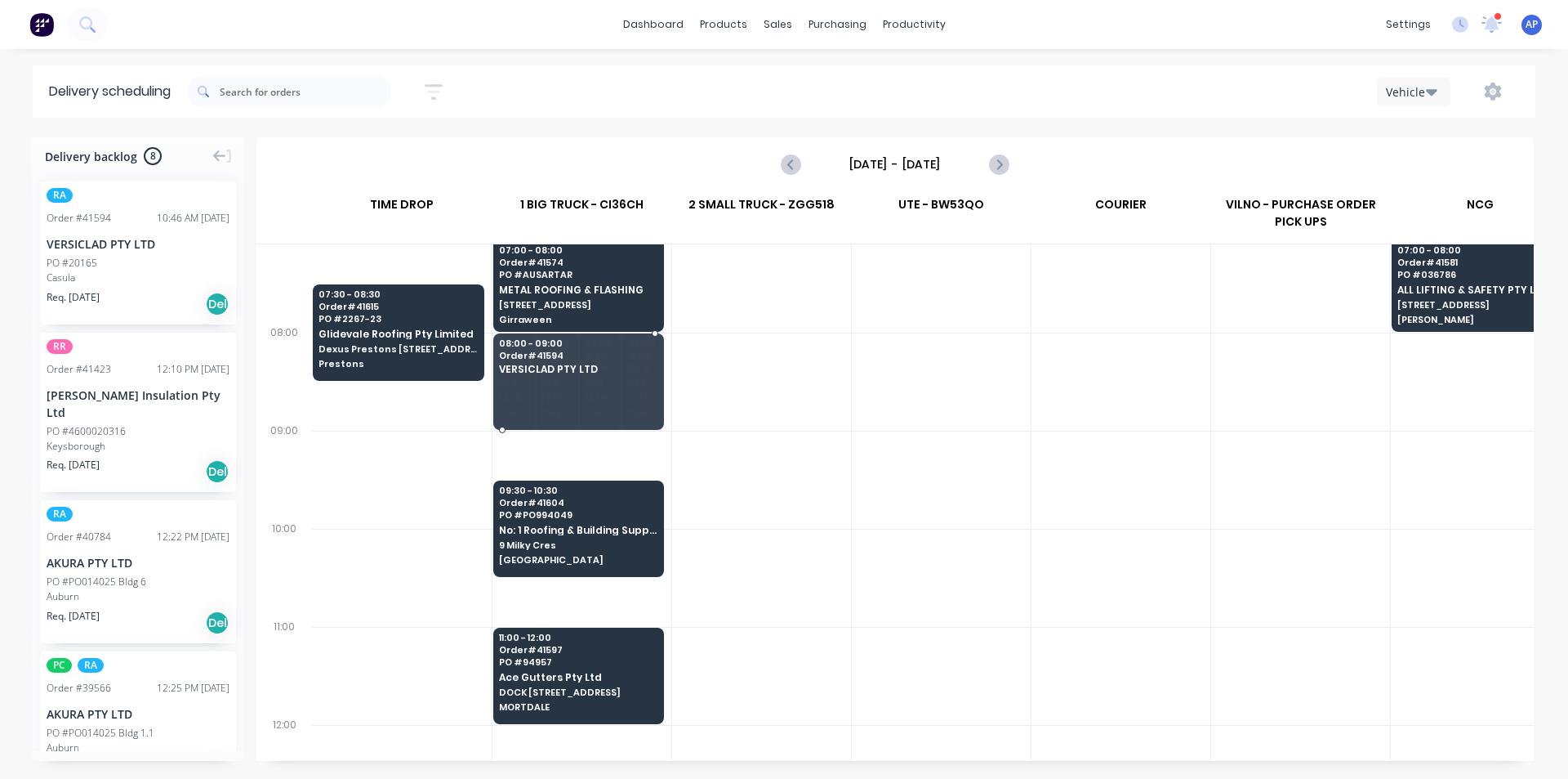
drag, startPoint x: 113, startPoint y: 253, endPoint x: 578, endPoint y: 365, distance: 478.3
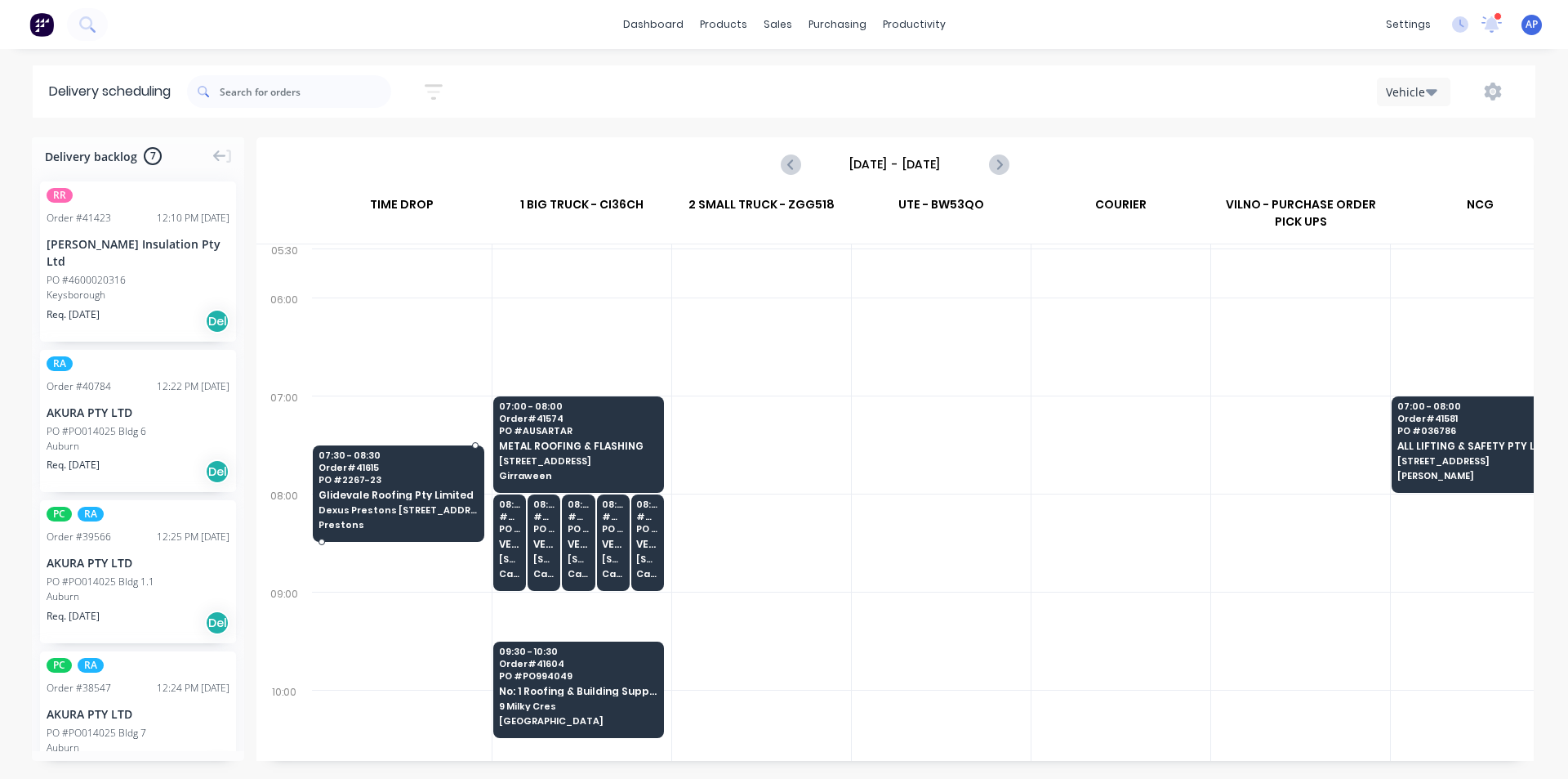
scroll to position [0, 0]
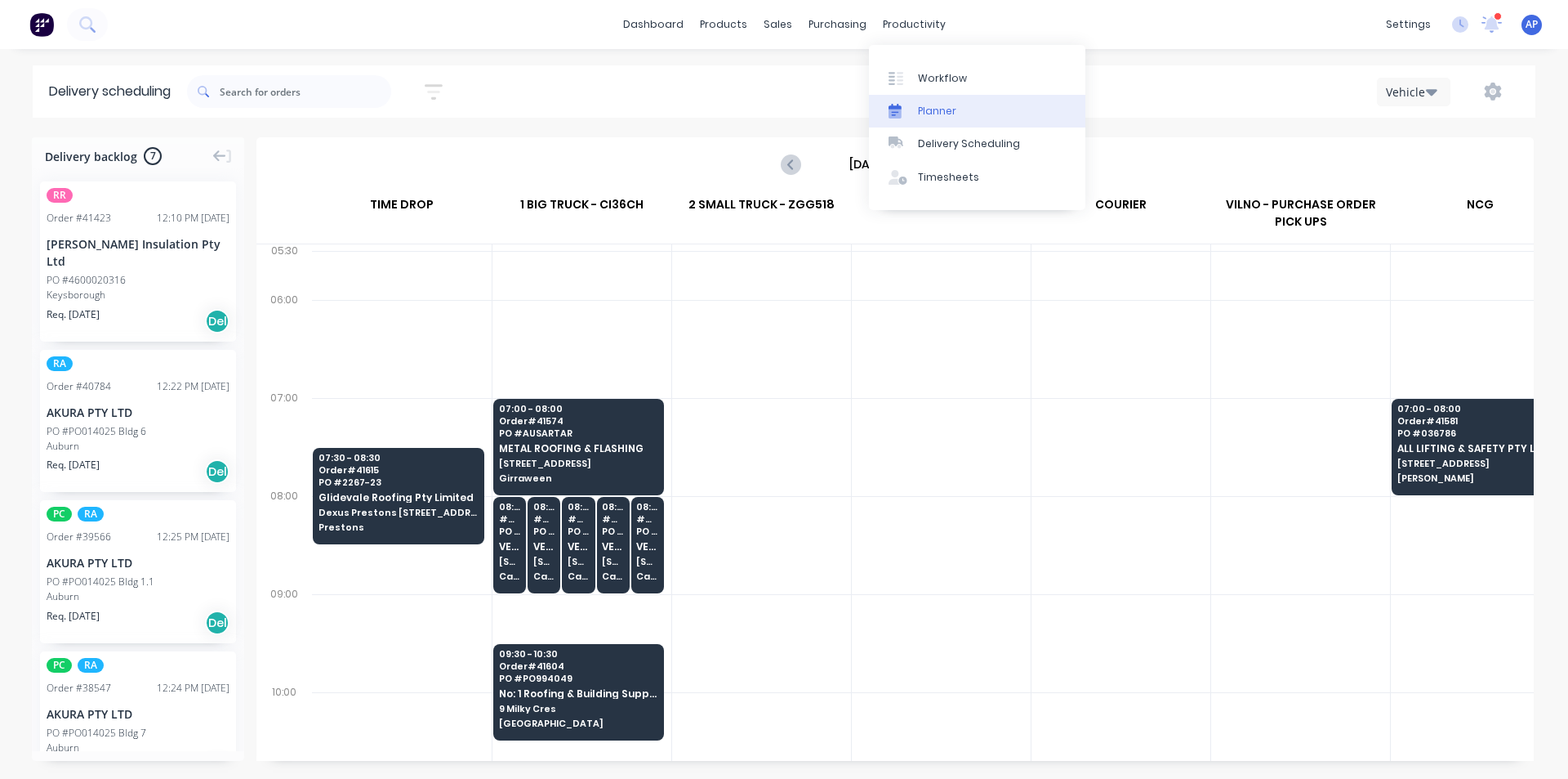
click at [969, 102] on link "Planner" at bounding box center [976, 111] width 216 height 33
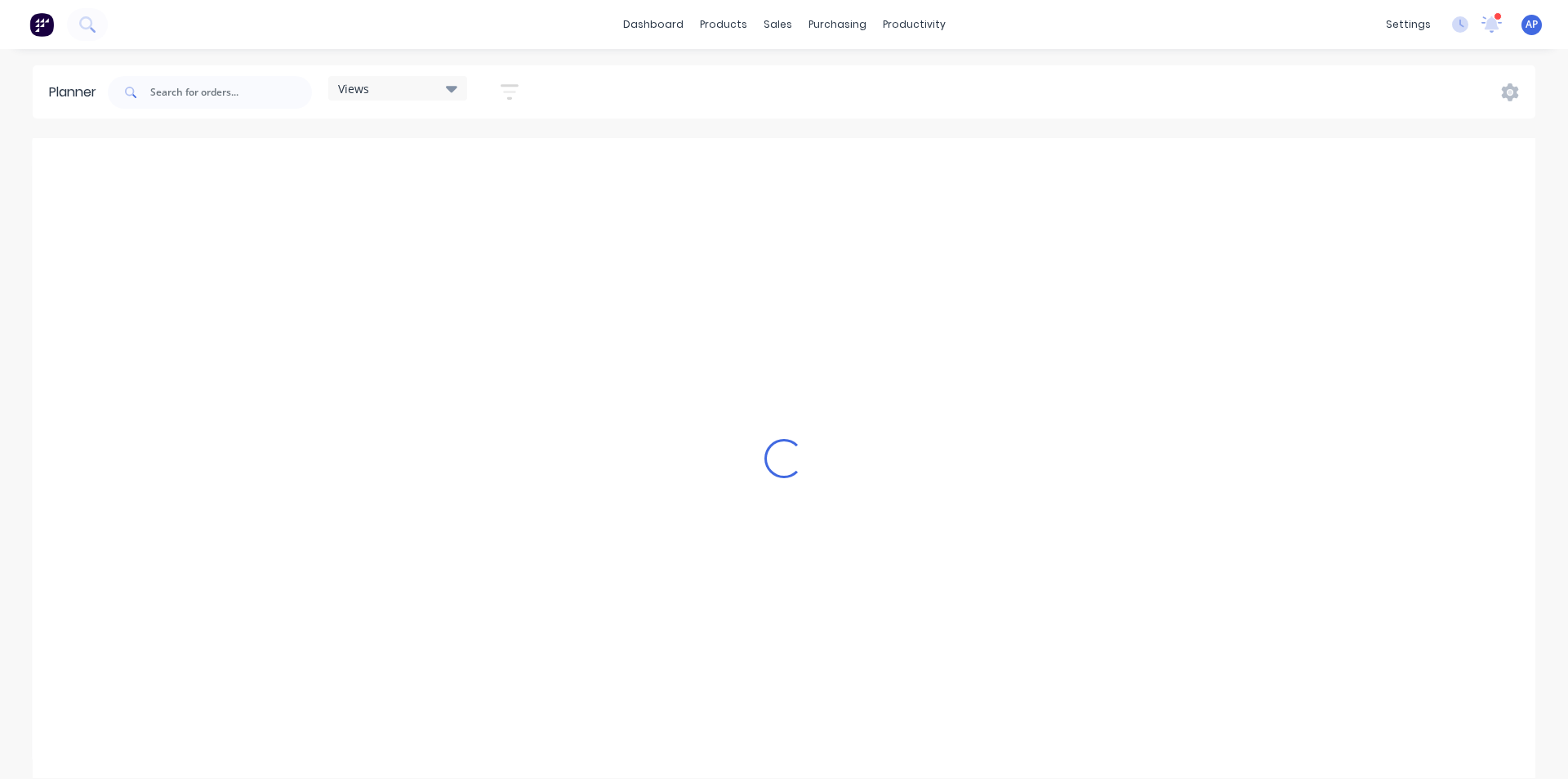
scroll to position [0, 1830]
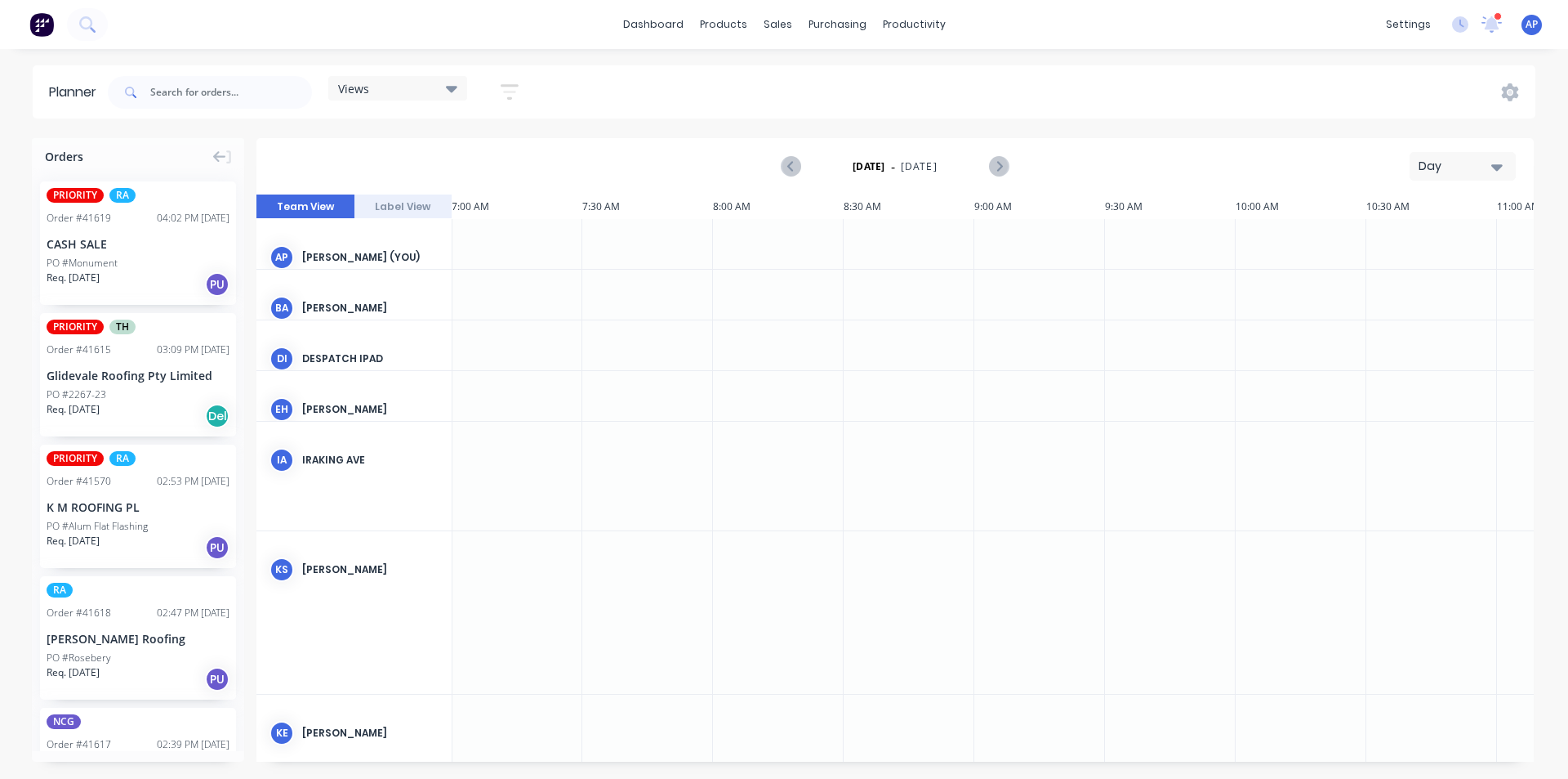
click at [509, 84] on icon "button" at bounding box center [510, 91] width 18 height 15
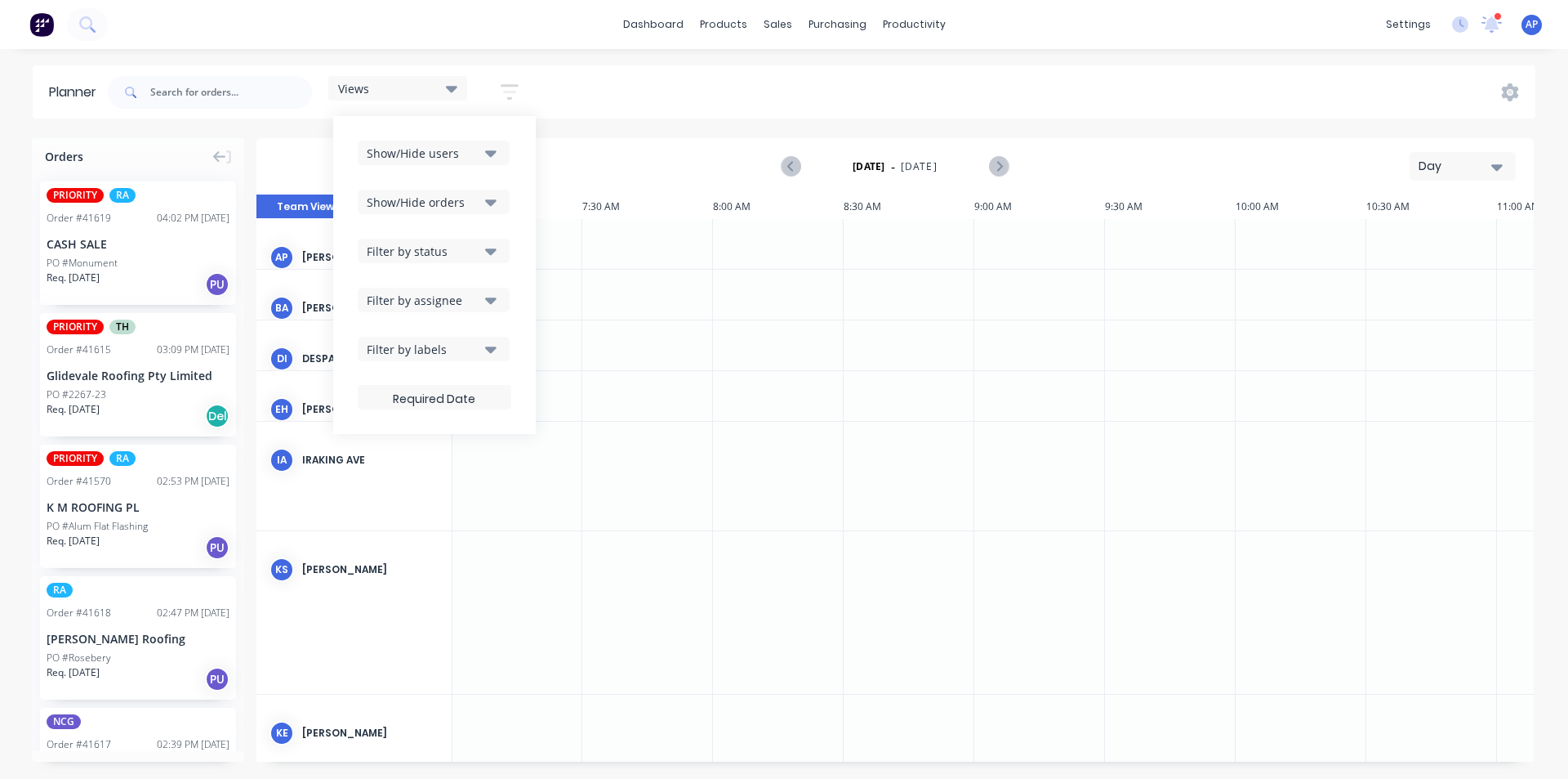
click at [484, 141] on button "Show/Hide users" at bounding box center [434, 153] width 152 height 25
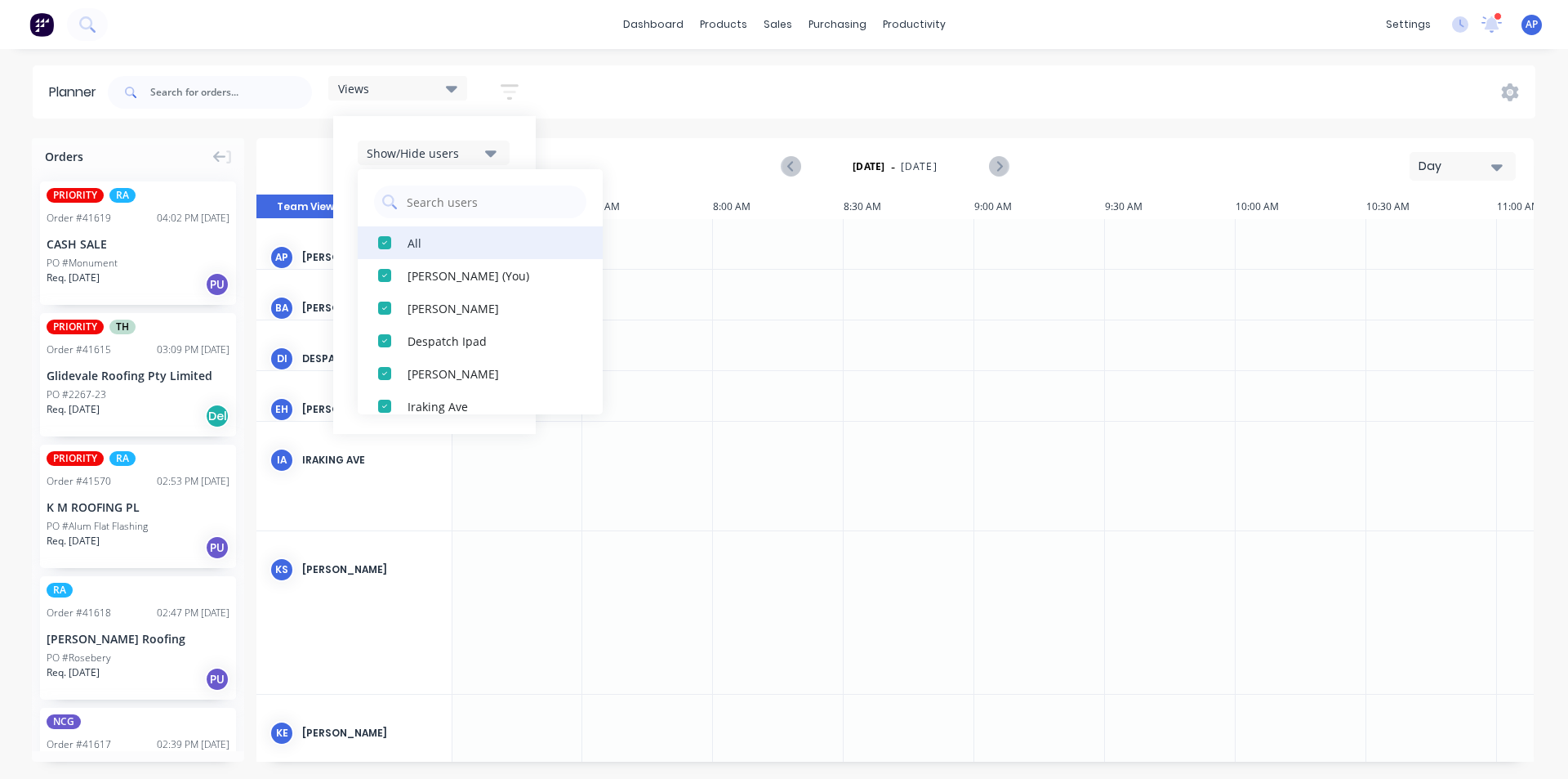
click at [457, 253] on button "All" at bounding box center [480, 242] width 245 height 33
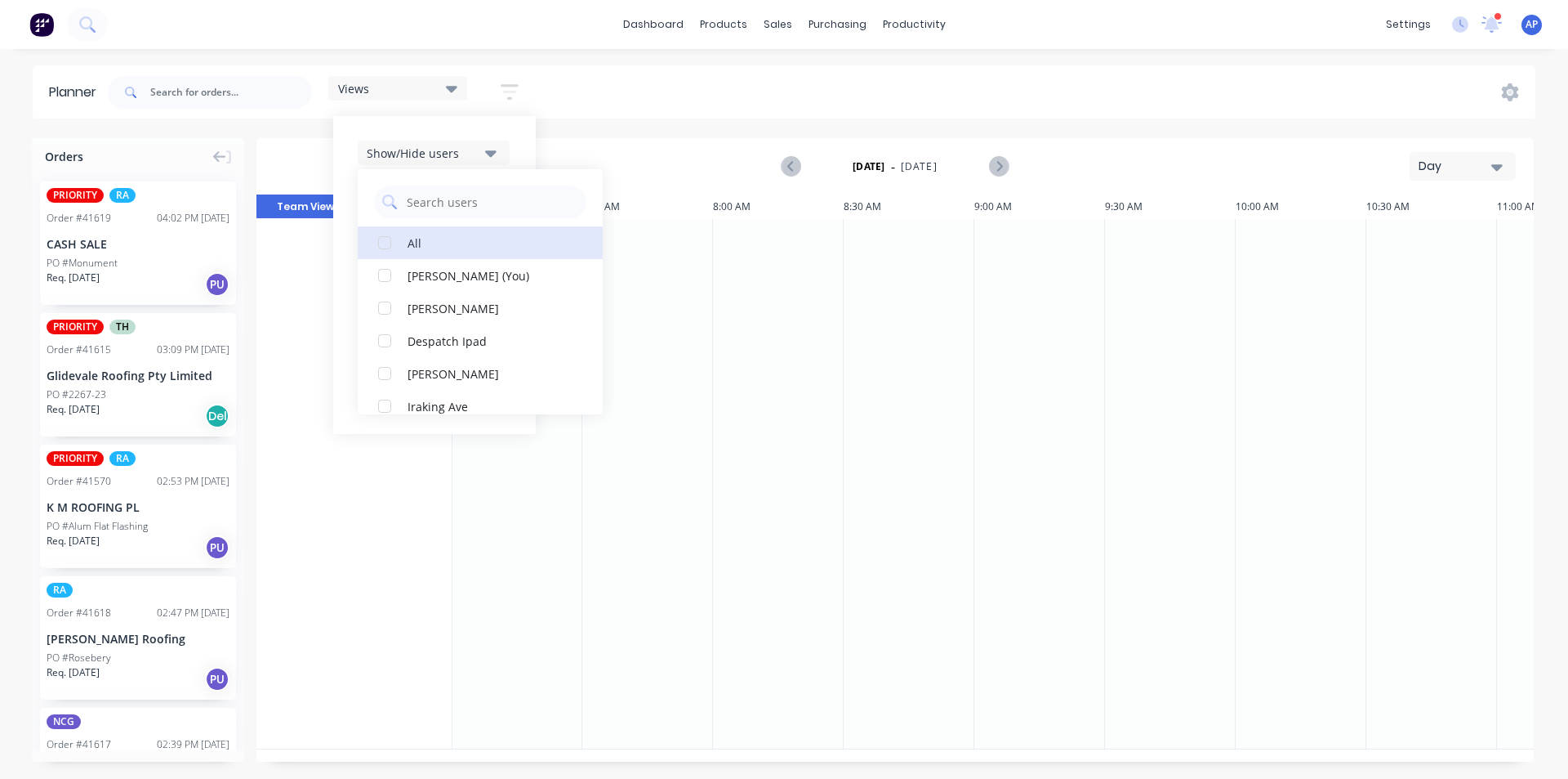
scroll to position [539, 0]
click at [470, 230] on div "Rupesh Karki" at bounding box center [488, 226] width 163 height 17
click at [531, 156] on div "Show/Hide users All Rupesh Karki Angela Perez (You) Byron Aird Despatch Ipad Et…" at bounding box center [434, 275] width 202 height 318
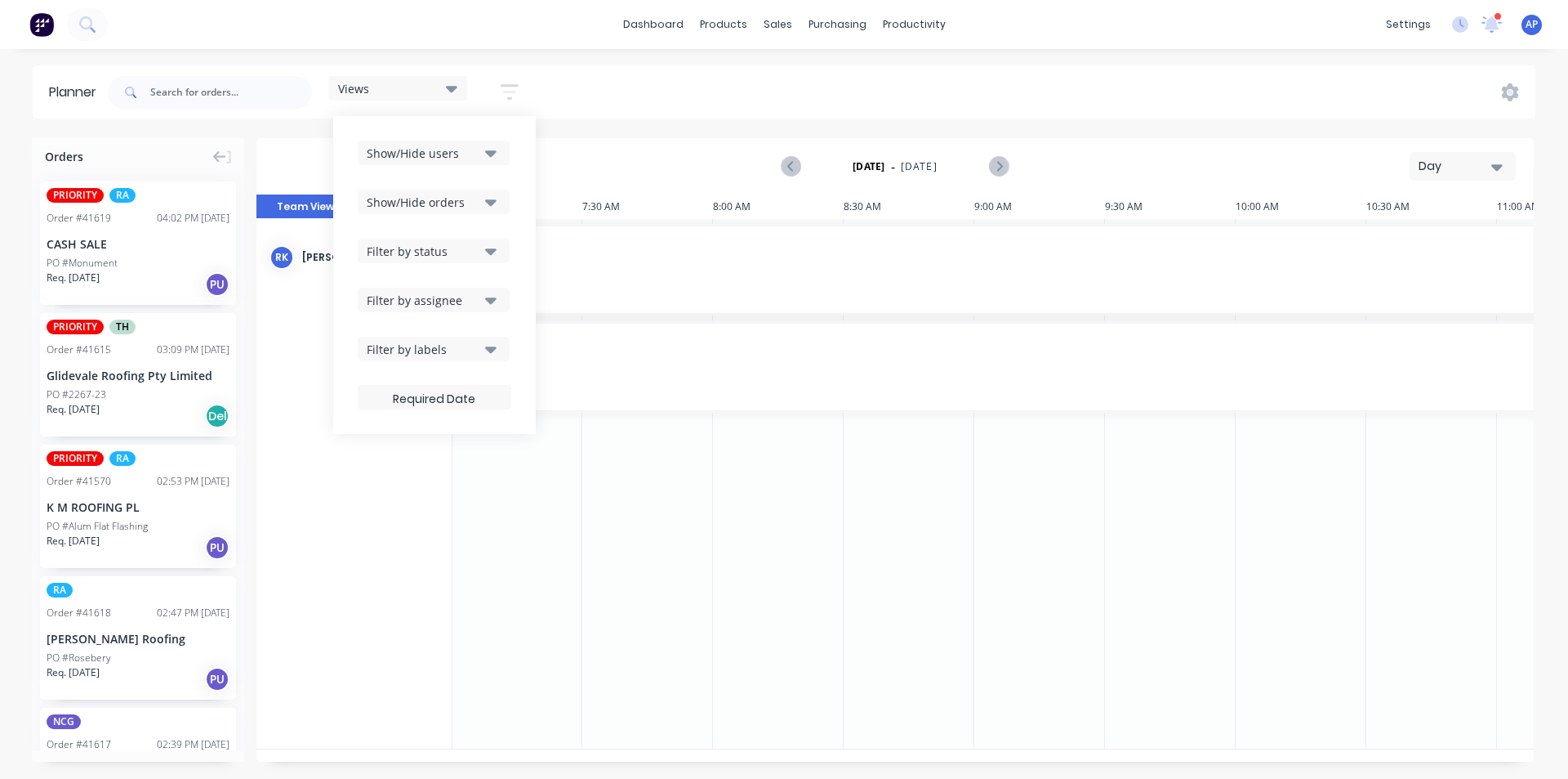
click at [467, 209] on div "Show/Hide orders" at bounding box center [423, 201] width 113 height 17
click at [453, 246] on div "All" at bounding box center [488, 242] width 163 height 17
click at [452, 305] on div "Unscheduled" at bounding box center [488, 308] width 163 height 17
click at [519, 180] on div "Show/Hide users Show/Hide orders All Scheduled Unscheduled Filter by status Fil…" at bounding box center [434, 275] width 202 height 318
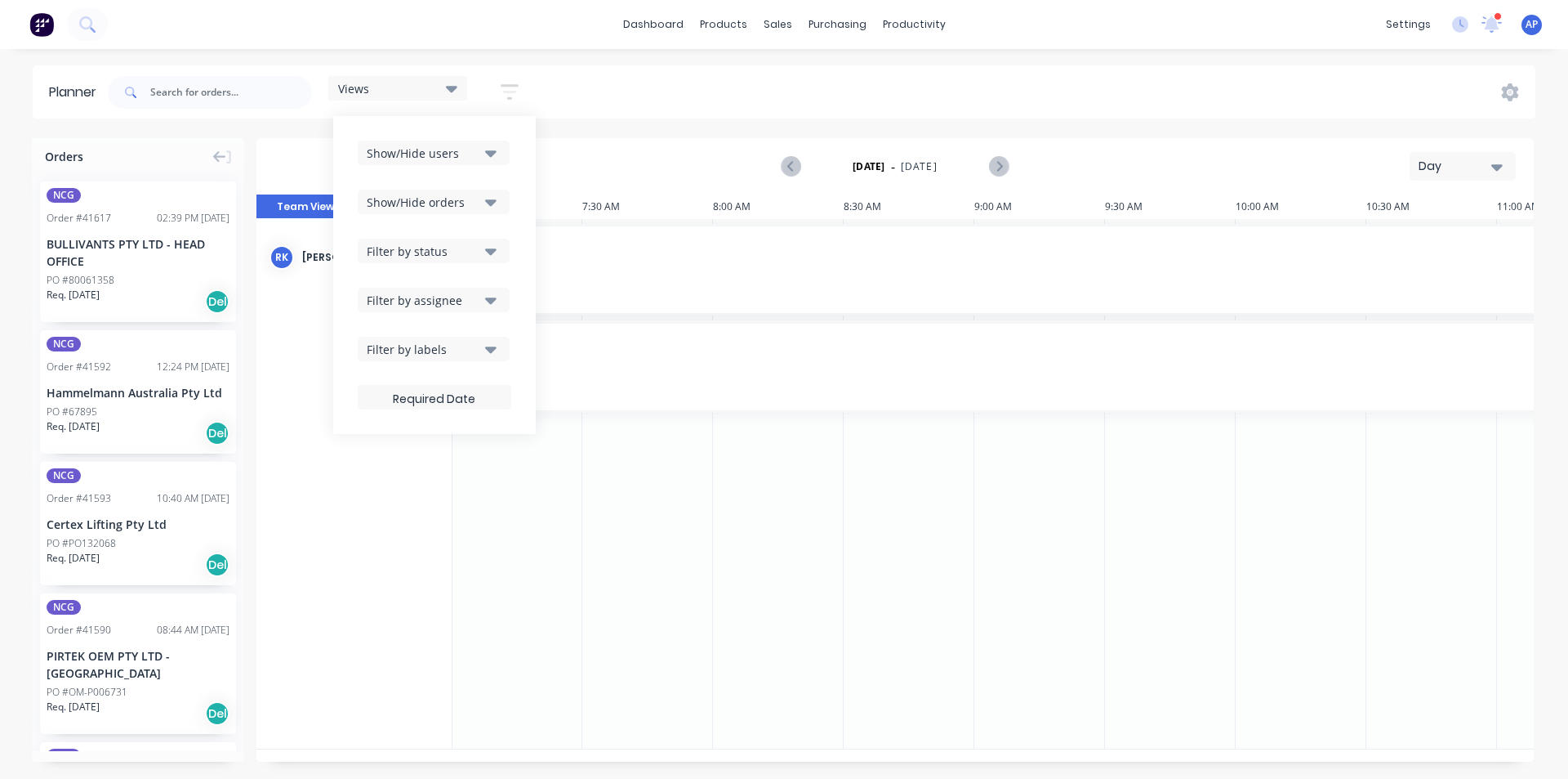
click at [494, 260] on button "Filter by status" at bounding box center [434, 251] width 152 height 25
click at [472, 316] on input "text" at bounding box center [492, 299] width 173 height 33
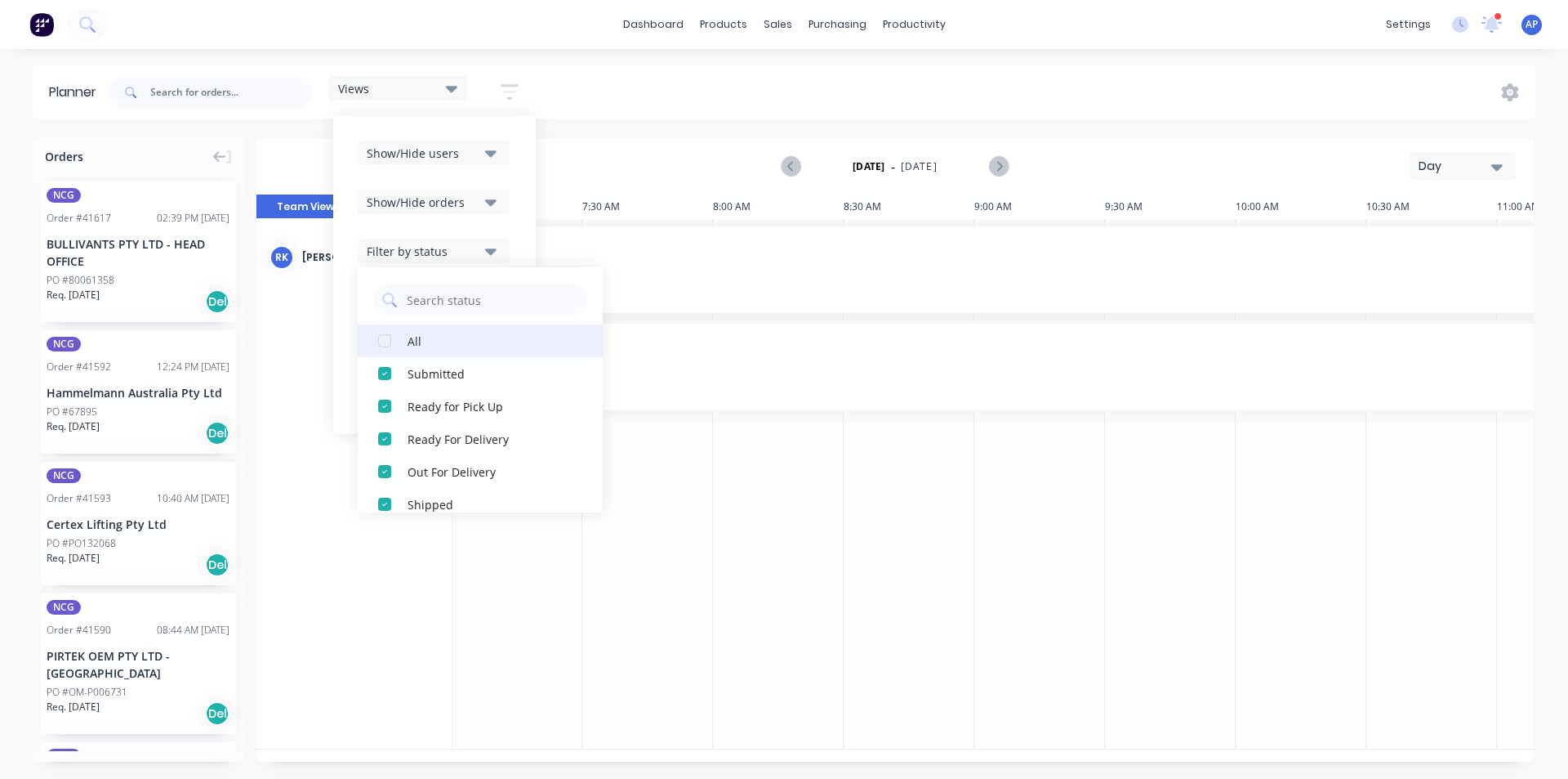
click at [423, 340] on div "All" at bounding box center [488, 340] width 163 height 17
click at [532, 206] on div "Show/Hide users Show/Hide orders Filter by status All Draft Quote Archived Deli…" at bounding box center [434, 275] width 202 height 318
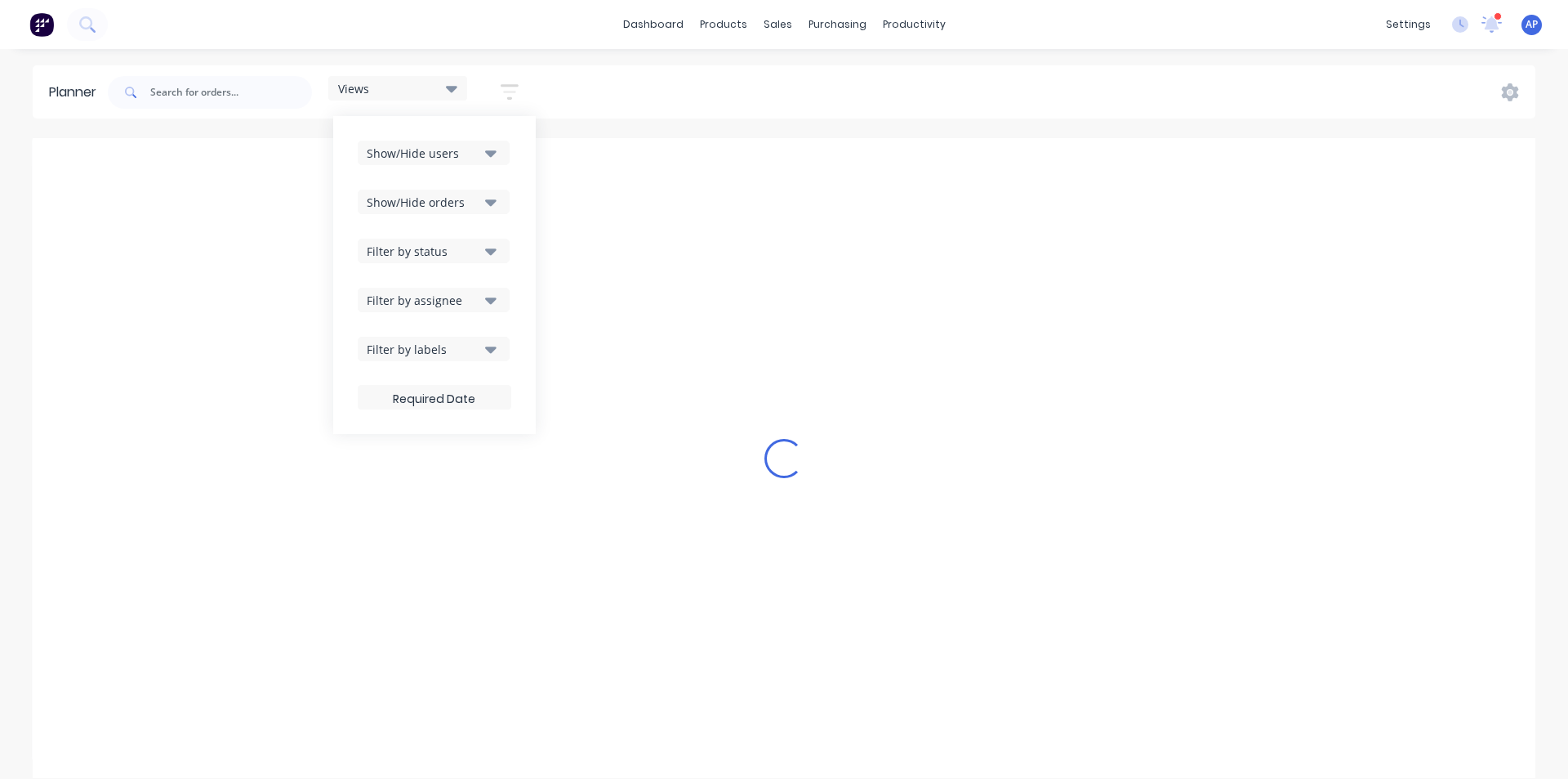
click at [476, 339] on button "Filter by labels" at bounding box center [434, 349] width 152 height 25
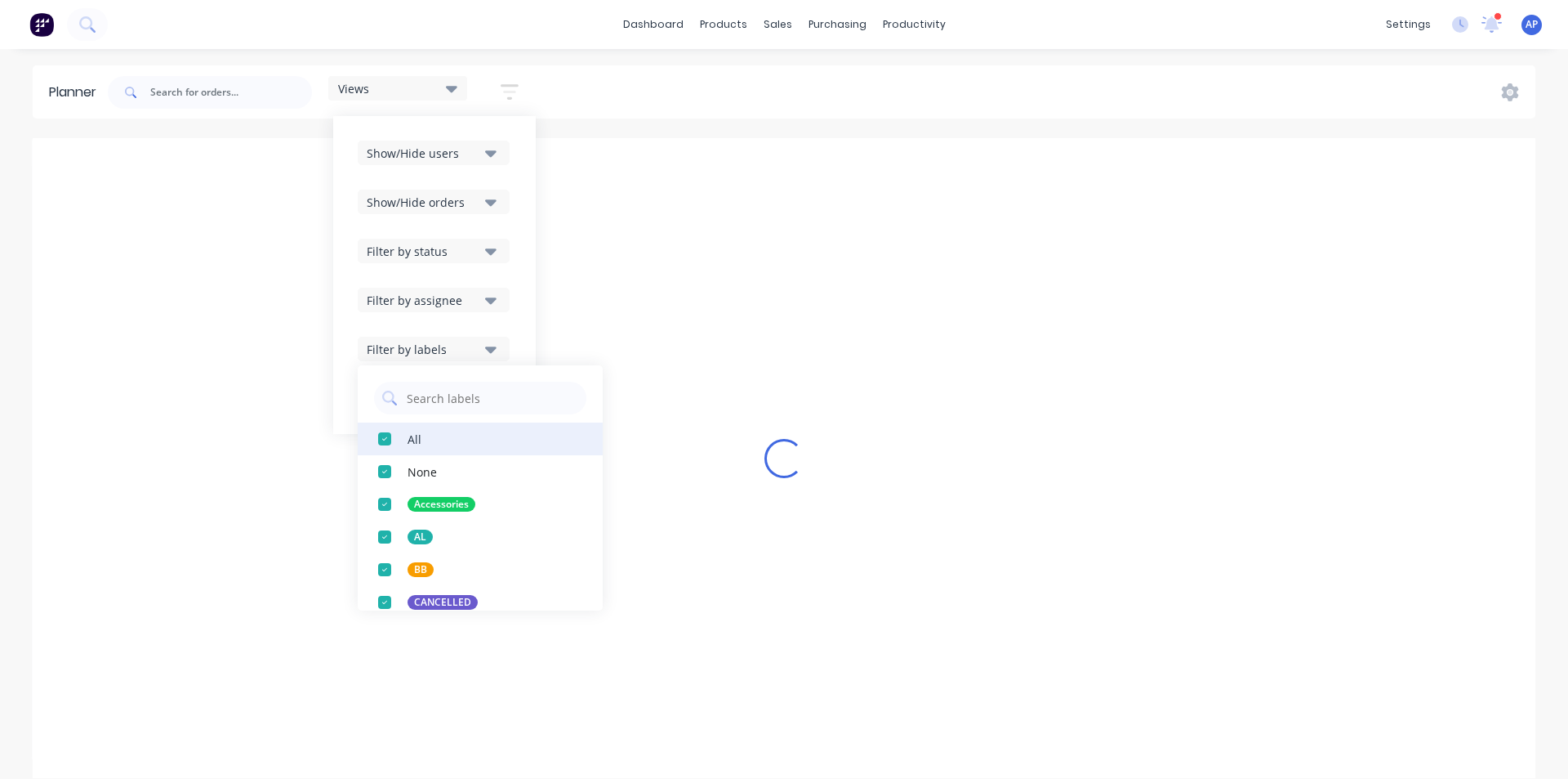
click at [419, 437] on div "All" at bounding box center [414, 438] width 14 height 17
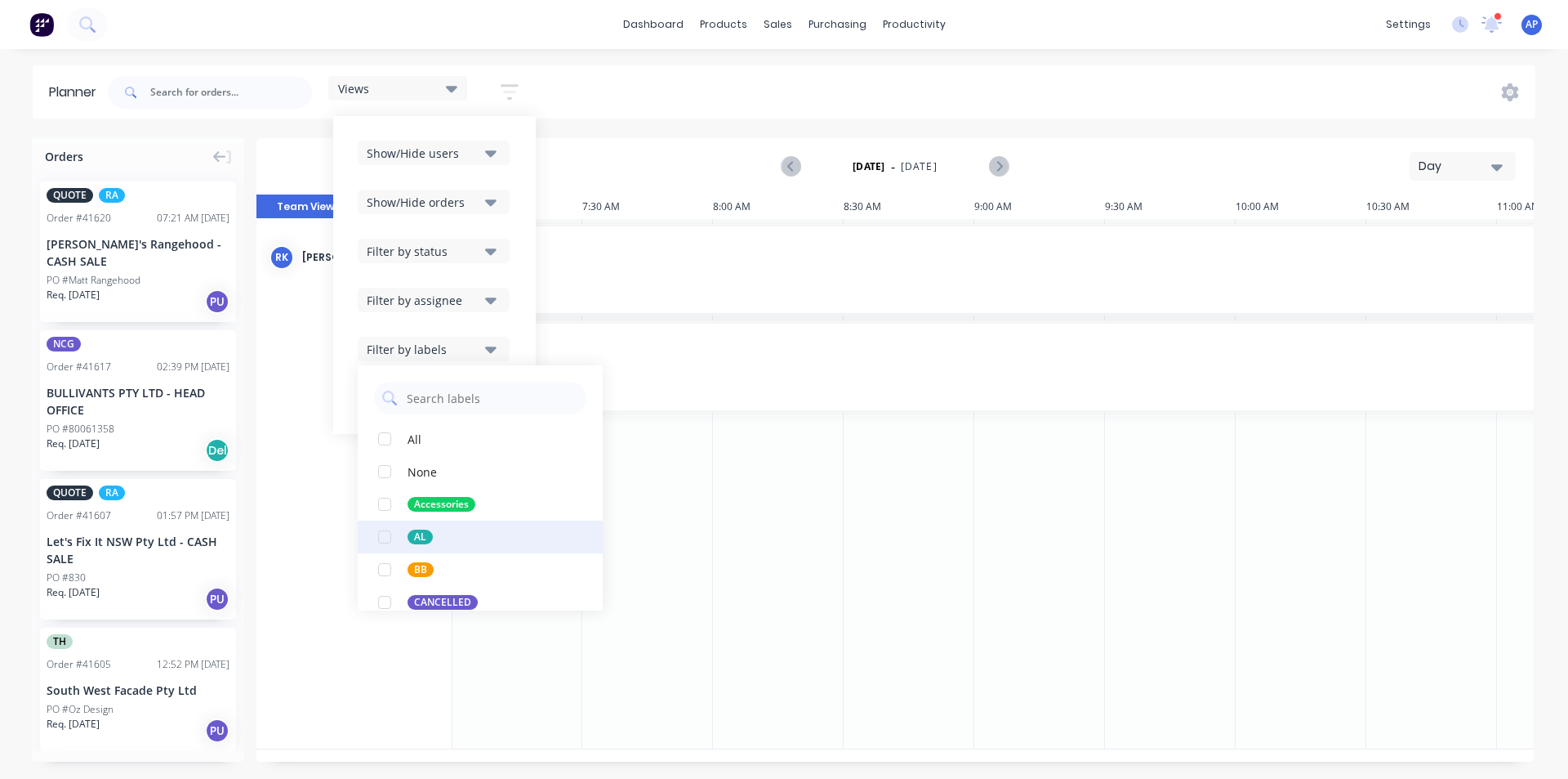
click at [431, 535] on div "AL" at bounding box center [420, 537] width 25 height 15
click at [1025, 113] on div "Views Save new view None (Default) edit Iraking edit kyle edit Michael's View e…" at bounding box center [820, 92] width 1431 height 49
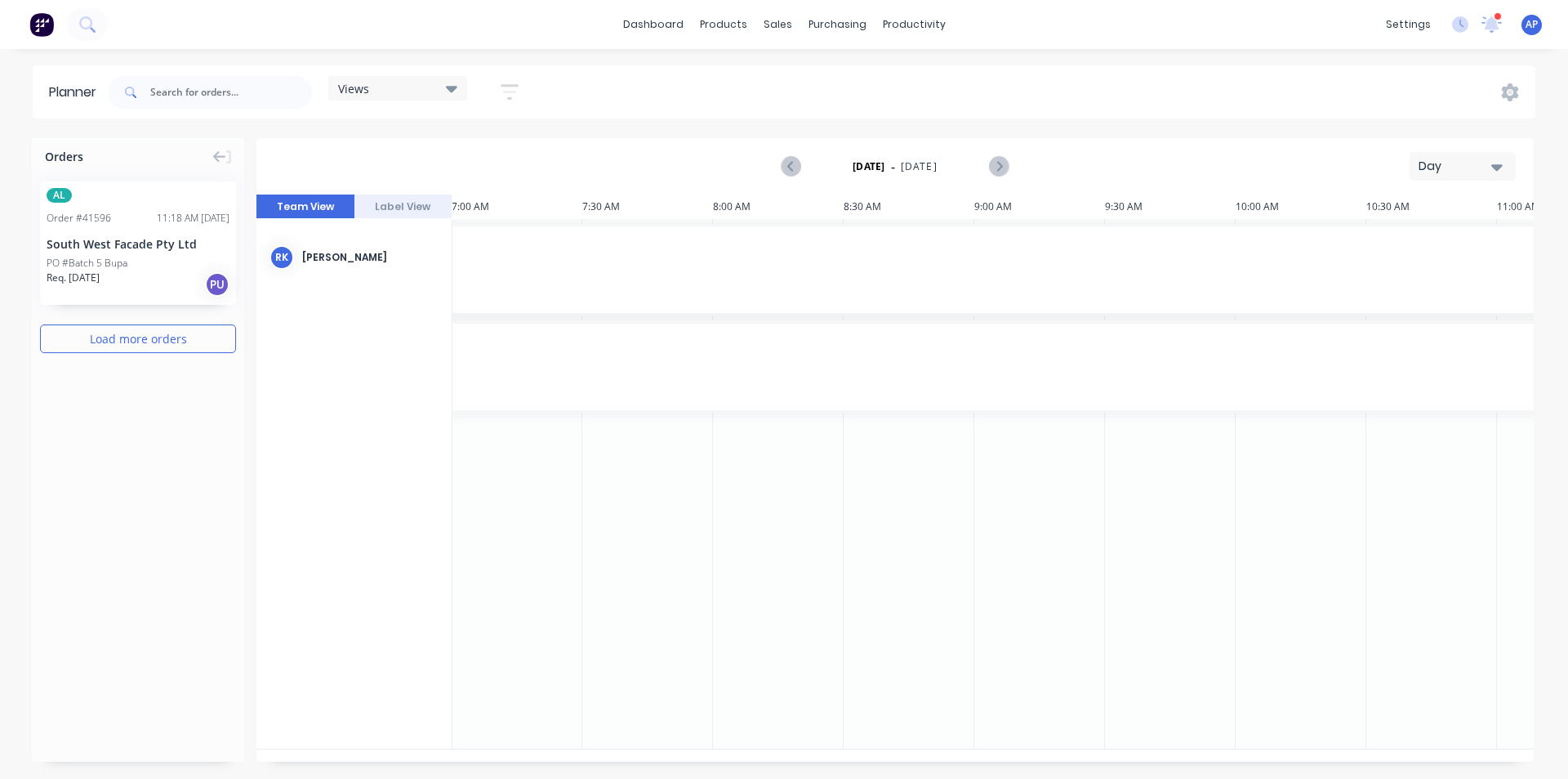
click at [1451, 156] on button "Day" at bounding box center [1462, 167] width 106 height 29
click at [1449, 248] on div "Week" at bounding box center [1433, 242] width 162 height 33
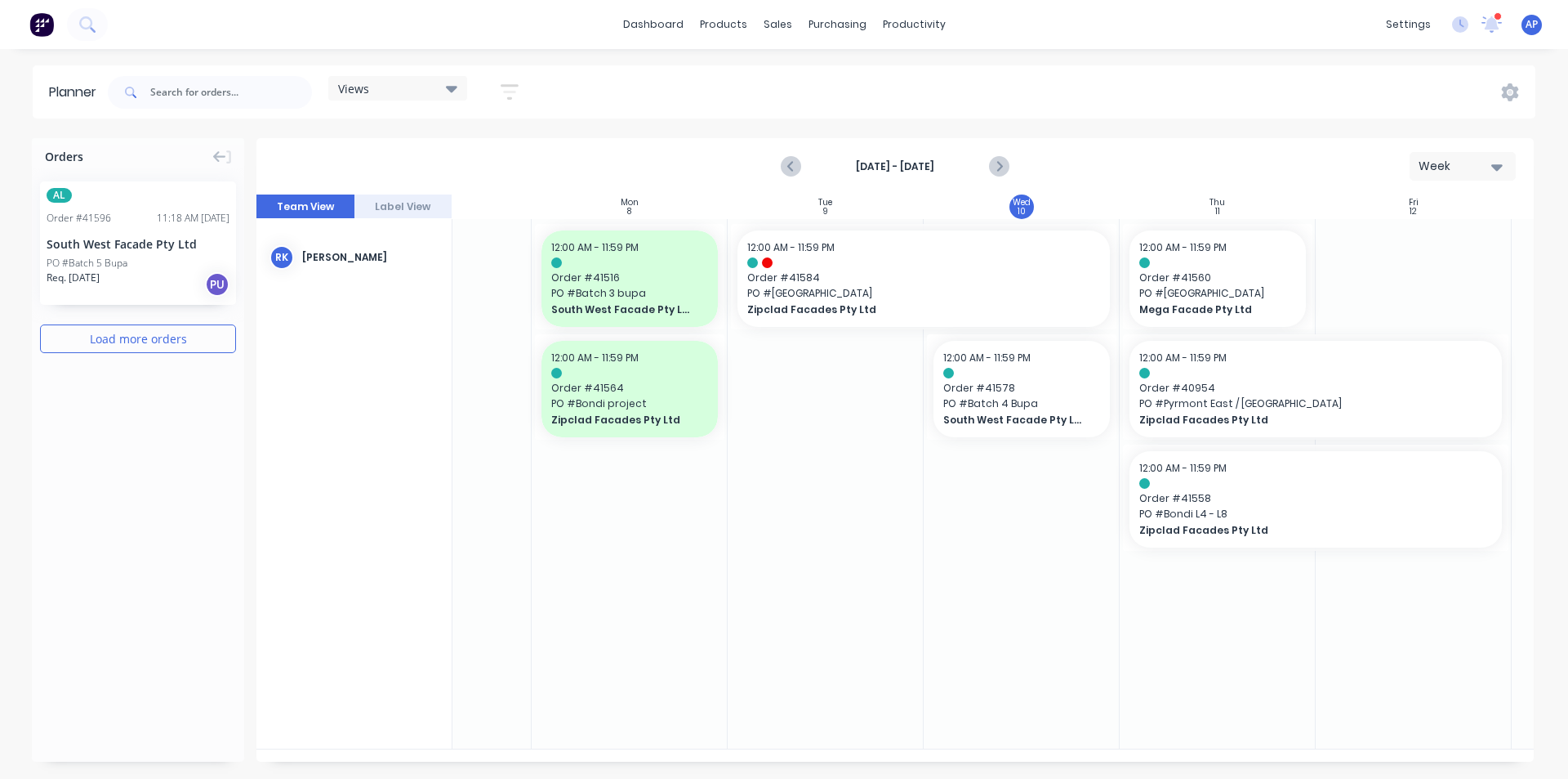
scroll to position [0, 140]
